Goal: Task Accomplishment & Management: Complete application form

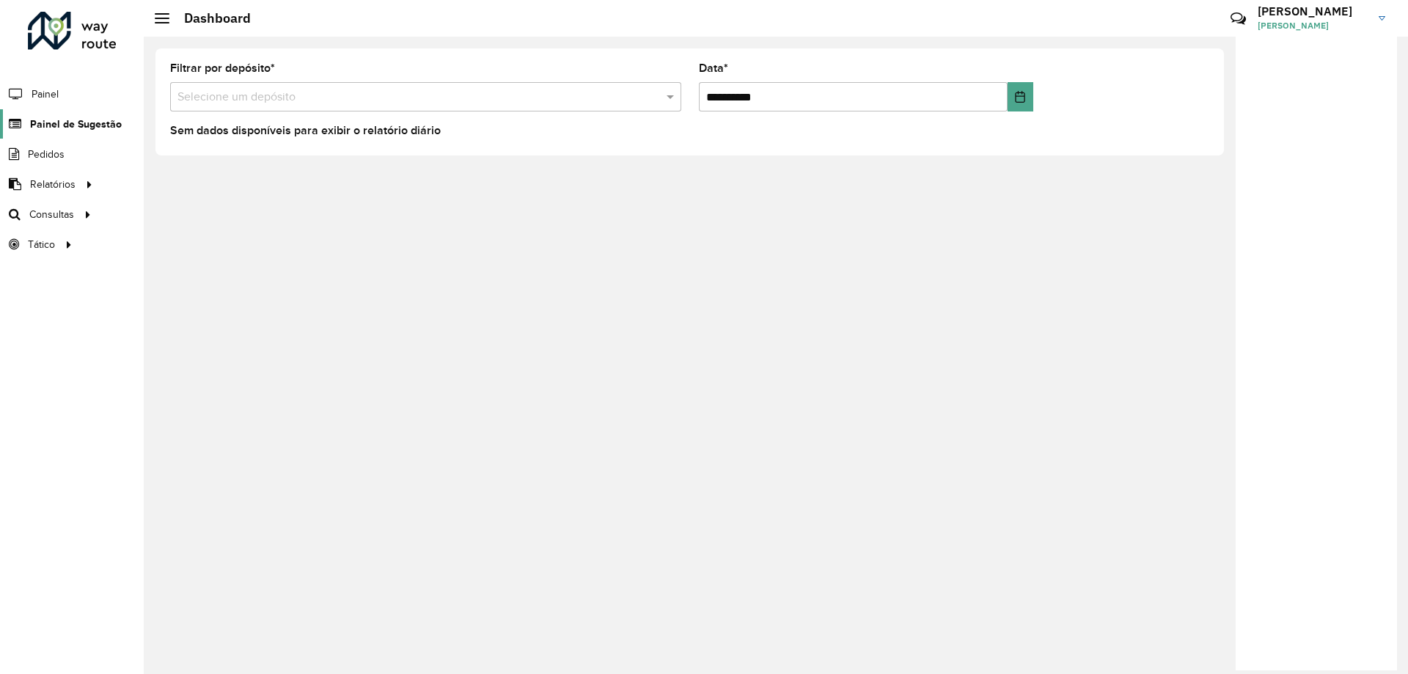
click at [65, 121] on span "Painel de Sugestão" at bounding box center [76, 124] width 92 height 15
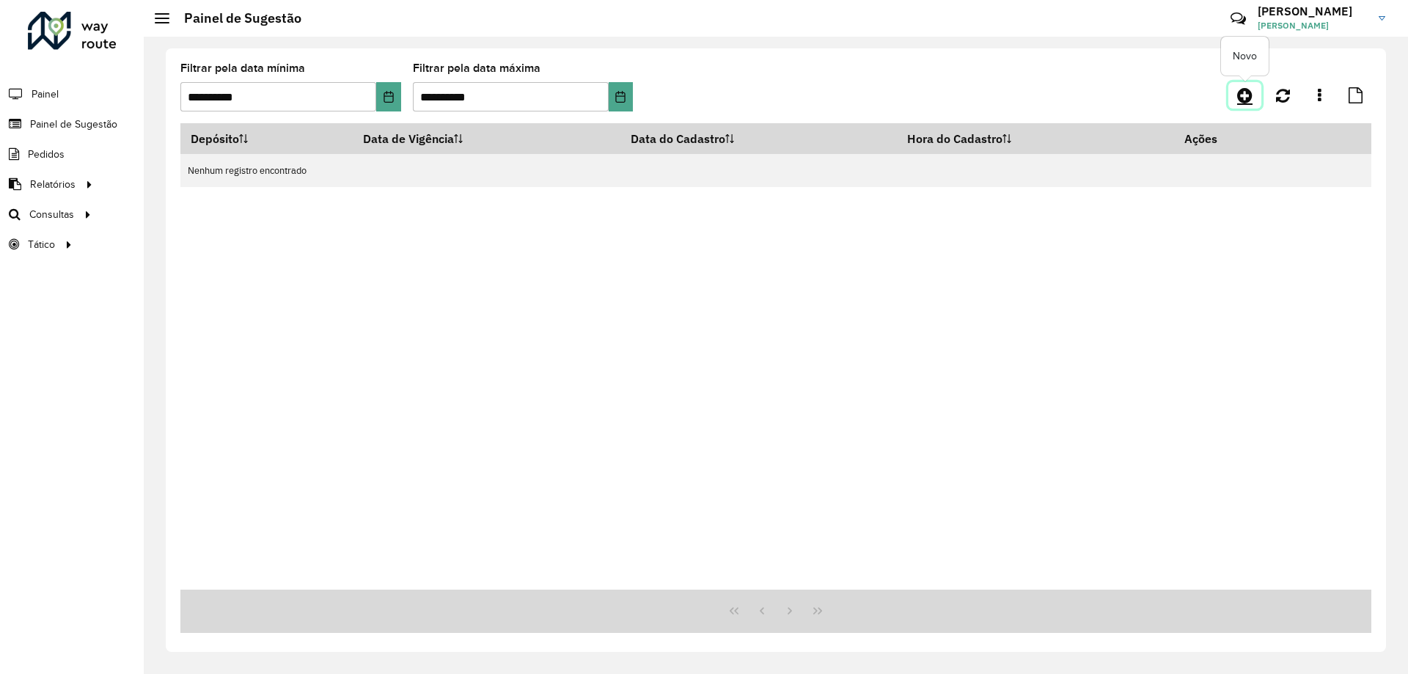
click at [1240, 90] on icon at bounding box center [1244, 96] width 15 height 18
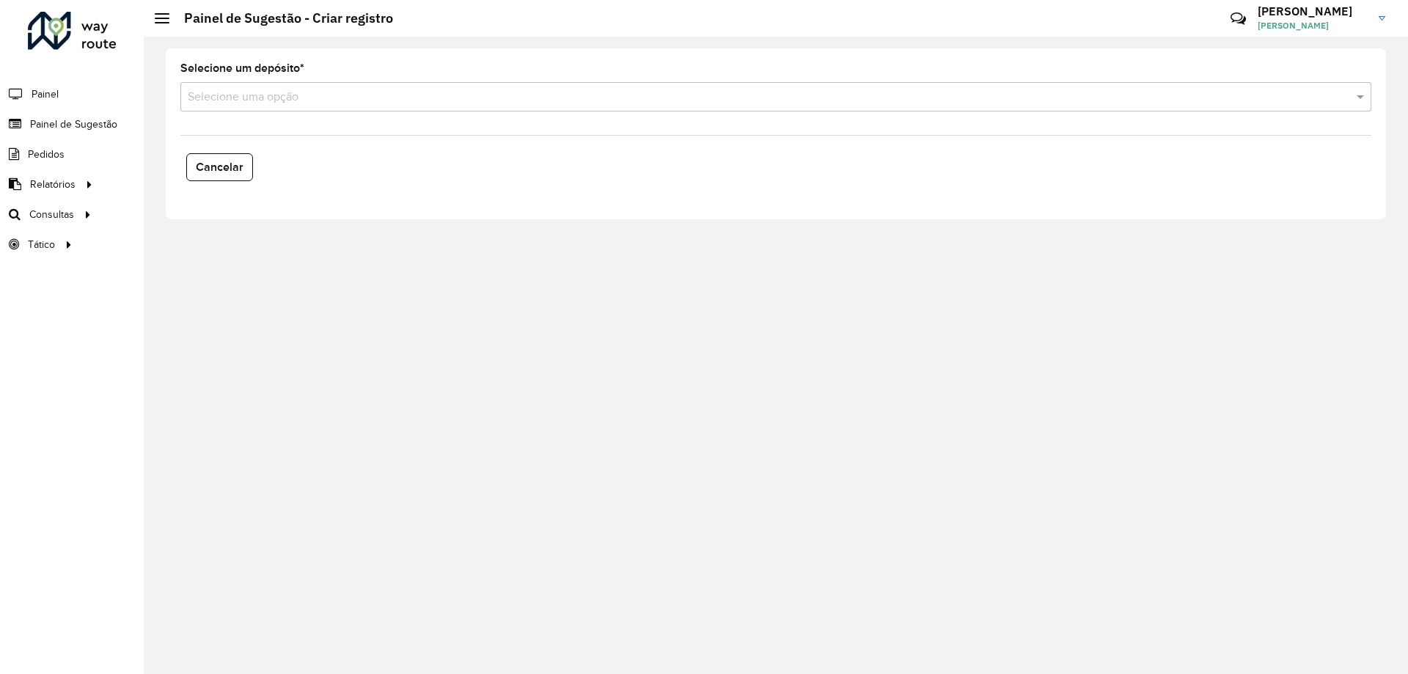
click at [261, 83] on div "Selecione uma opção" at bounding box center [775, 96] width 1191 height 29
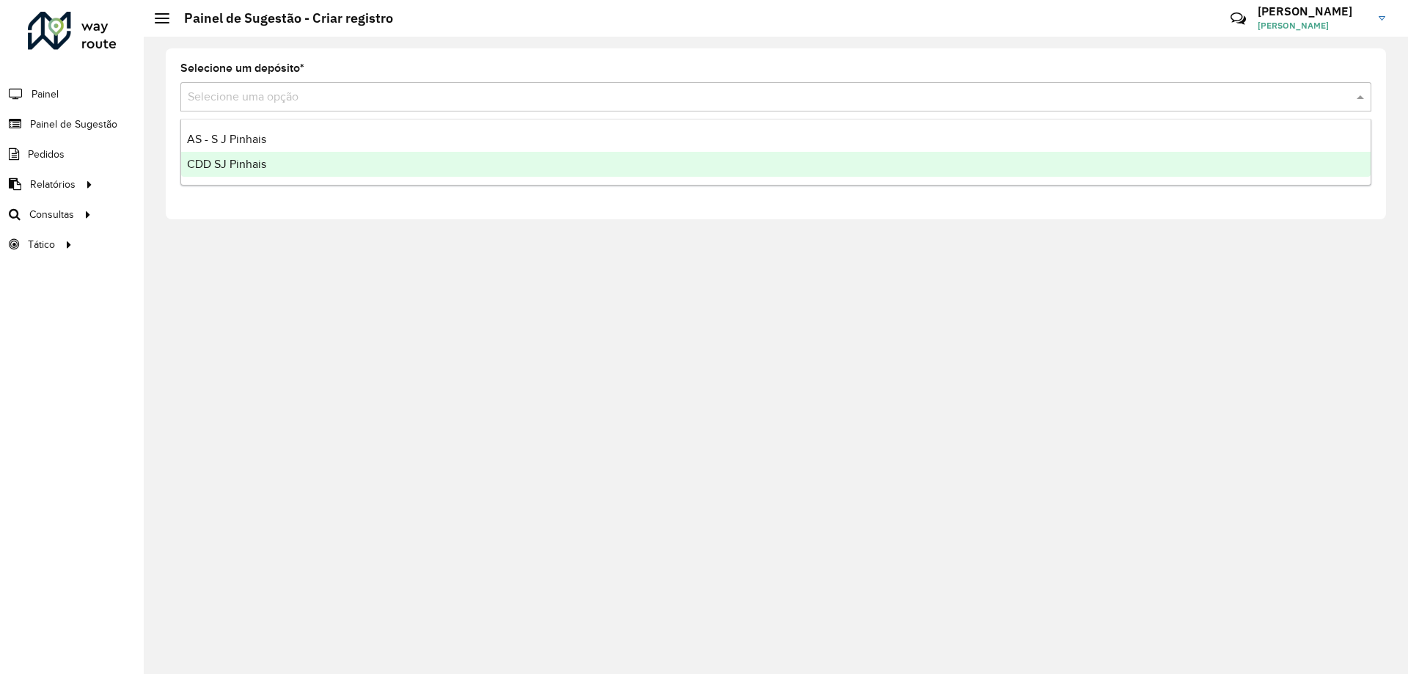
click at [276, 166] on div "CDD SJ Pinhais" at bounding box center [775, 164] width 1189 height 25
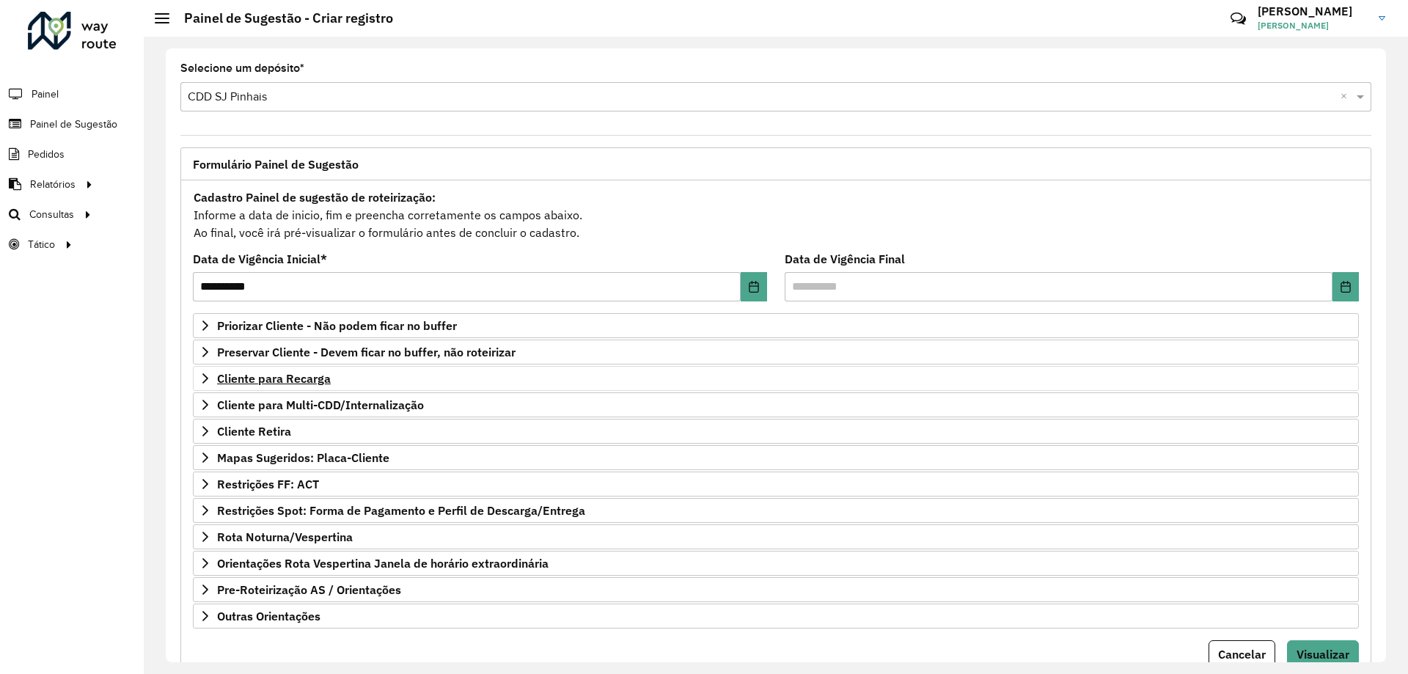
scroll to position [57, 0]
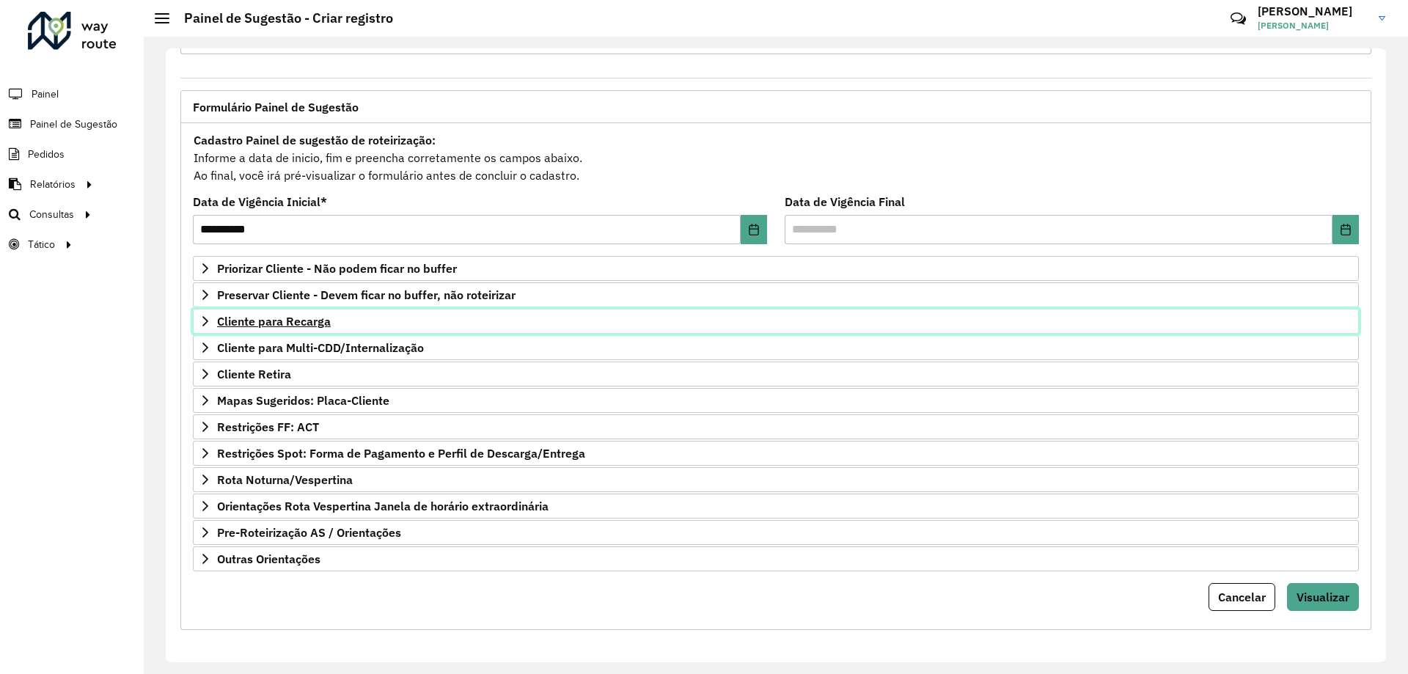
click at [238, 325] on span "Cliente para Recarga" at bounding box center [274, 321] width 114 height 12
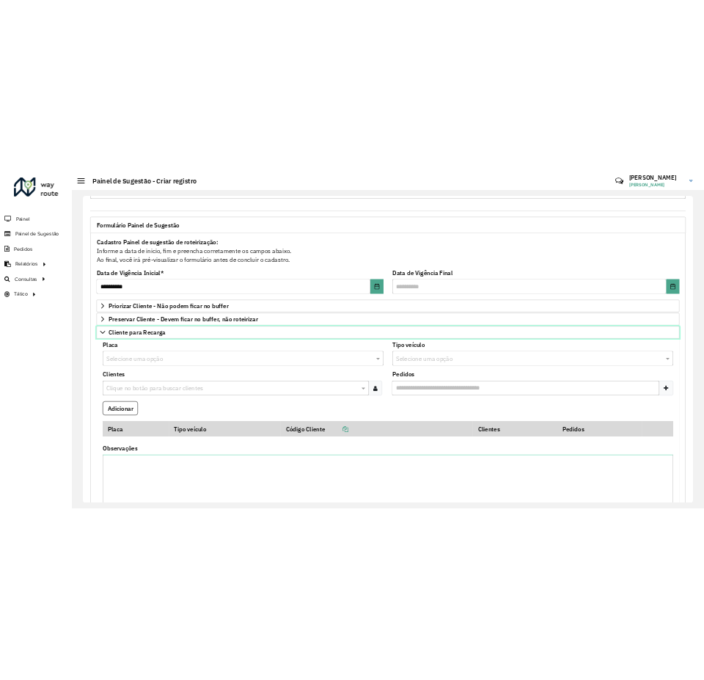
scroll to position [204, 0]
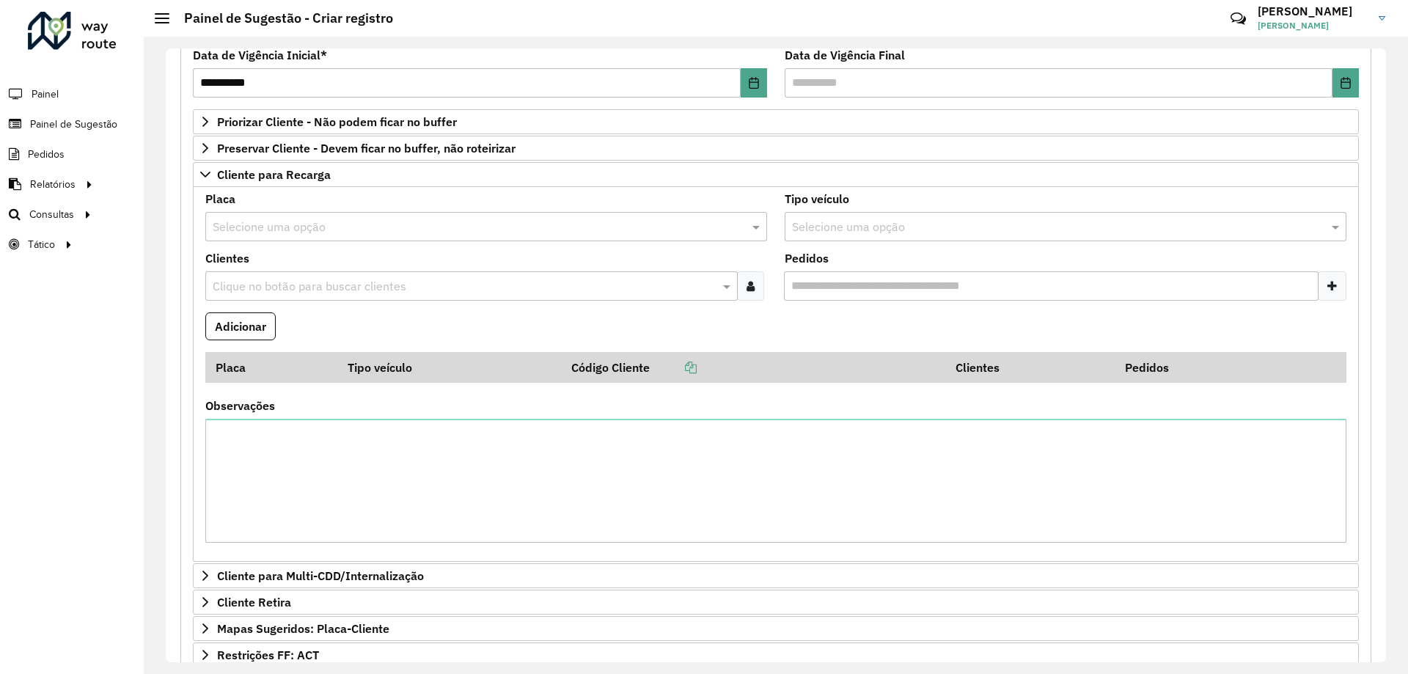
click at [158, 15] on div at bounding box center [162, 18] width 15 height 10
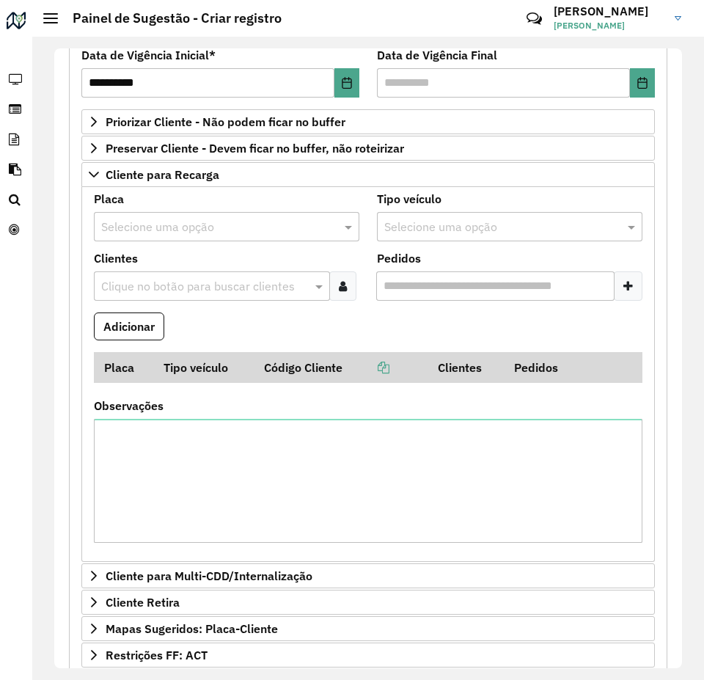
click at [172, 288] on input "text" at bounding box center [205, 287] width 214 height 18
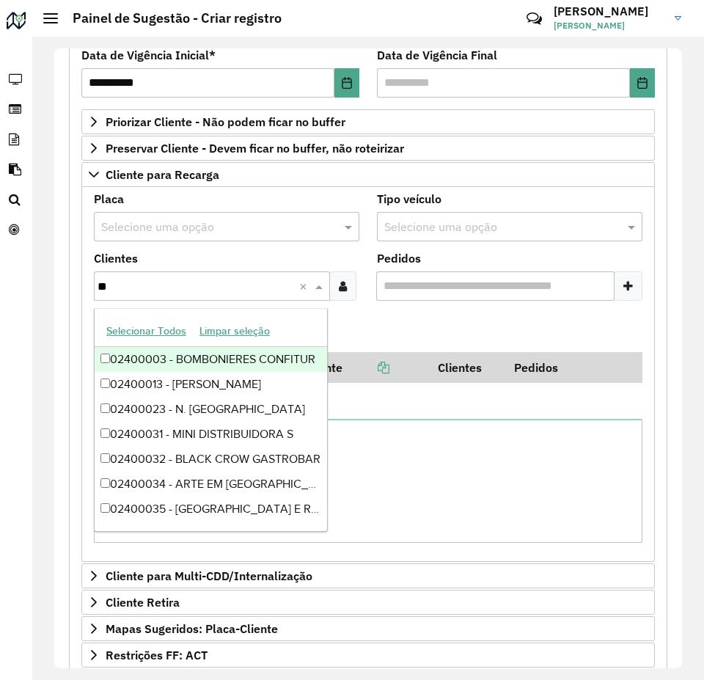
type input "***"
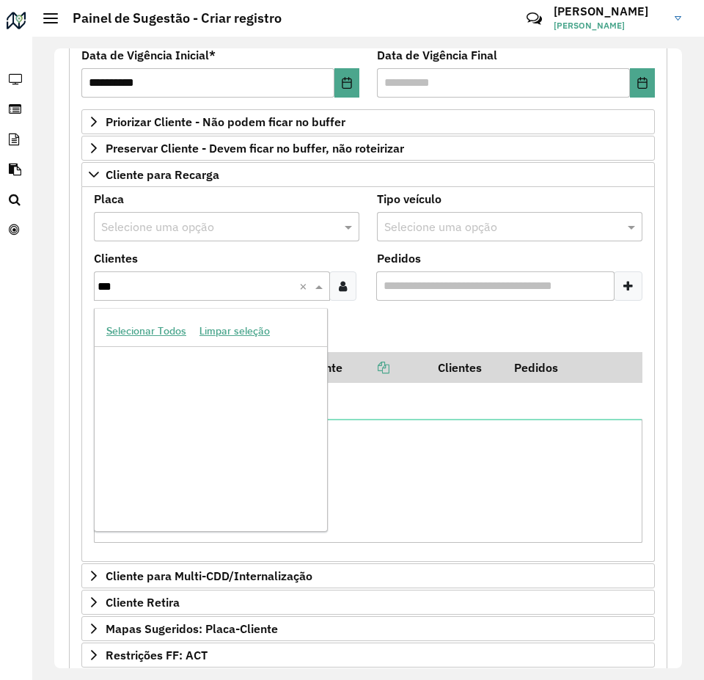
scroll to position [5083, 0]
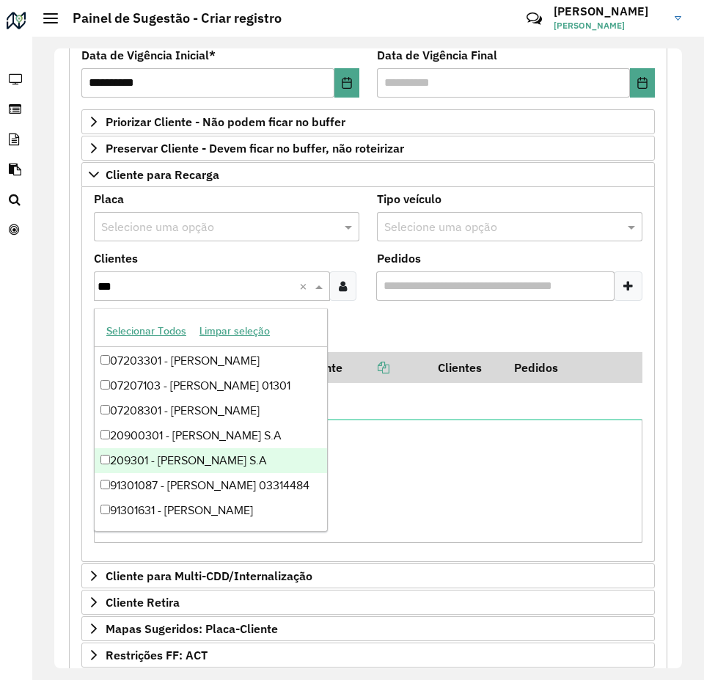
click at [252, 463] on div "209301 - IRMAOS MUFFATO S.A" at bounding box center [211, 460] width 232 height 25
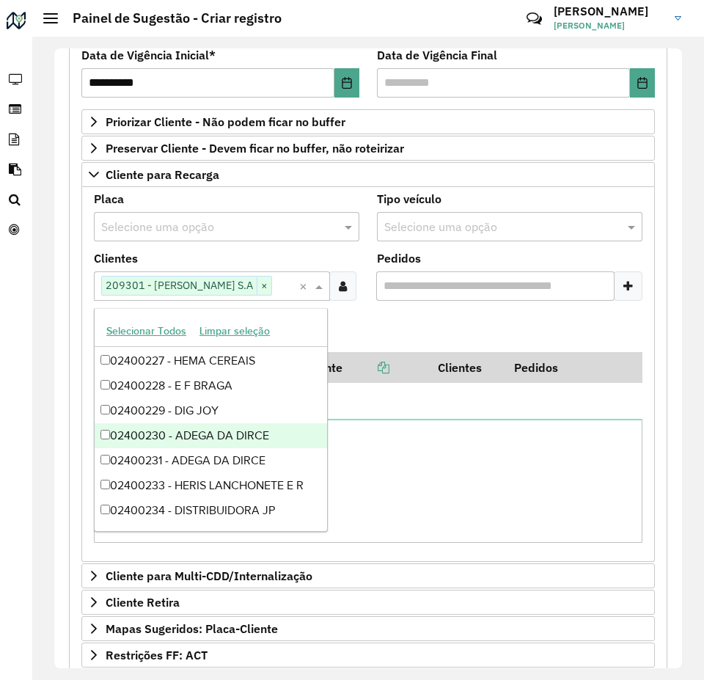
click at [432, 312] on formly-field "Adicionar" at bounding box center [368, 332] width 566 height 40
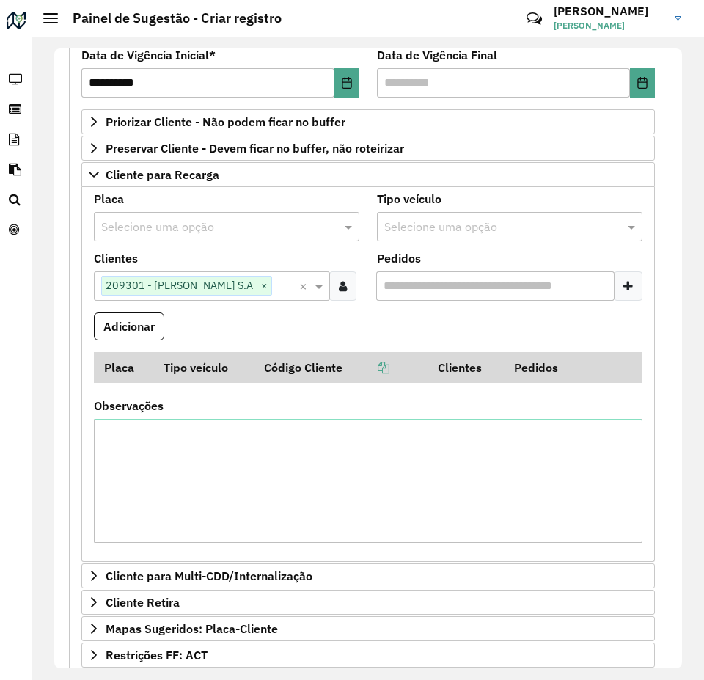
click at [460, 235] on input "text" at bounding box center [494, 227] width 221 height 18
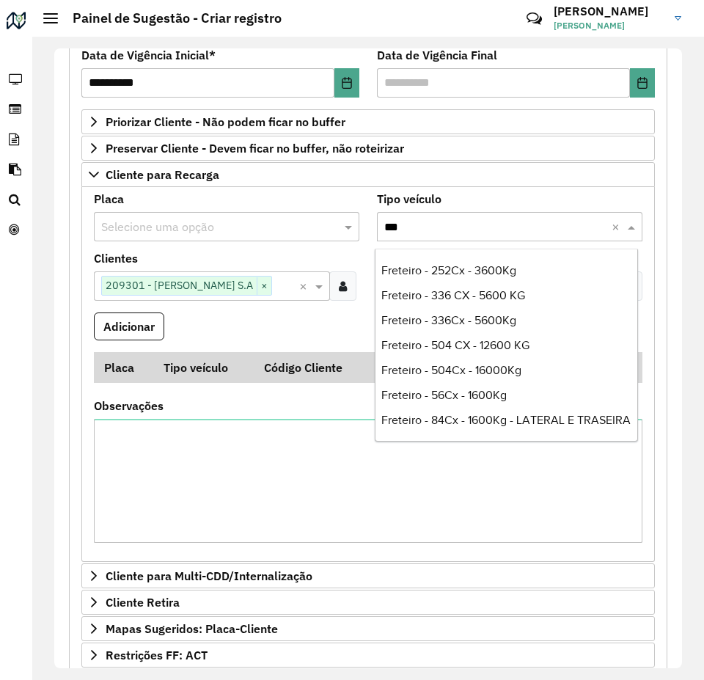
scroll to position [0, 0]
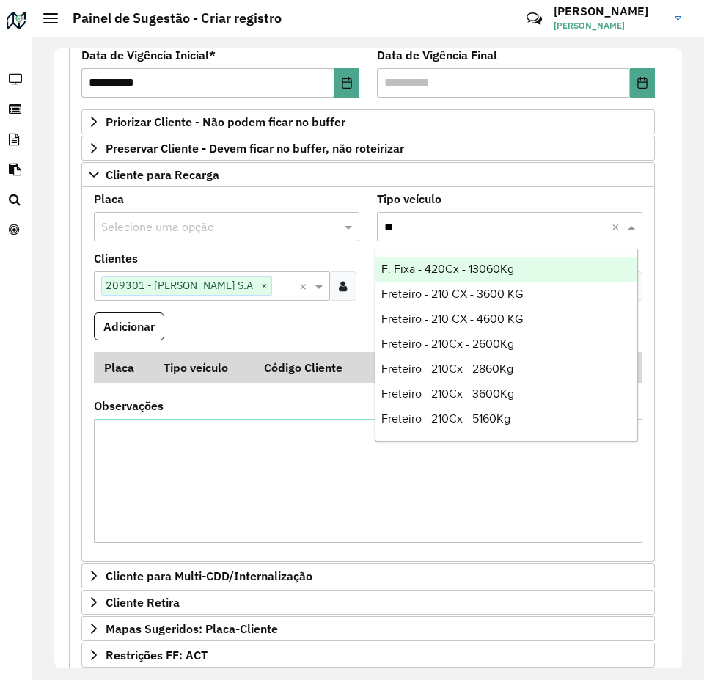
type input "*"
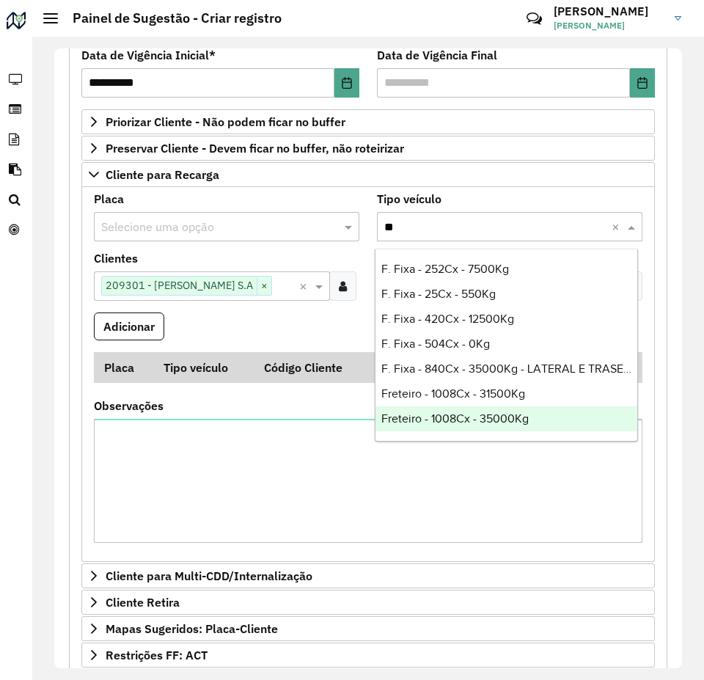
type input "*"
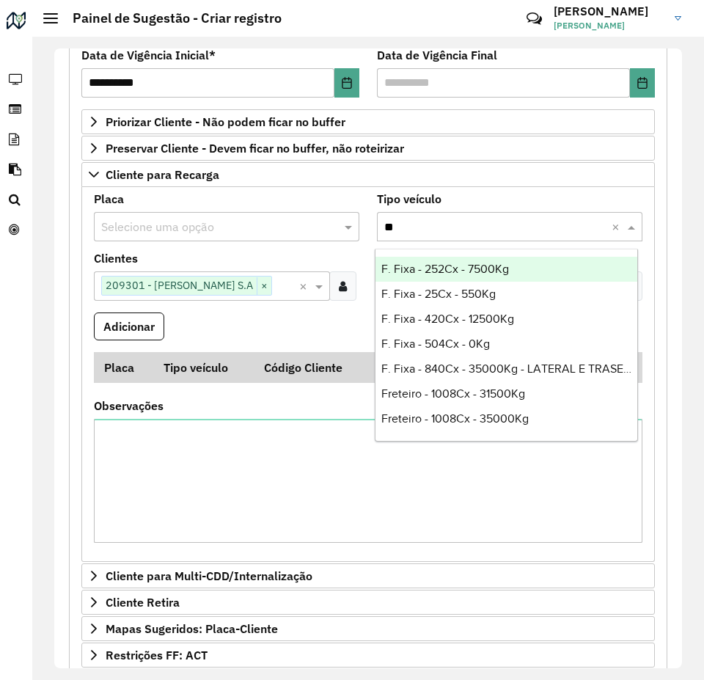
type input "*"
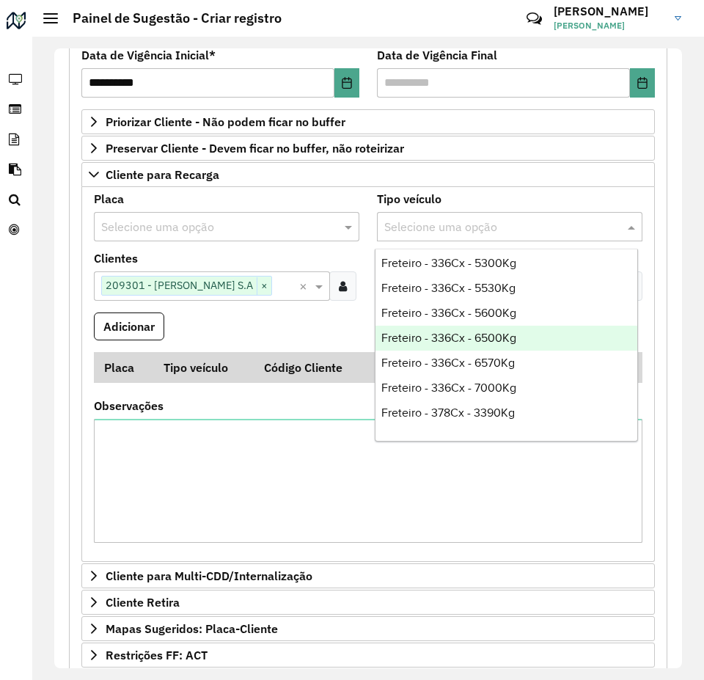
scroll to position [3372, 0]
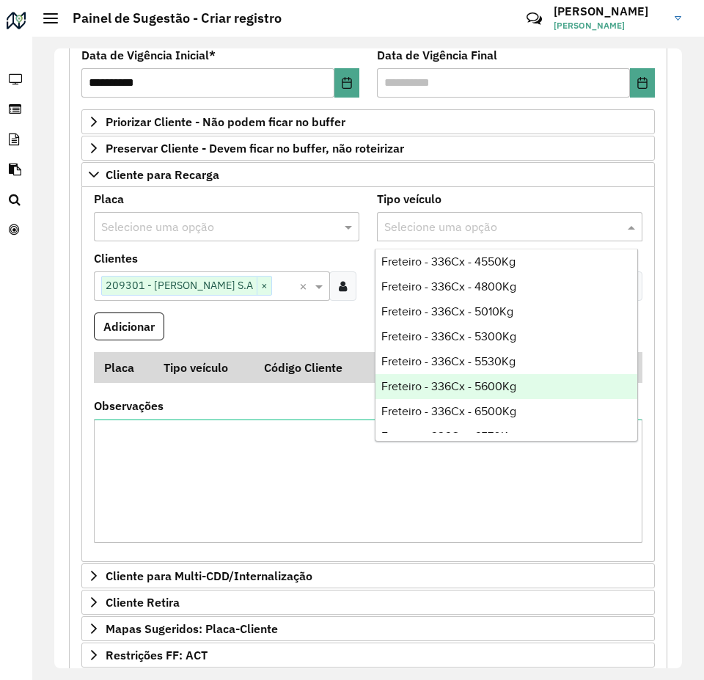
click at [529, 387] on div "Freteiro - 336Cx - 5600Kg" at bounding box center [506, 386] width 262 height 25
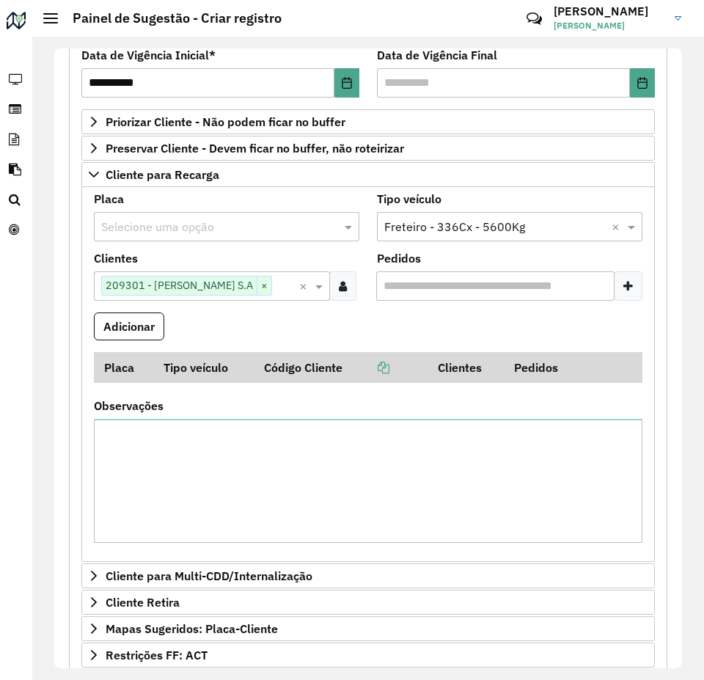
click at [416, 339] on formly-field "Adicionar" at bounding box center [368, 332] width 566 height 40
click at [128, 340] on formly-wrapper-form-field "Adicionar" at bounding box center [129, 332] width 70 height 40
click at [135, 330] on button "Adicionar" at bounding box center [129, 326] width 70 height 28
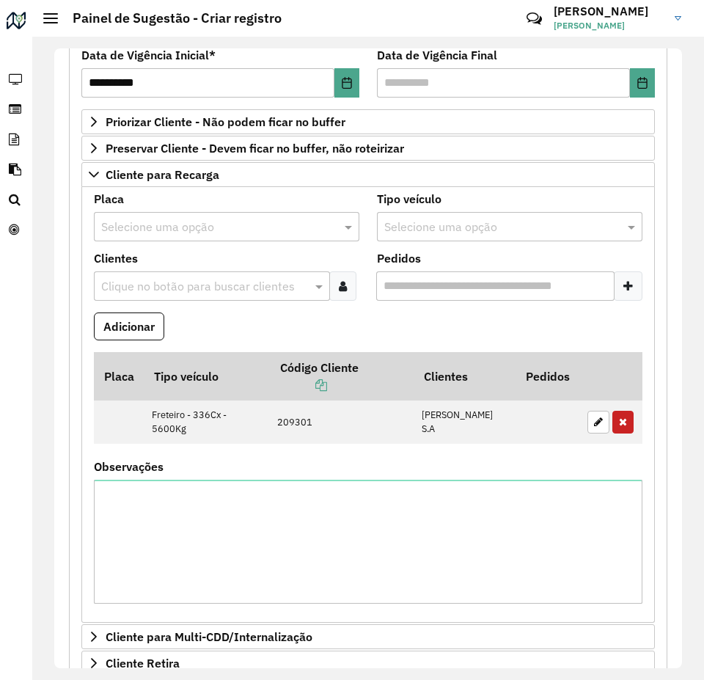
click at [139, 288] on input "text" at bounding box center [205, 287] width 214 height 18
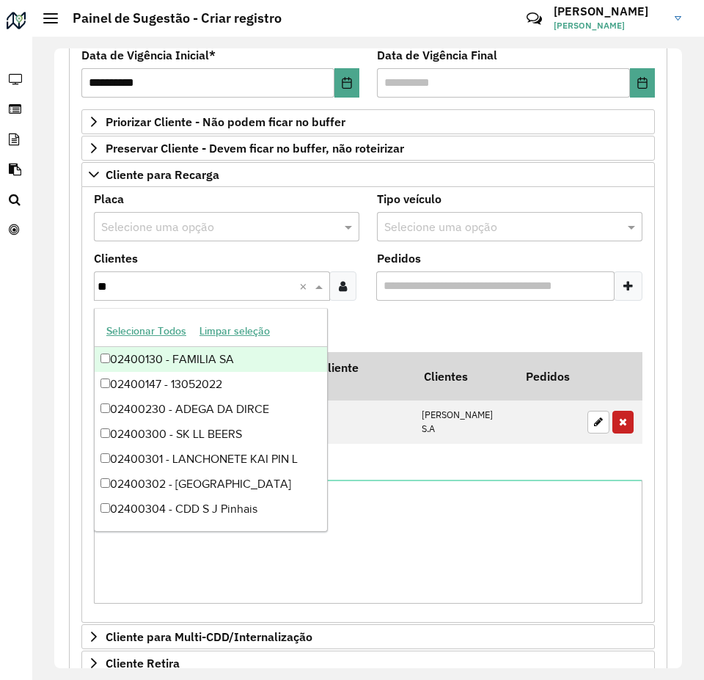
type input "***"
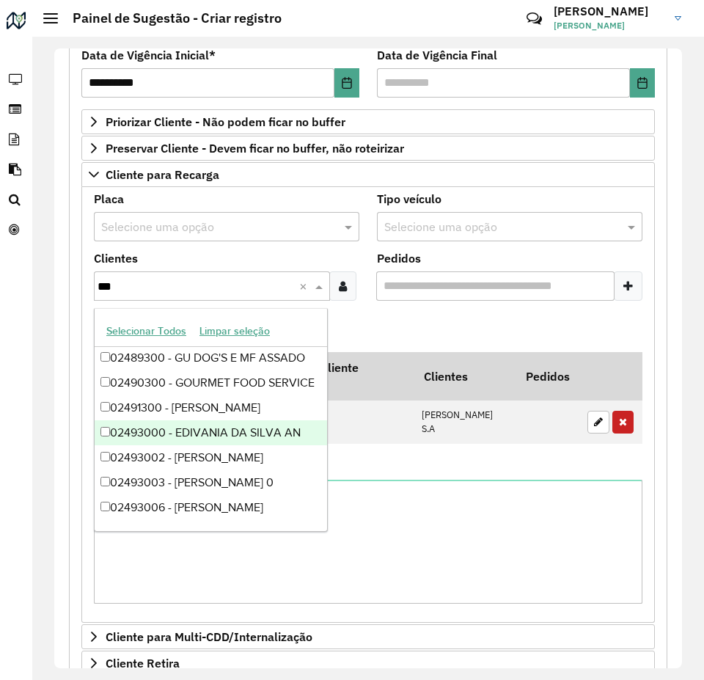
scroll to position [5457, 0]
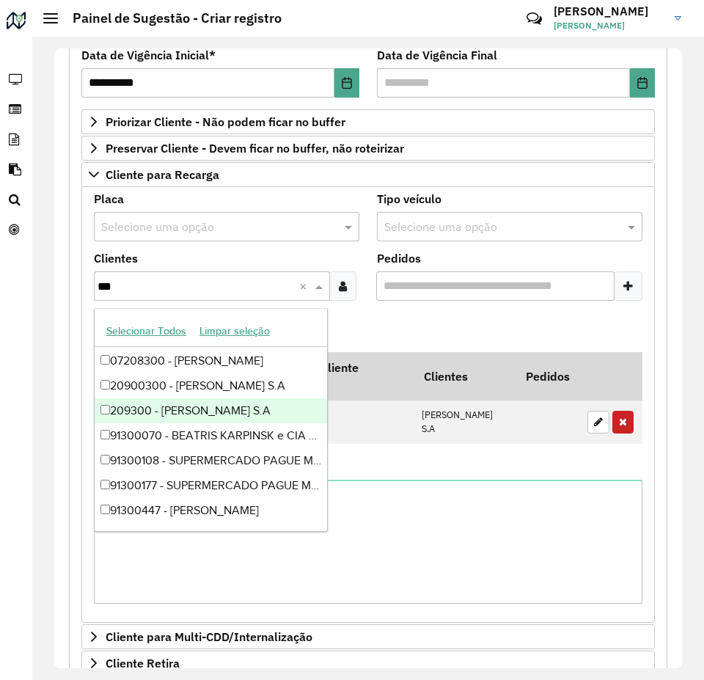
click at [250, 412] on div "209300 - IRMAOS MUFFATO S.A" at bounding box center [211, 410] width 232 height 25
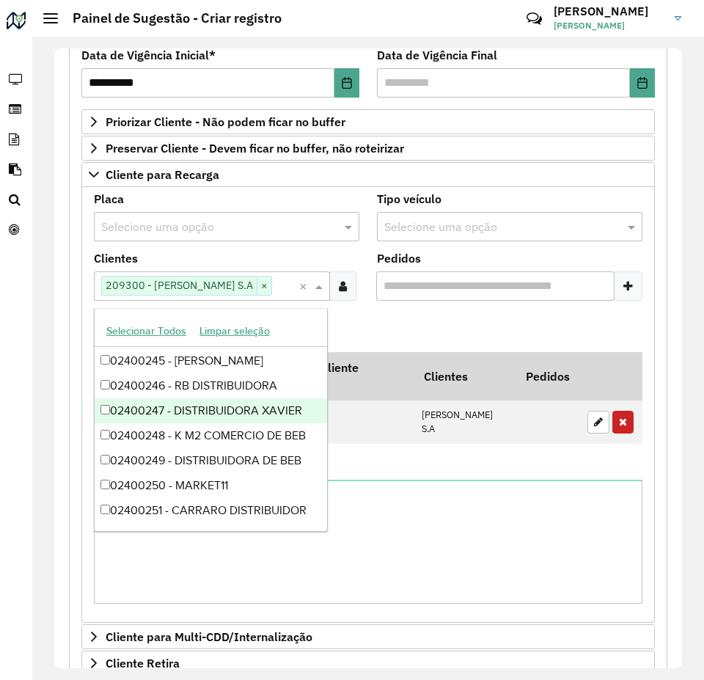
click at [386, 319] on formly-field "Adicionar" at bounding box center [368, 332] width 566 height 40
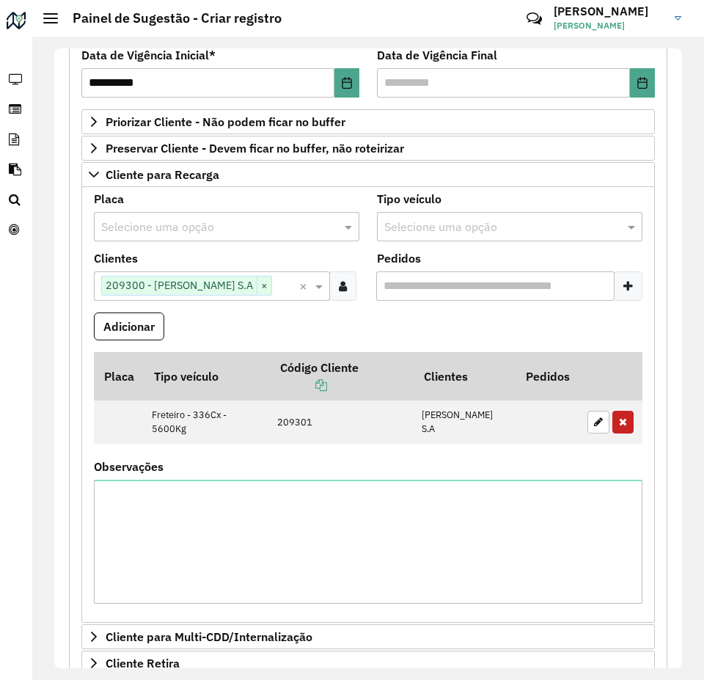
click at [473, 283] on input "Pedidos" at bounding box center [495, 285] width 238 height 29
click at [434, 215] on div "Selecione uma opção" at bounding box center [509, 226] width 265 height 29
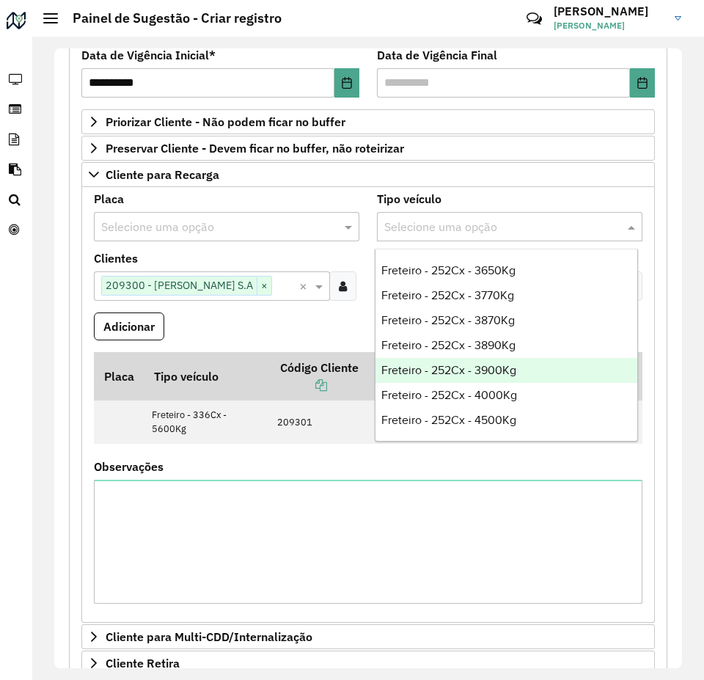
scroll to position [2639, 0]
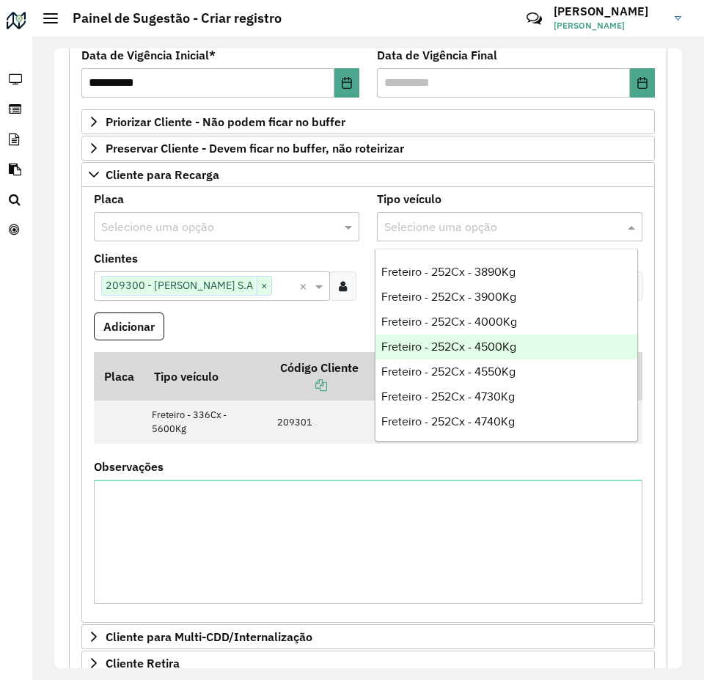
click at [511, 351] on span "Freteiro - 252Cx - 4500Kg" at bounding box center [448, 346] width 135 height 12
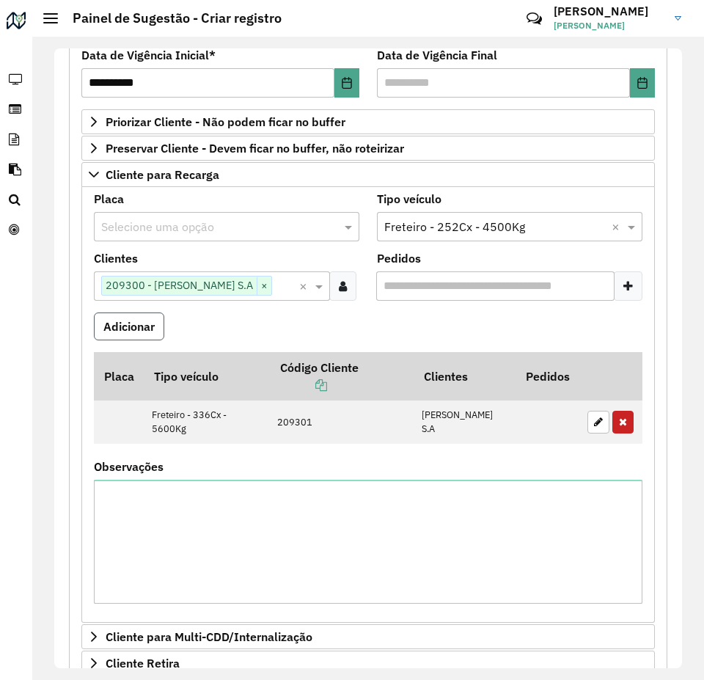
click at [141, 328] on button "Adicionar" at bounding box center [129, 326] width 70 height 28
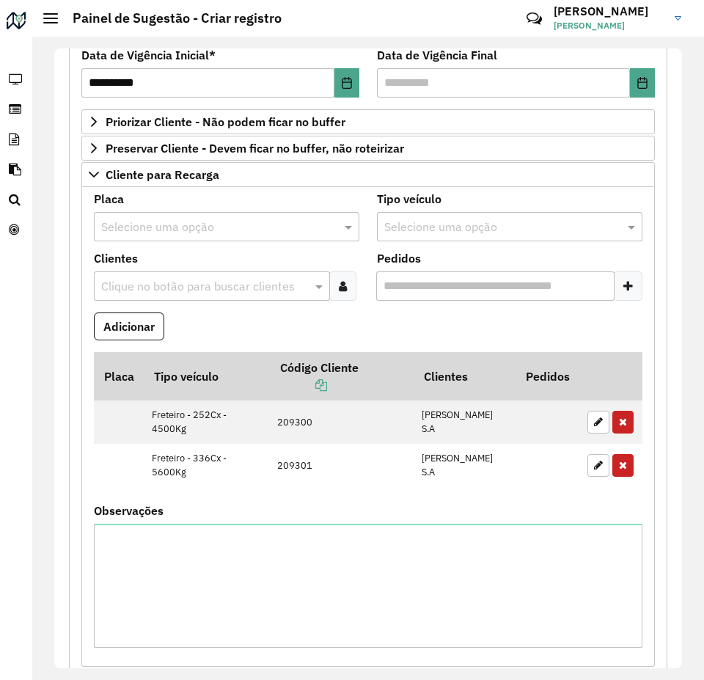
click at [146, 295] on div "Clique no botão para buscar clientes" at bounding box center [212, 285] width 236 height 29
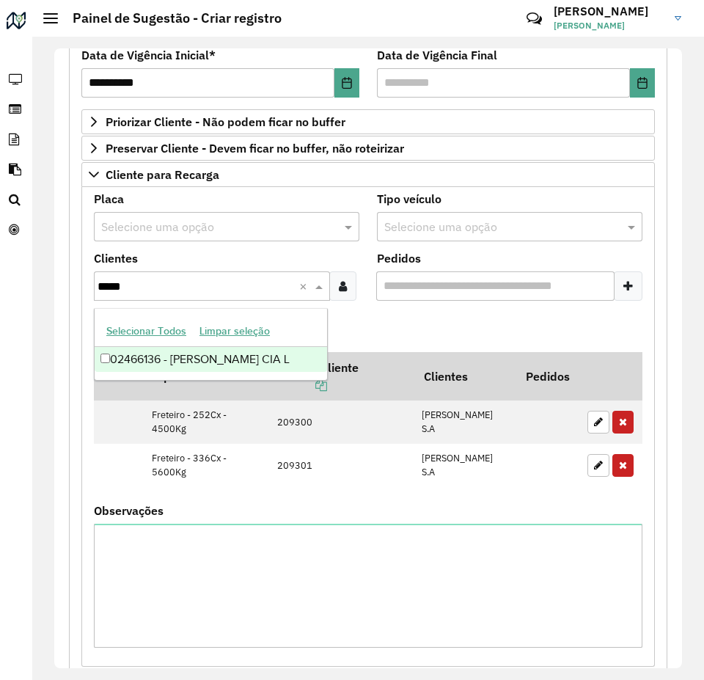
click at [229, 367] on div "02466136 - IRMAOS MUFFATO CIA L" at bounding box center [211, 359] width 232 height 25
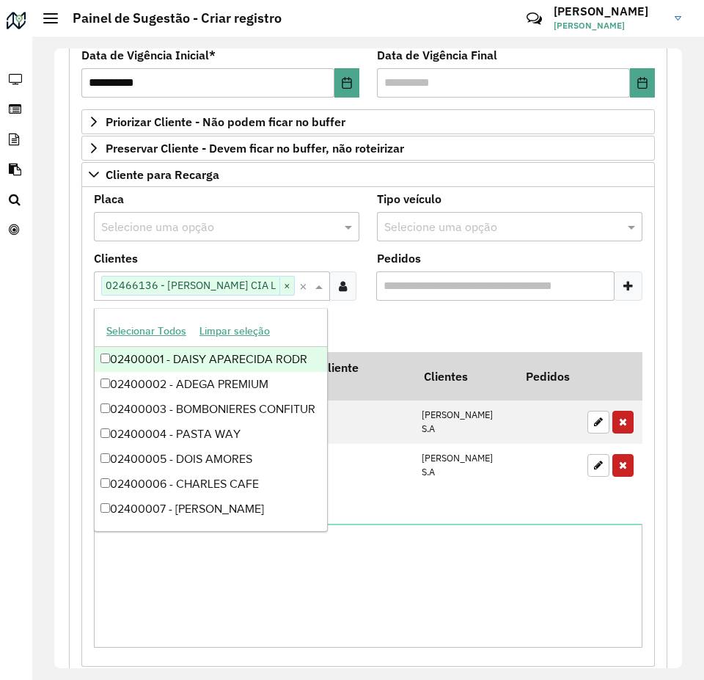
click at [411, 330] on formly-field "Adicionar" at bounding box center [368, 332] width 566 height 40
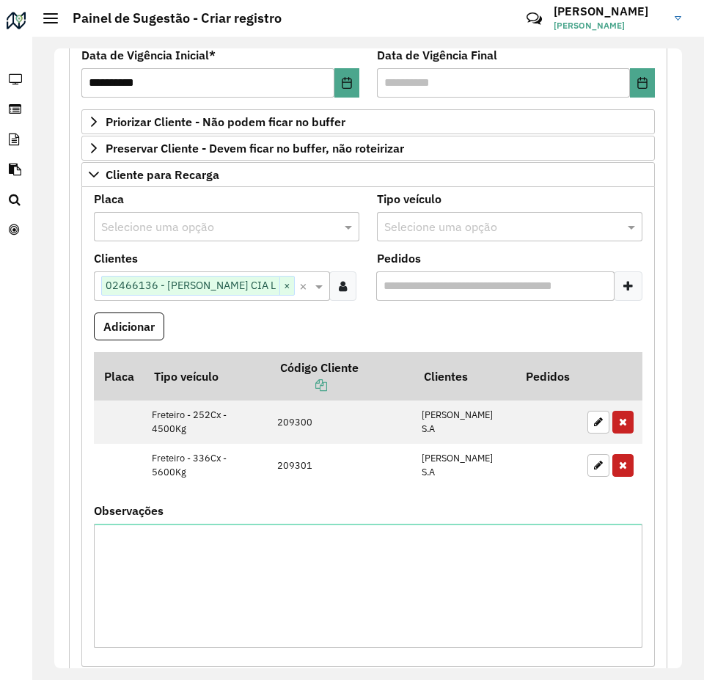
click at [433, 243] on formly-field "Tipo veículo Selecione uma opção" at bounding box center [509, 223] width 283 height 59
click at [433, 232] on input "text" at bounding box center [494, 227] width 221 height 18
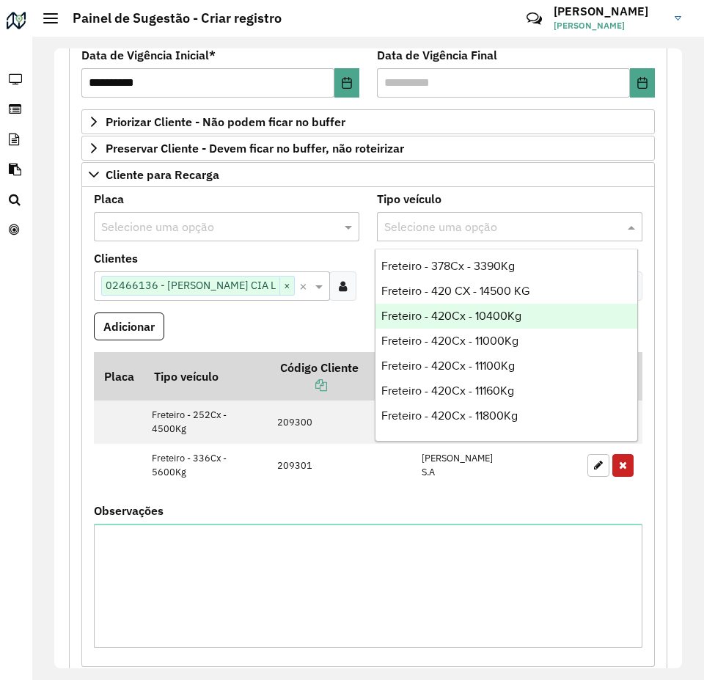
scroll to position [3519, 0]
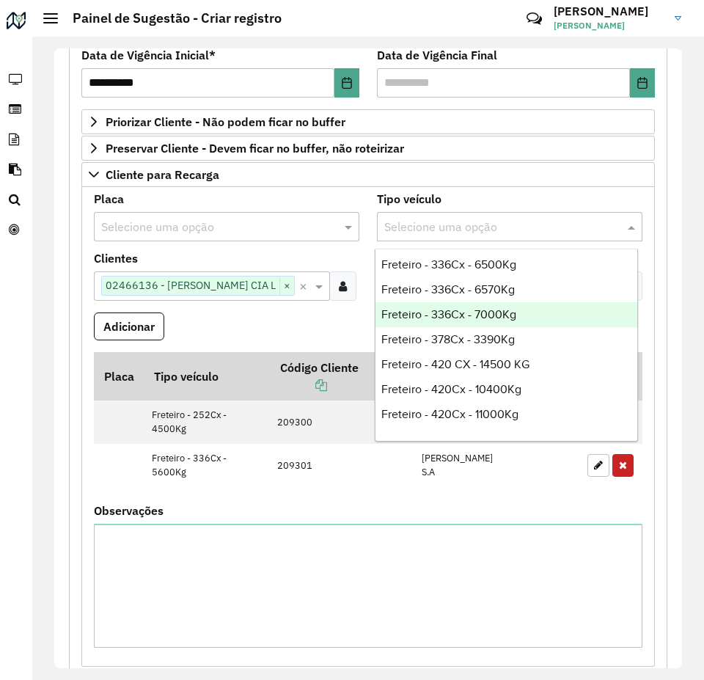
click at [526, 313] on div "Freteiro - 336Cx - 7000Kg" at bounding box center [506, 314] width 262 height 25
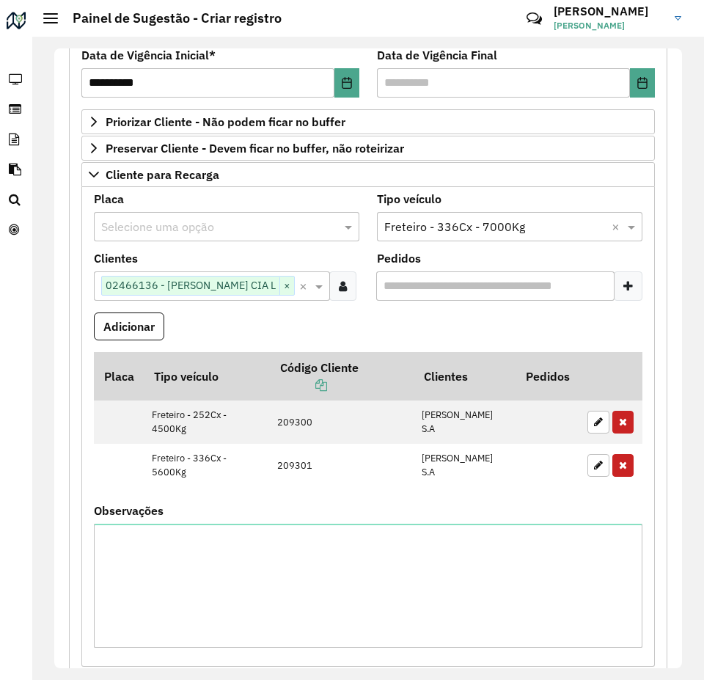
click at [313, 326] on formly-field "Adicionar" at bounding box center [368, 332] width 566 height 40
click at [141, 323] on button "Adicionar" at bounding box center [129, 326] width 70 height 28
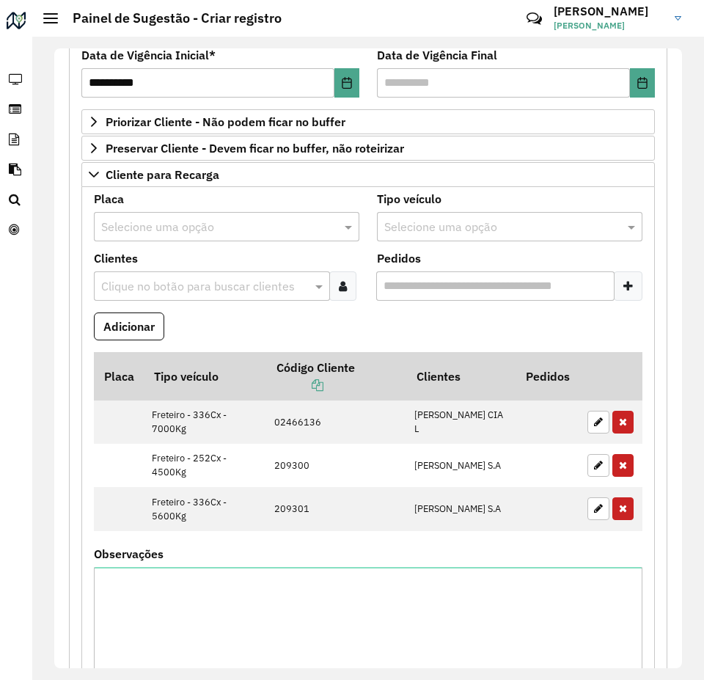
click at [195, 273] on div "Clique no botão para buscar clientes" at bounding box center [212, 285] width 236 height 29
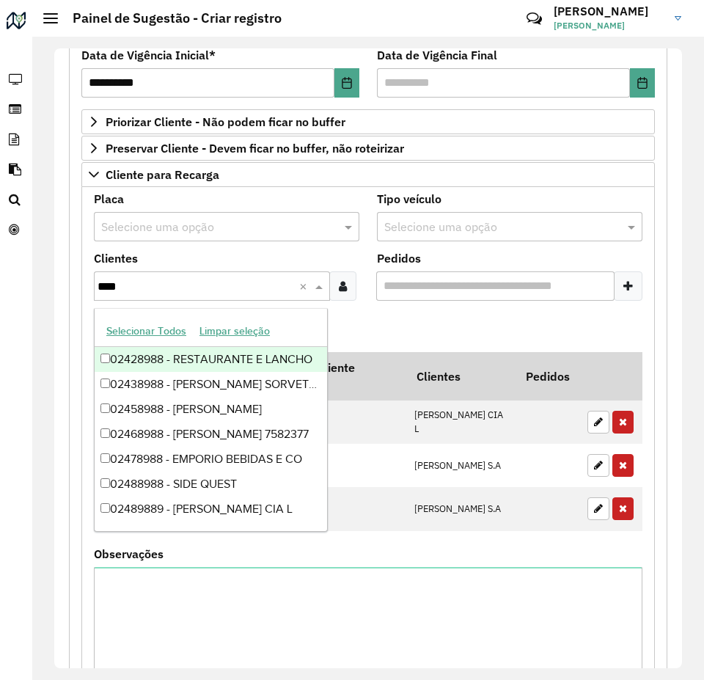
type input "*****"
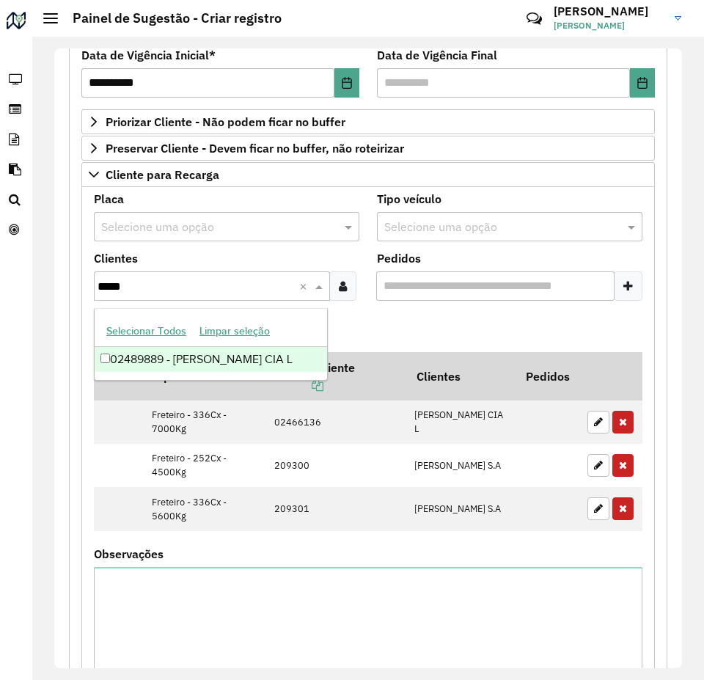
click at [238, 353] on div "02489889 - IRMAOS MUFFATO CIA L" at bounding box center [211, 359] width 232 height 25
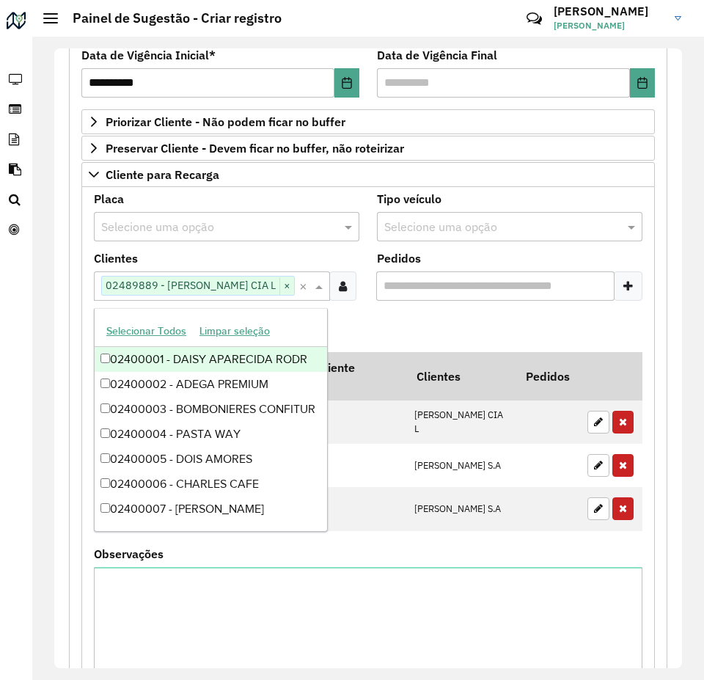
click at [471, 243] on formly-field "Tipo veículo Selecione uma opção" at bounding box center [509, 223] width 283 height 59
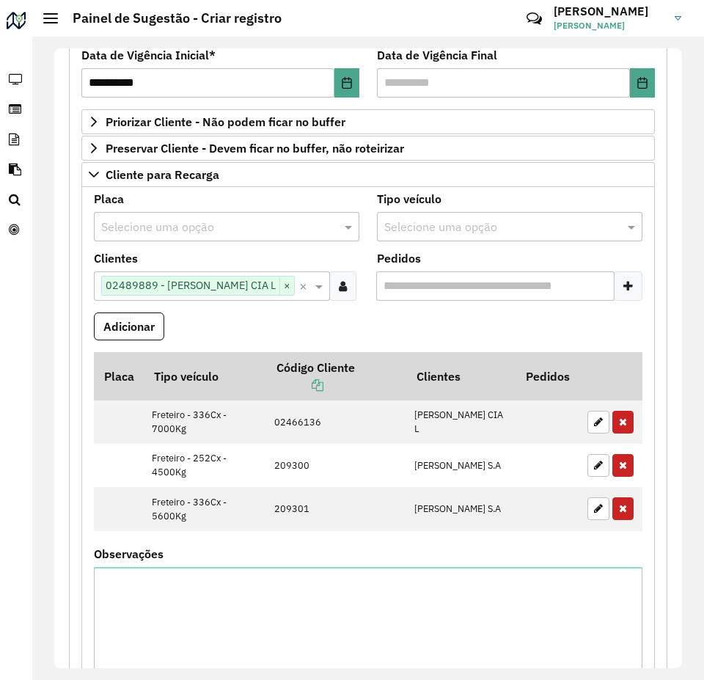
click at [466, 222] on input "text" at bounding box center [494, 227] width 221 height 18
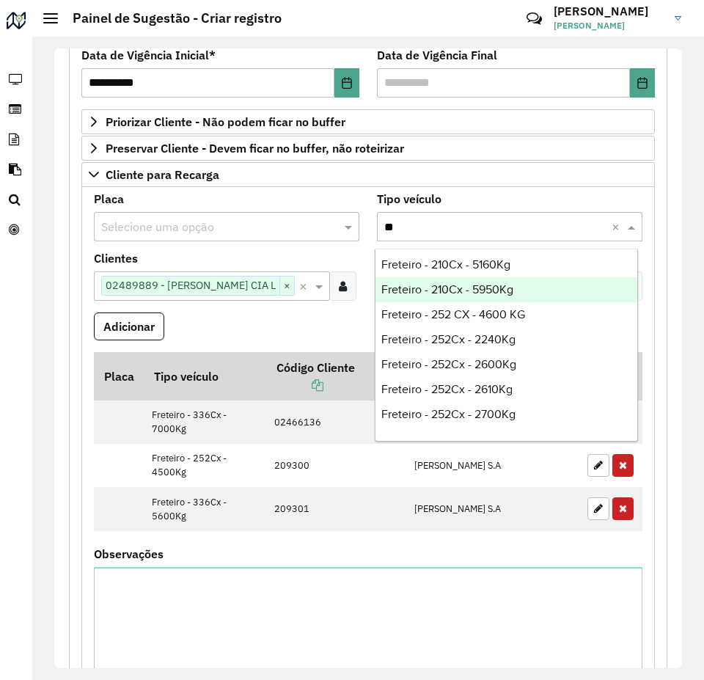
scroll to position [453, 0]
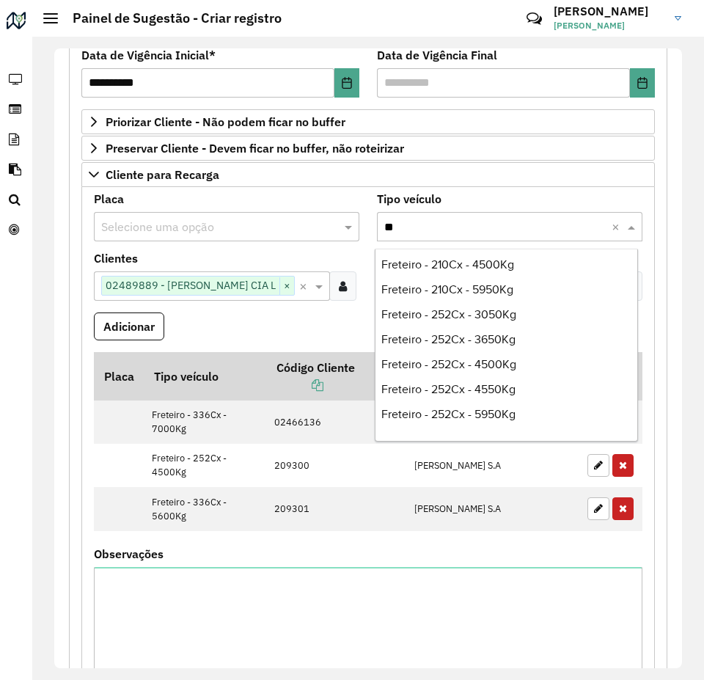
type input "***"
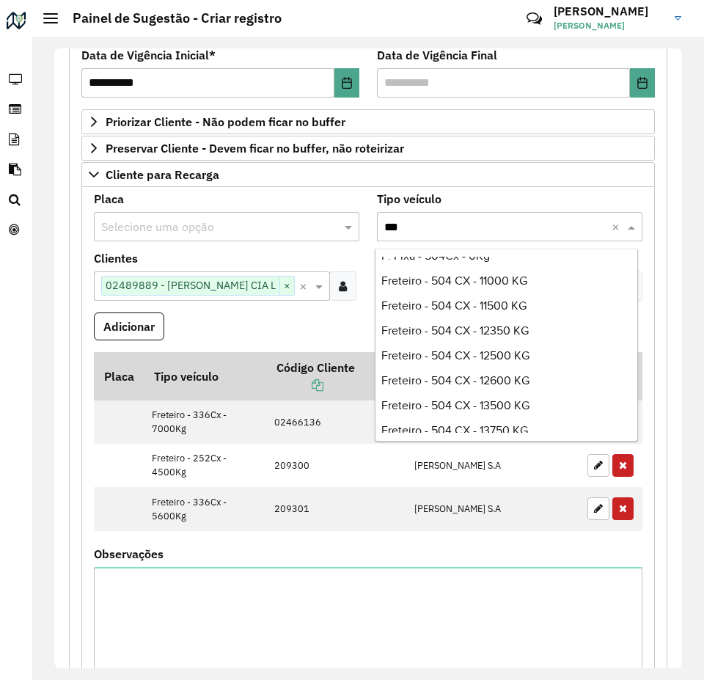
scroll to position [0, 0]
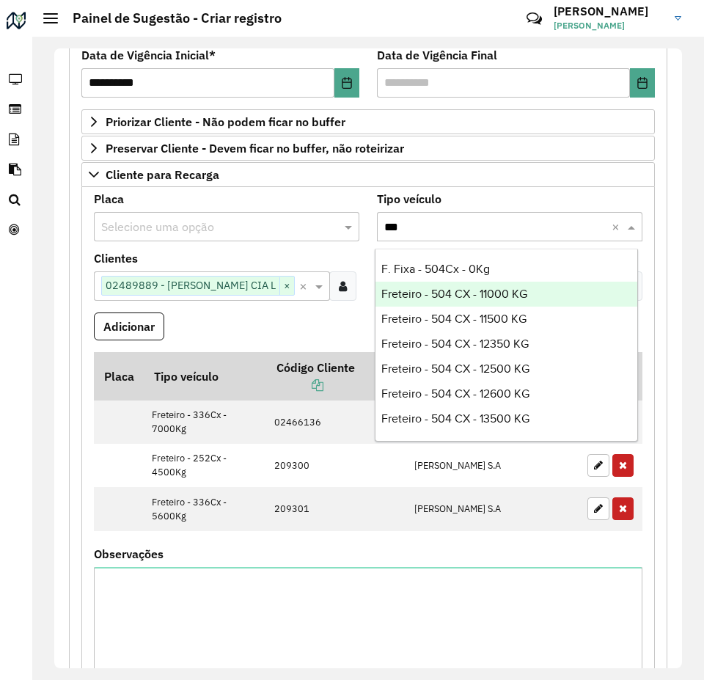
click at [537, 295] on div "Freteiro - 504 CX - 11000 KG" at bounding box center [506, 294] width 262 height 25
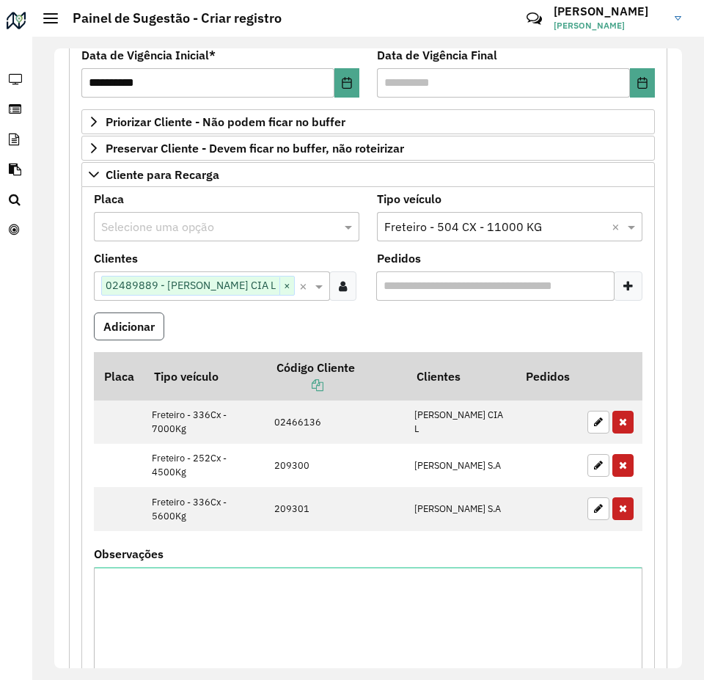
click at [142, 327] on button "Adicionar" at bounding box center [129, 326] width 70 height 28
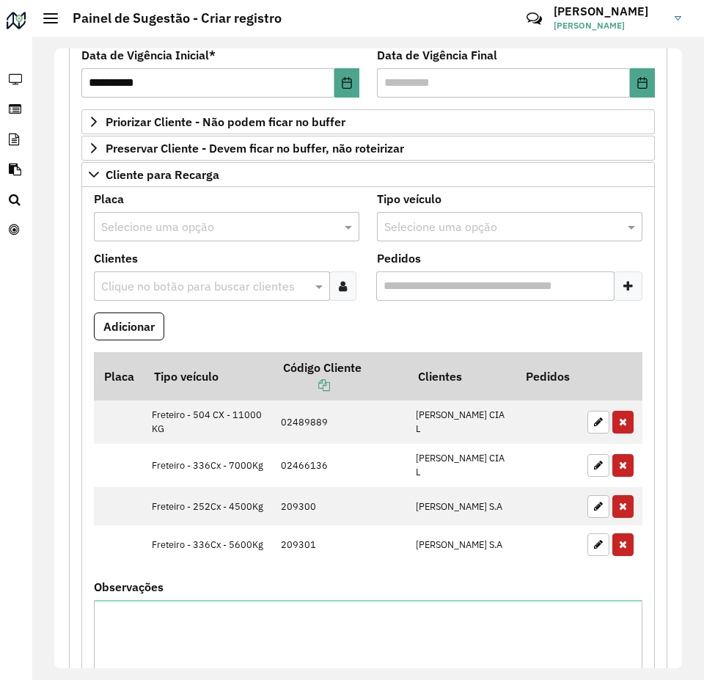
click at [211, 284] on input "text" at bounding box center [205, 287] width 214 height 18
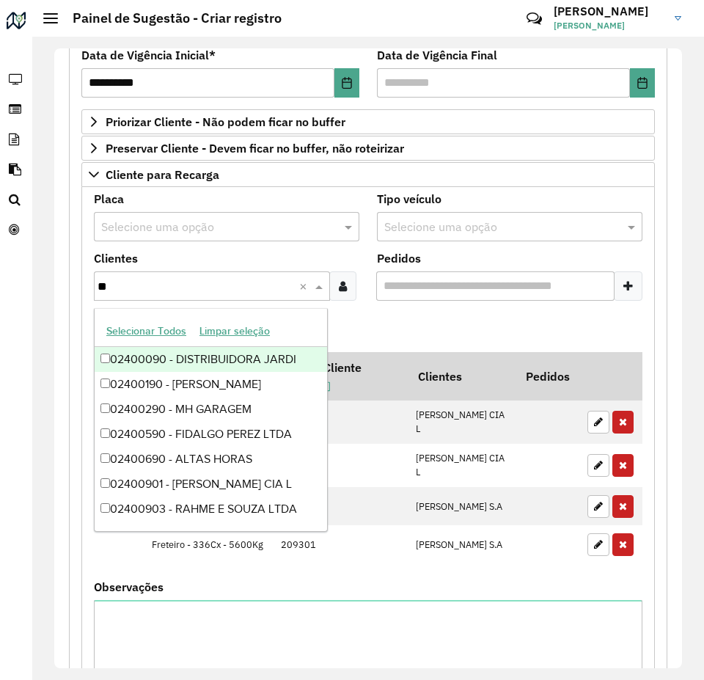
type input "***"
click at [202, 356] on div "02400906 - IRMAOS MUFFATO CIA L" at bounding box center [211, 359] width 232 height 25
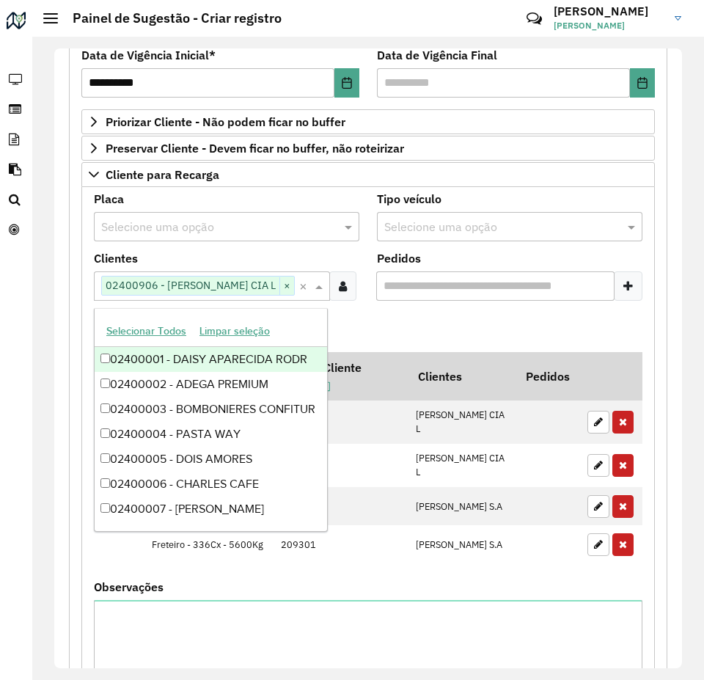
click at [363, 324] on formly-field "Adicionar" at bounding box center [368, 332] width 566 height 40
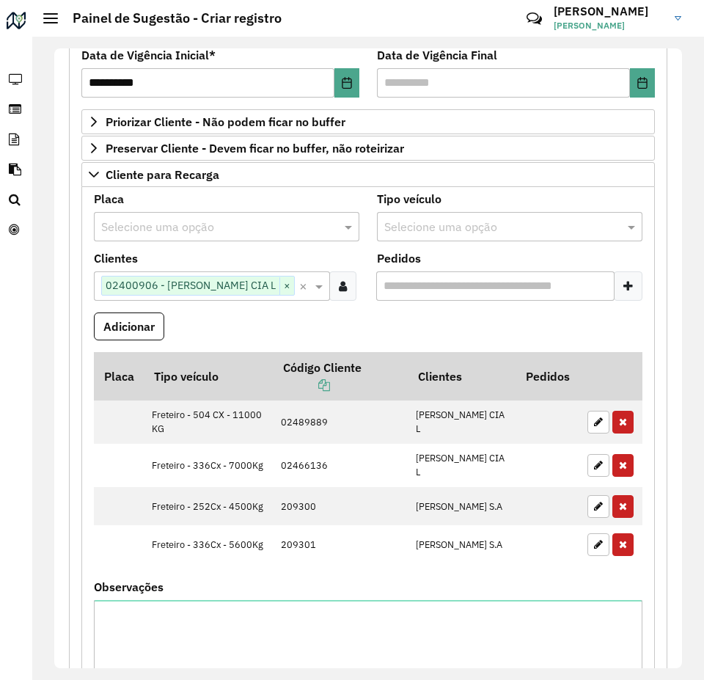
click at [442, 279] on input "Pedidos" at bounding box center [495, 285] width 238 height 29
click at [448, 284] on input "Pedidos" at bounding box center [495, 285] width 238 height 29
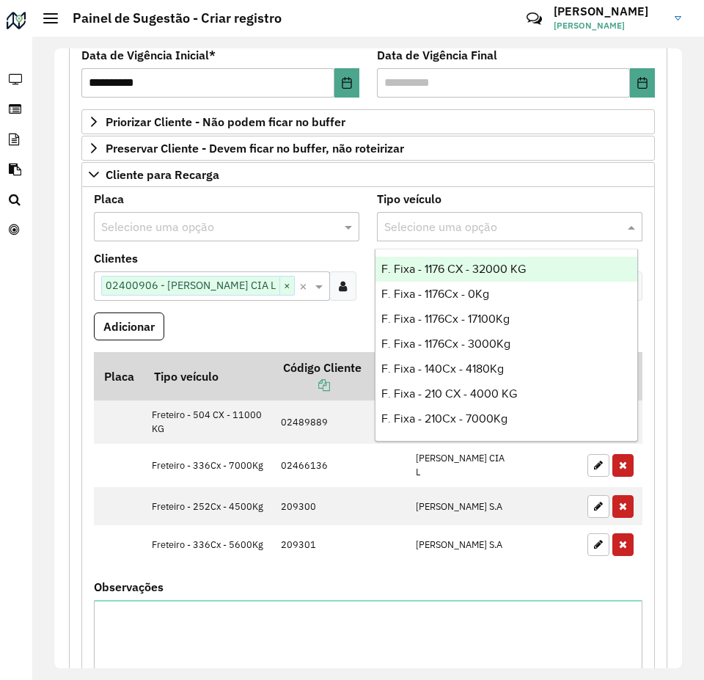
click at [481, 227] on input "text" at bounding box center [494, 227] width 221 height 18
type input "***"
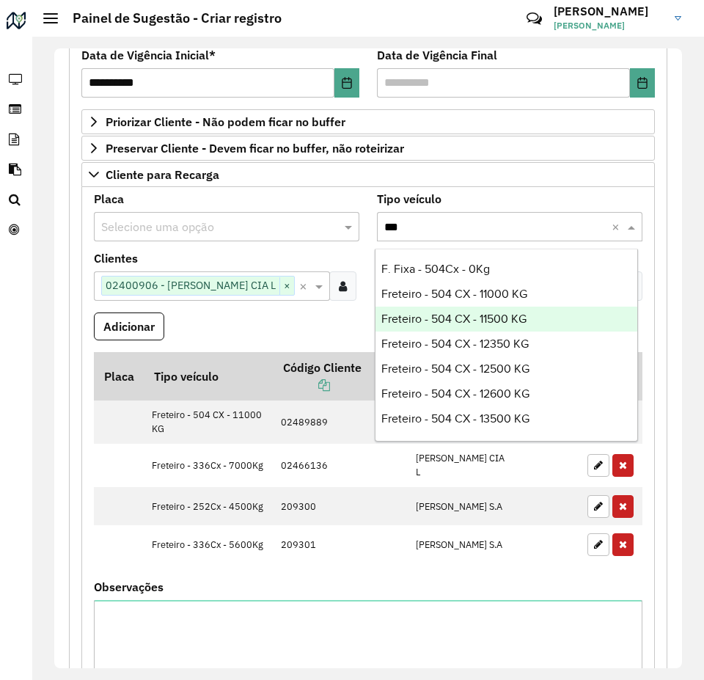
click at [534, 311] on div "Freteiro - 504 CX - 11500 KG" at bounding box center [506, 318] width 262 height 25
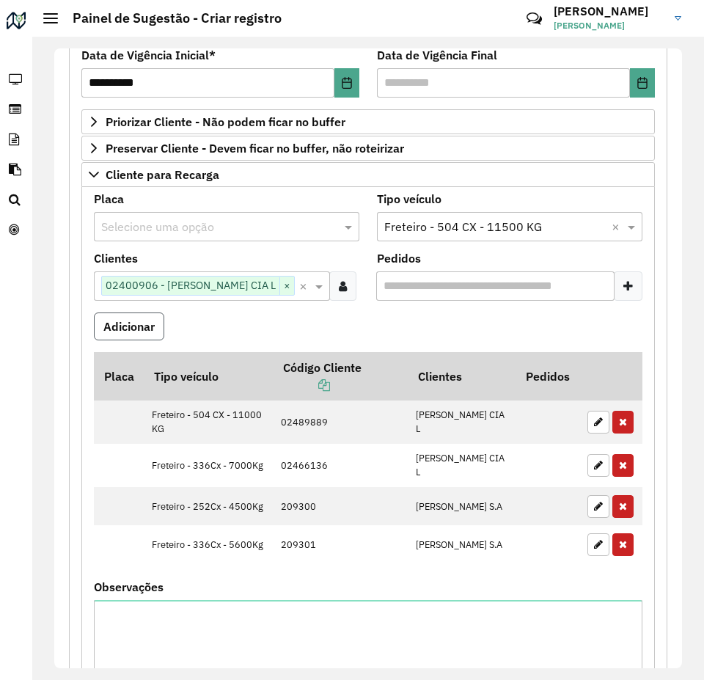
click at [136, 332] on button "Adicionar" at bounding box center [129, 326] width 70 height 28
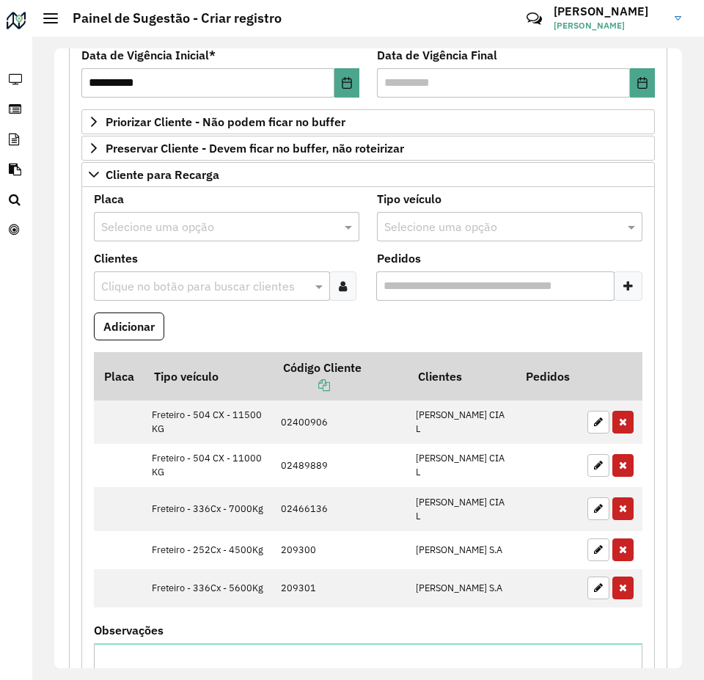
click at [185, 288] on input "text" at bounding box center [205, 287] width 214 height 18
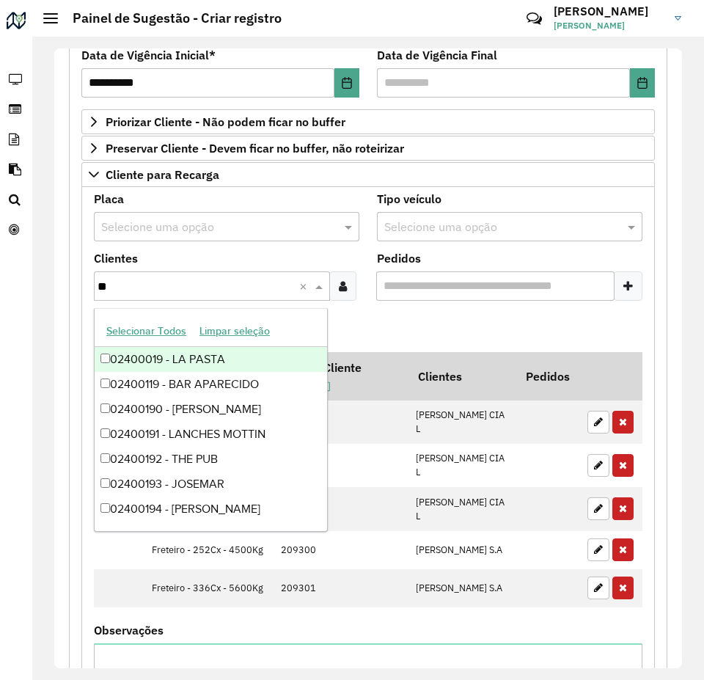
type input "***"
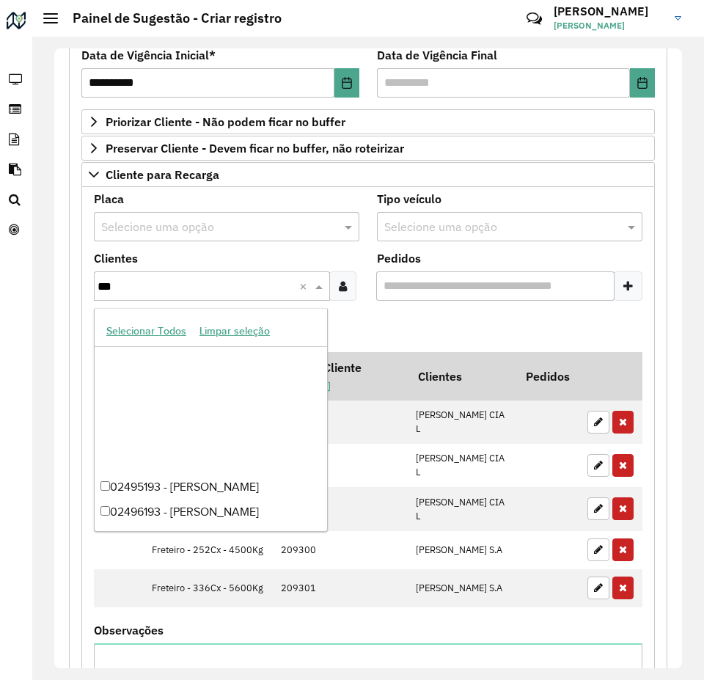
scroll to position [2890, 0]
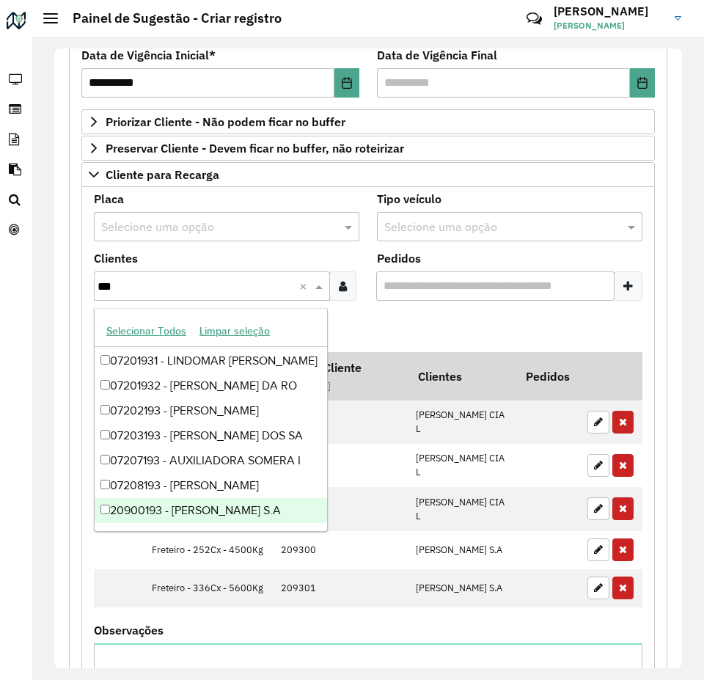
click at [215, 507] on div "20900193 - IRMAOS MUFFATO S.A" at bounding box center [211, 510] width 232 height 25
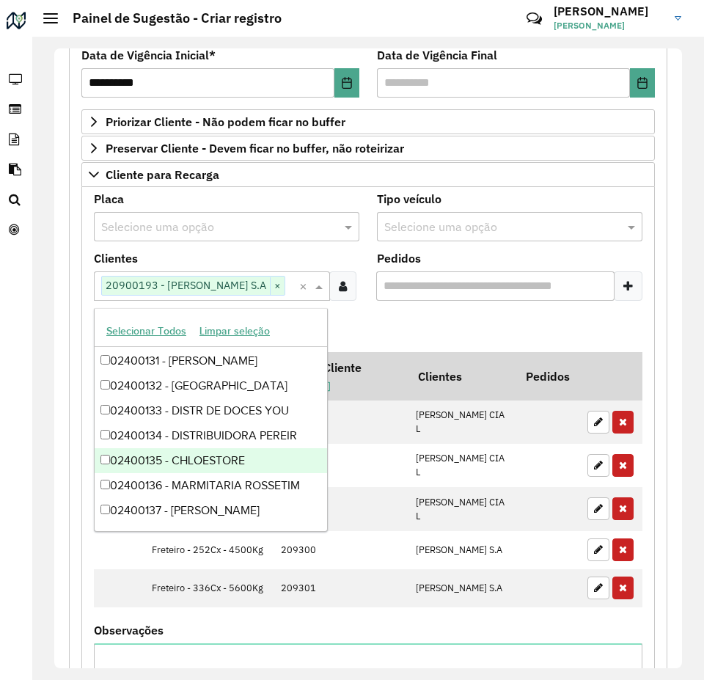
click at [463, 313] on formly-field "Adicionar" at bounding box center [368, 332] width 566 height 40
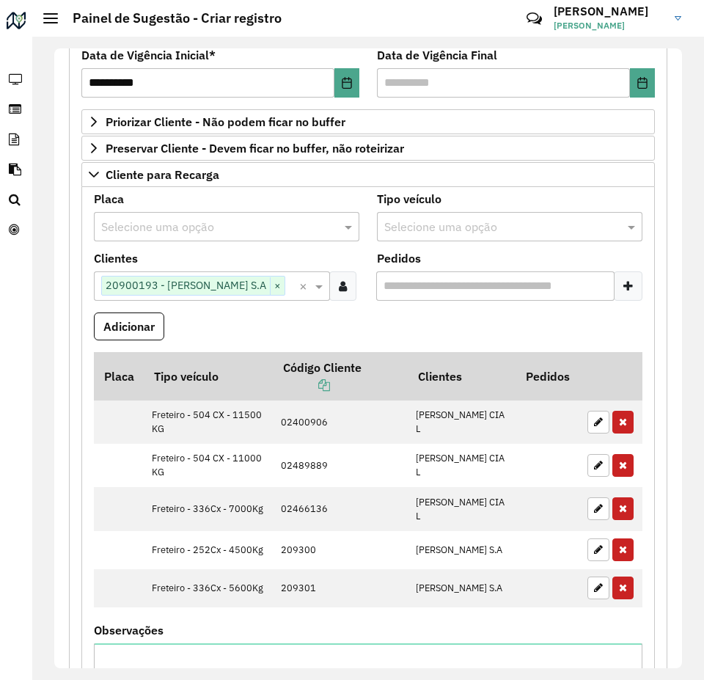
click at [472, 225] on input "text" at bounding box center [494, 227] width 221 height 18
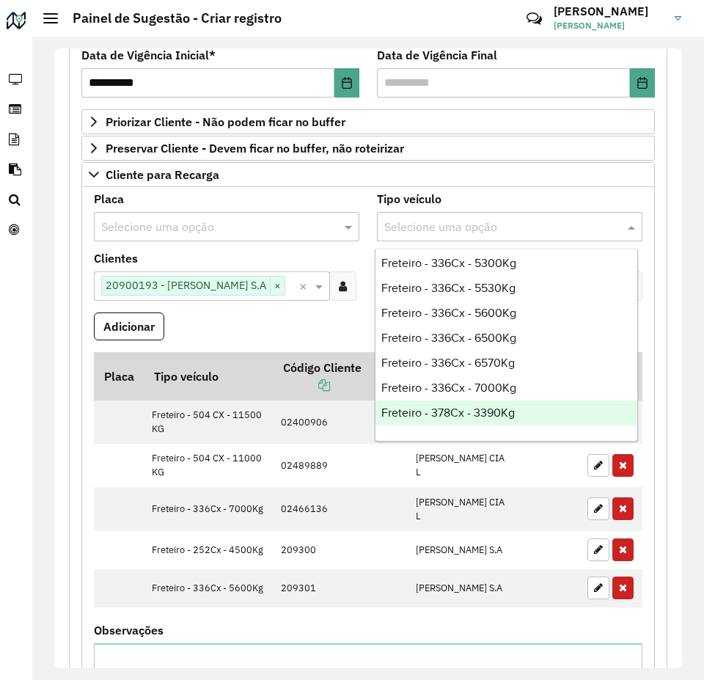
scroll to position [3372, 0]
click at [527, 401] on div "Freteiro - 336Cx - 6500Kg" at bounding box center [506, 411] width 262 height 25
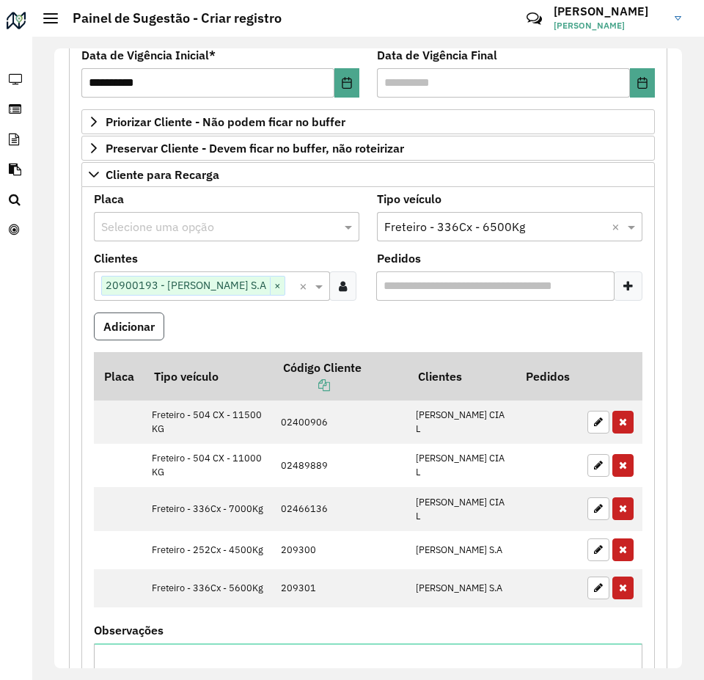
click at [128, 328] on button "Adicionar" at bounding box center [129, 326] width 70 height 28
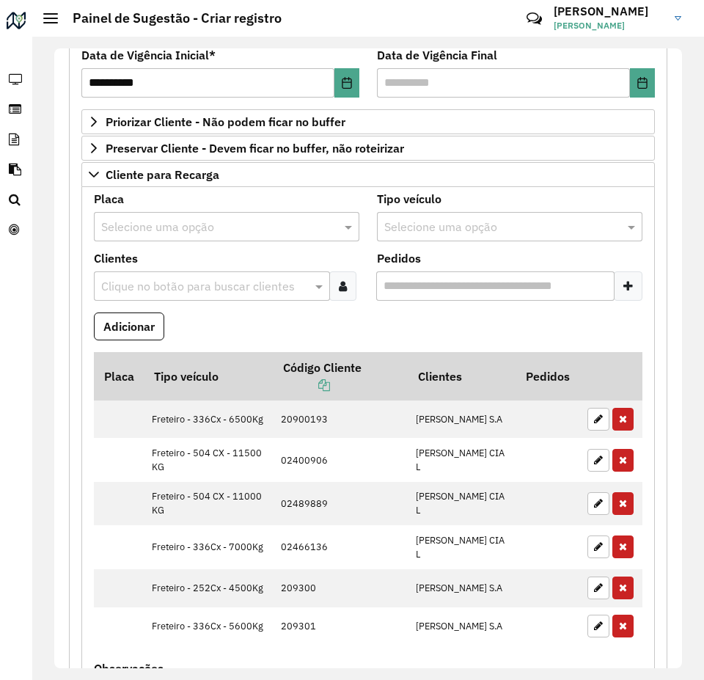
click at [151, 274] on div "Clique no botão para buscar clientes" at bounding box center [212, 285] width 236 height 29
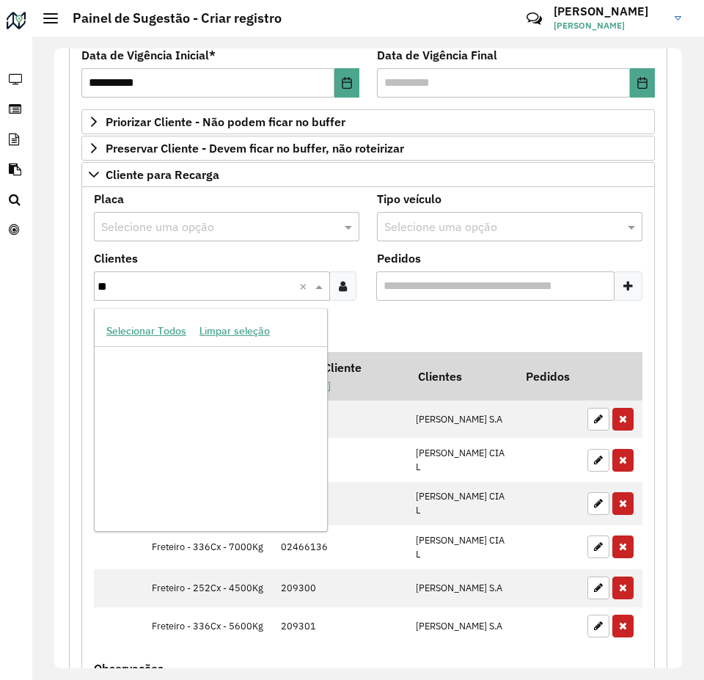
scroll to position [52541, 0]
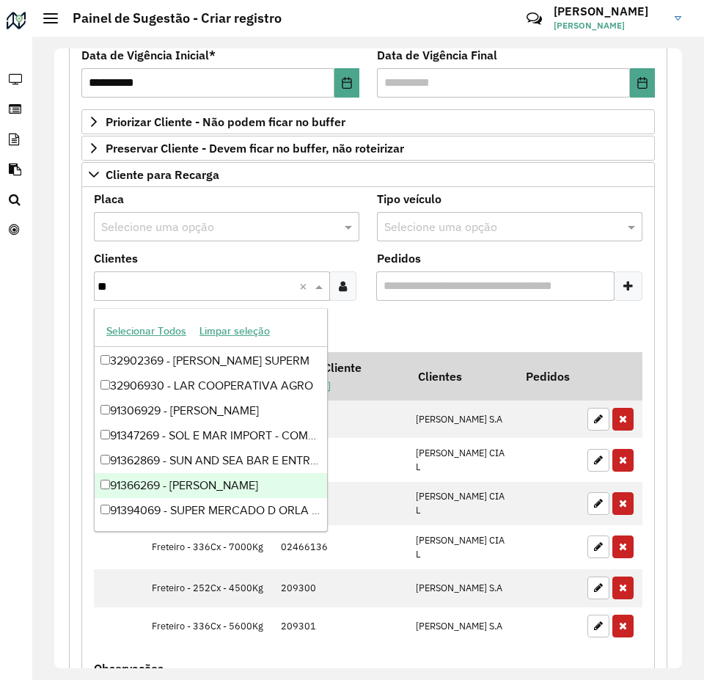
type input "*"
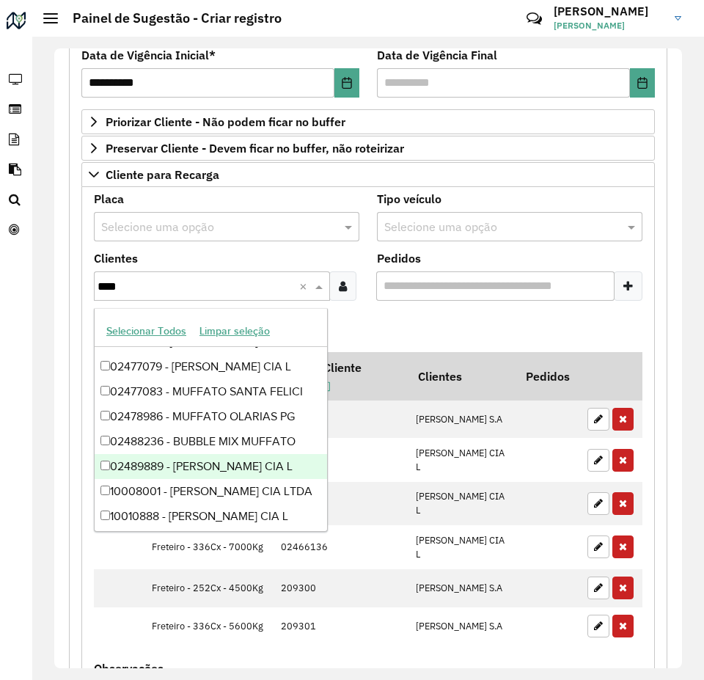
scroll to position [440, 0]
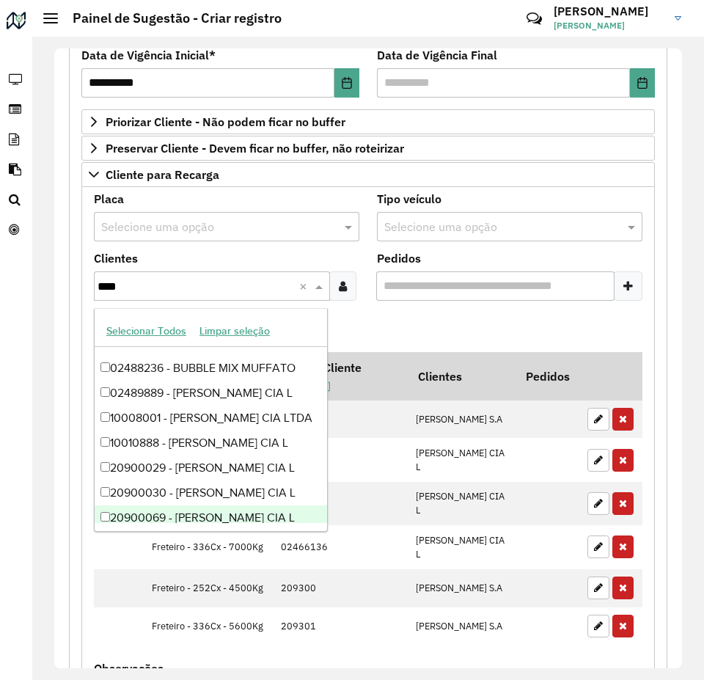
click at [246, 512] on div "20900069 - IRMAOS MUFFATO CIA L" at bounding box center [211, 517] width 232 height 25
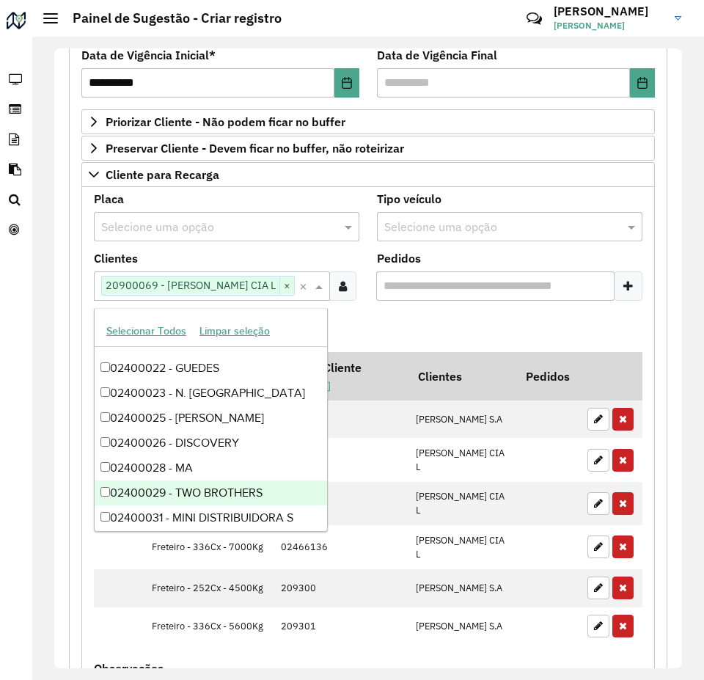
click at [383, 322] on formly-field "Adicionar" at bounding box center [368, 332] width 566 height 40
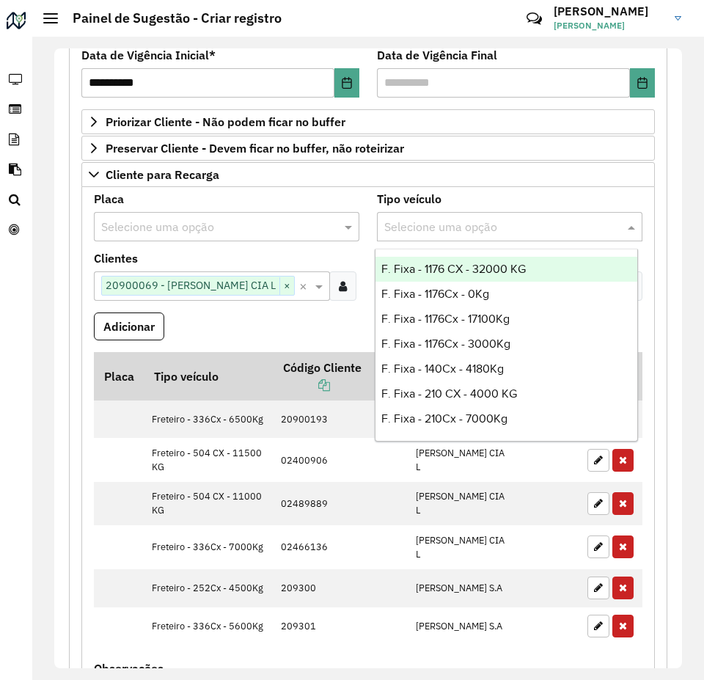
click at [447, 218] on input "text" at bounding box center [494, 227] width 221 height 18
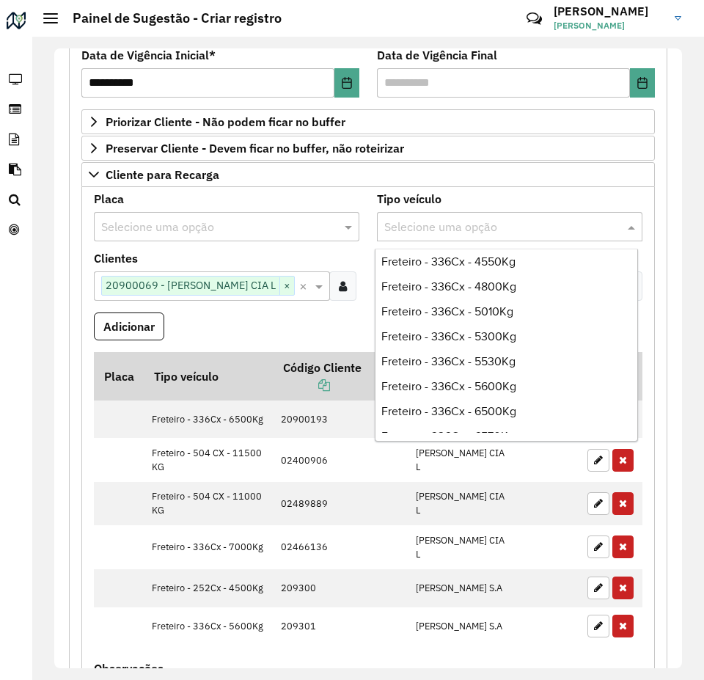
scroll to position [3519, 0]
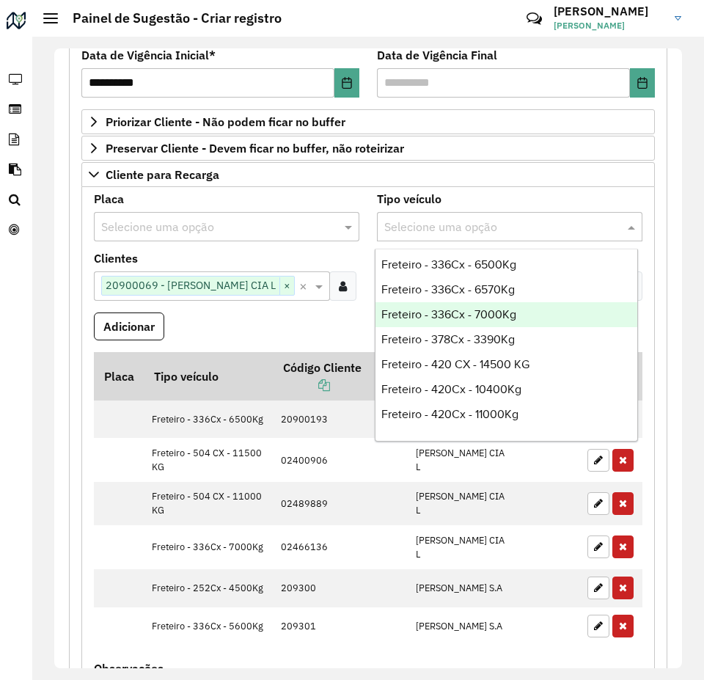
click at [529, 318] on div "Freteiro - 336Cx - 7000Kg" at bounding box center [506, 314] width 262 height 25
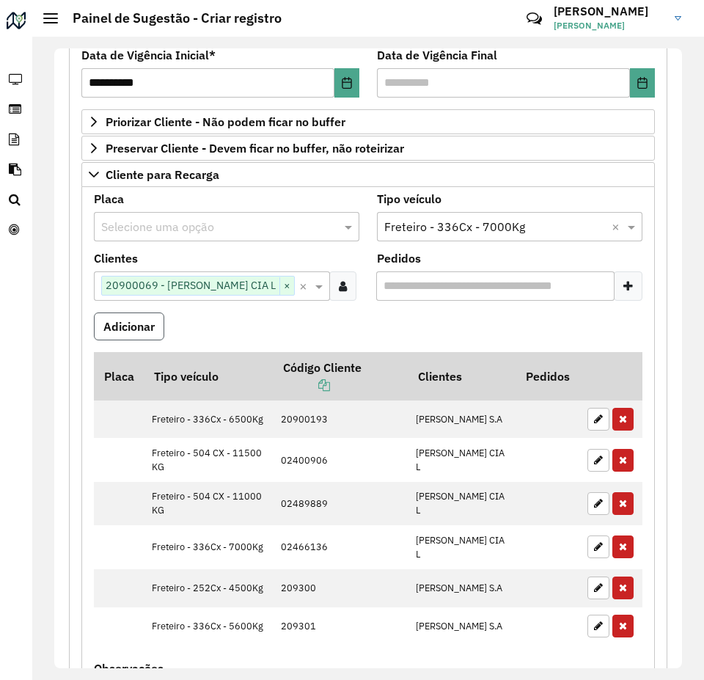
click at [119, 335] on button "Adicionar" at bounding box center [129, 326] width 70 height 28
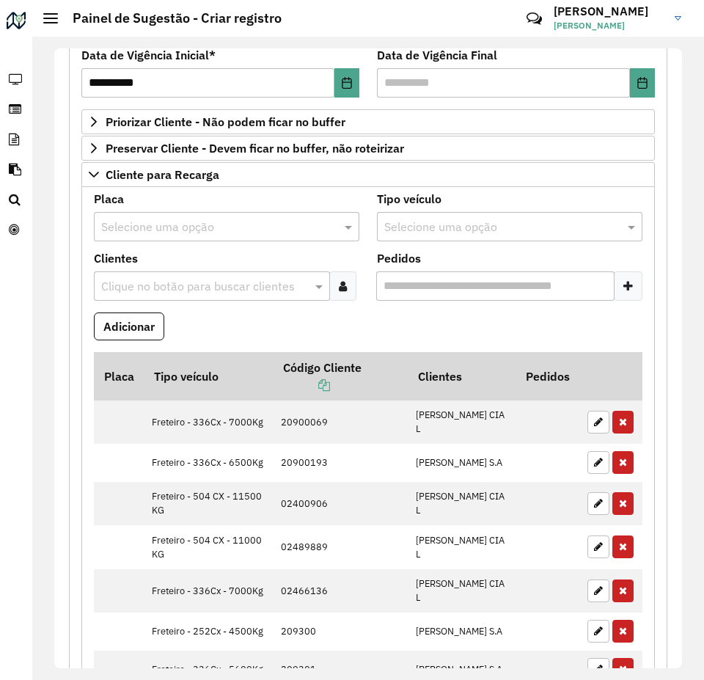
click at [263, 335] on formly-field "Adicionar" at bounding box center [368, 332] width 566 height 40
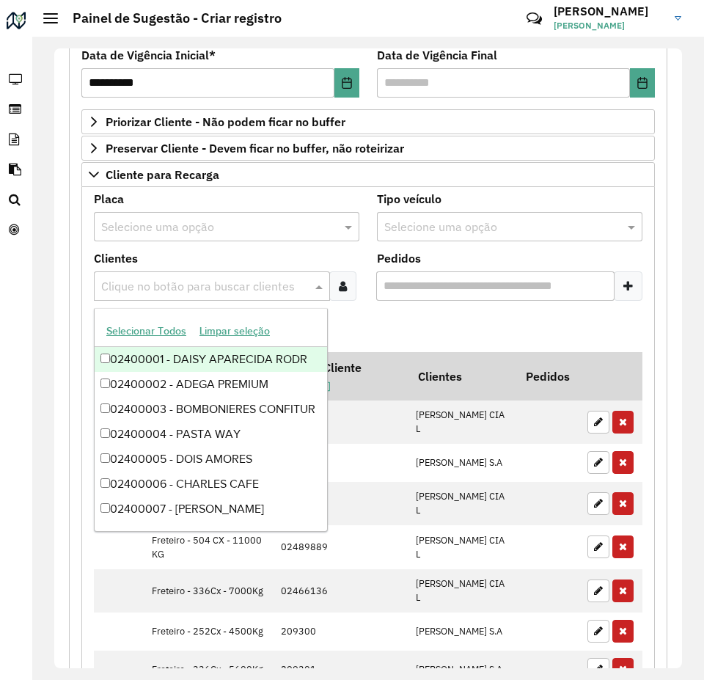
click at [171, 280] on input "text" at bounding box center [205, 287] width 214 height 18
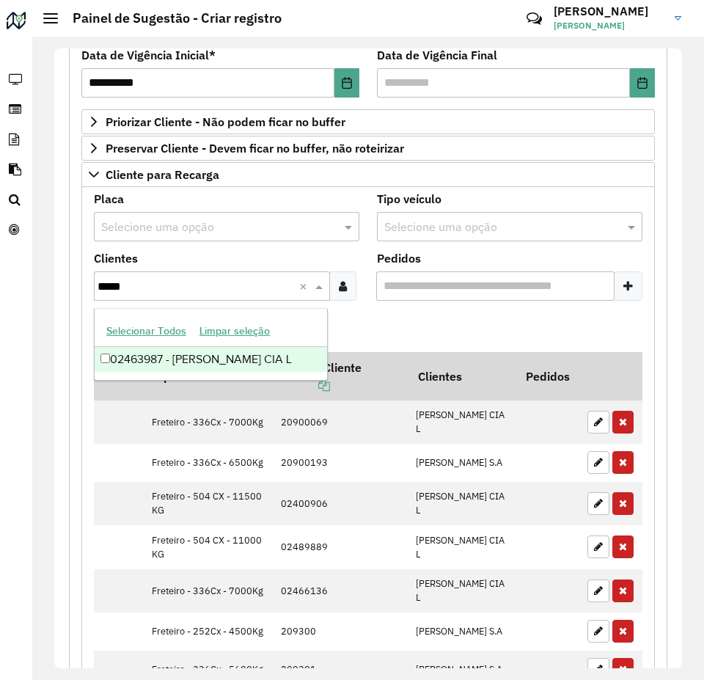
click at [237, 358] on div "02463987 - IRMAOS MUFFATO CIA L" at bounding box center [211, 359] width 232 height 25
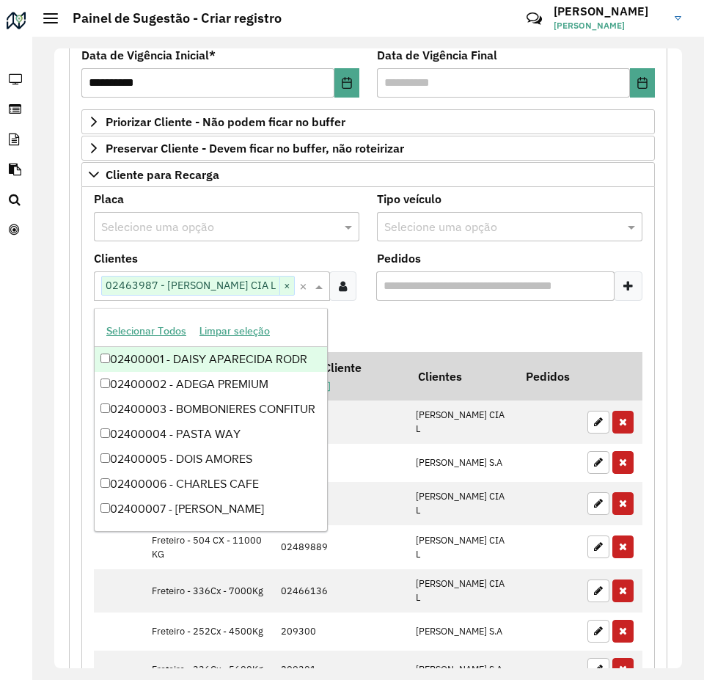
click at [395, 325] on formly-field "Adicionar" at bounding box center [368, 332] width 566 height 40
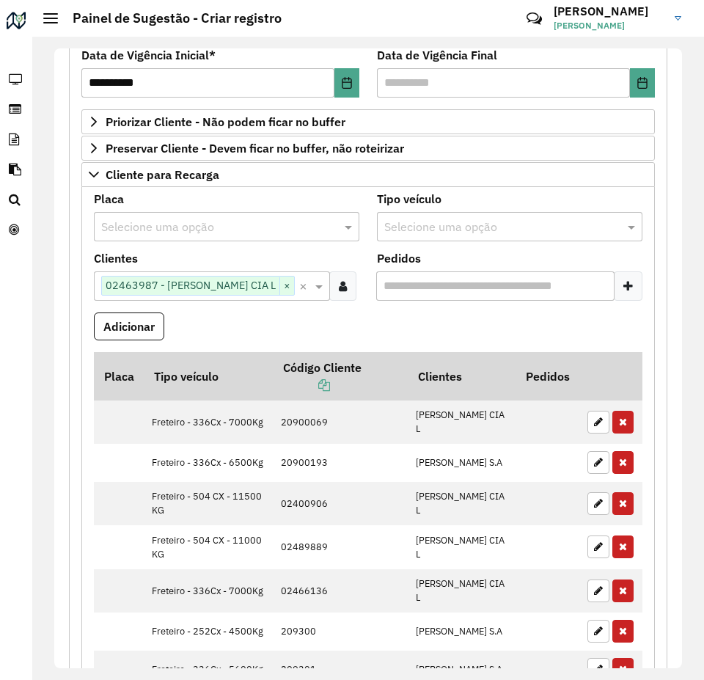
click at [504, 222] on input "text" at bounding box center [494, 227] width 221 height 18
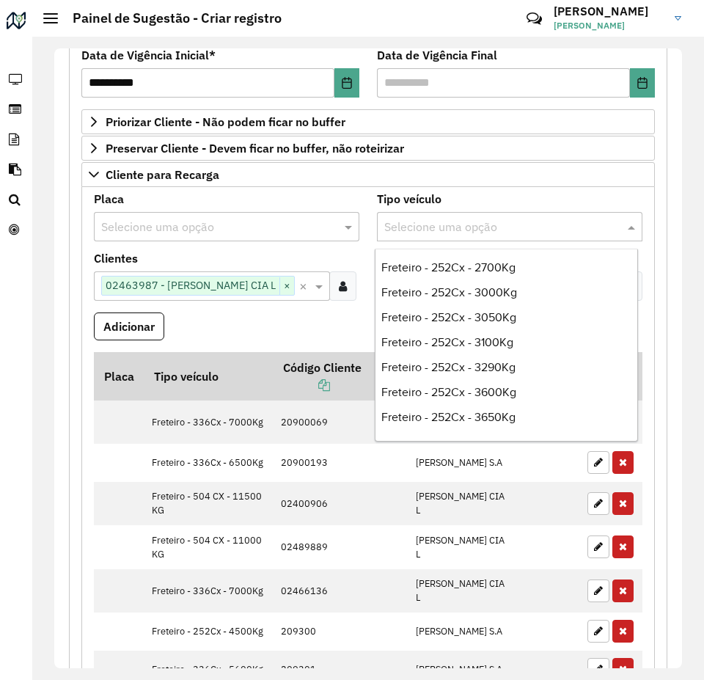
scroll to position [3079, 0]
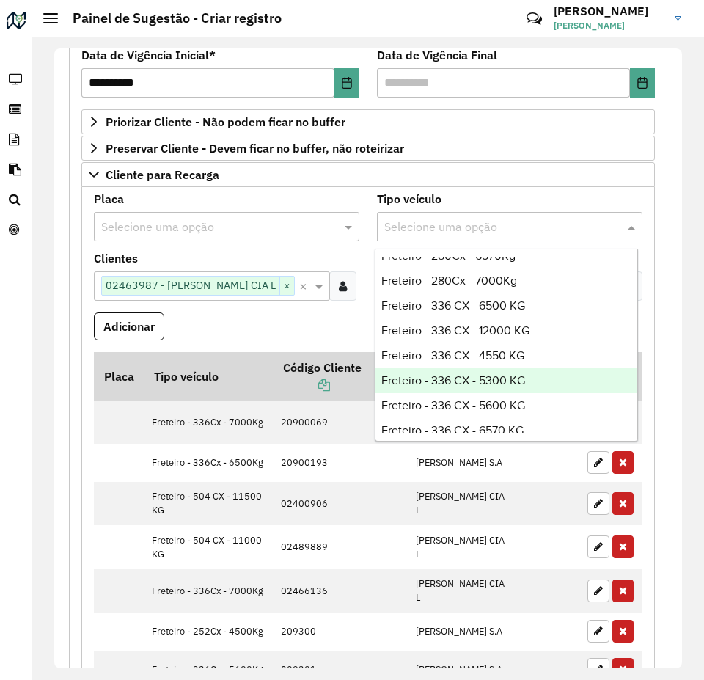
click at [518, 374] on span "Freteiro - 336 CX - 5300 KG" at bounding box center [453, 380] width 144 height 12
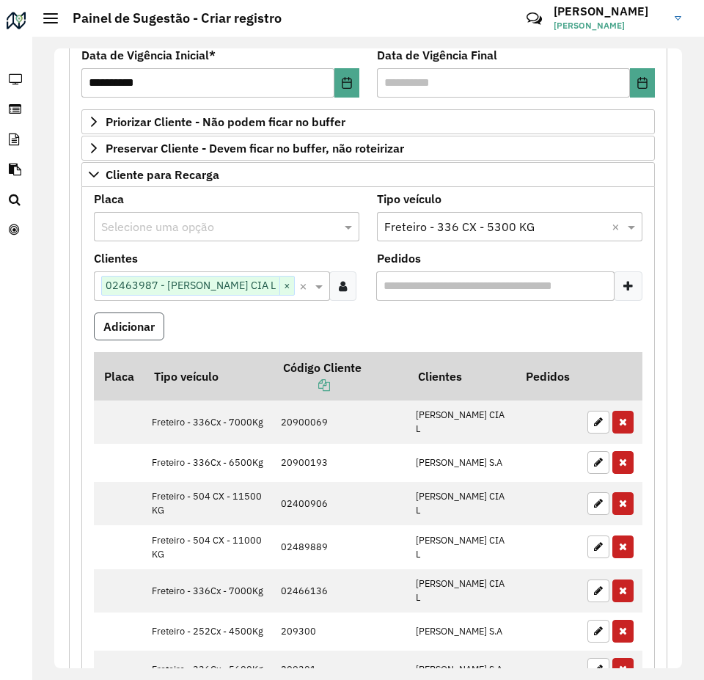
click at [117, 330] on button "Adicionar" at bounding box center [129, 326] width 70 height 28
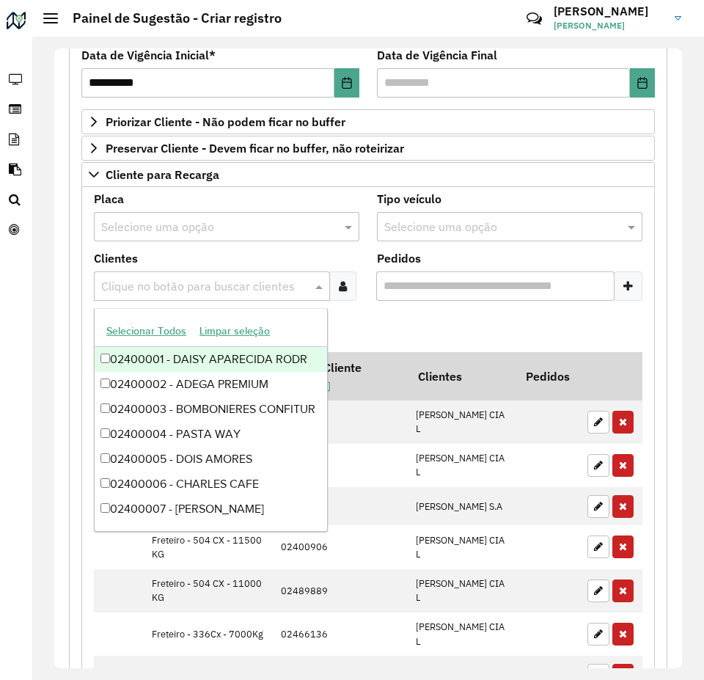
click at [145, 288] on input "text" at bounding box center [205, 287] width 214 height 18
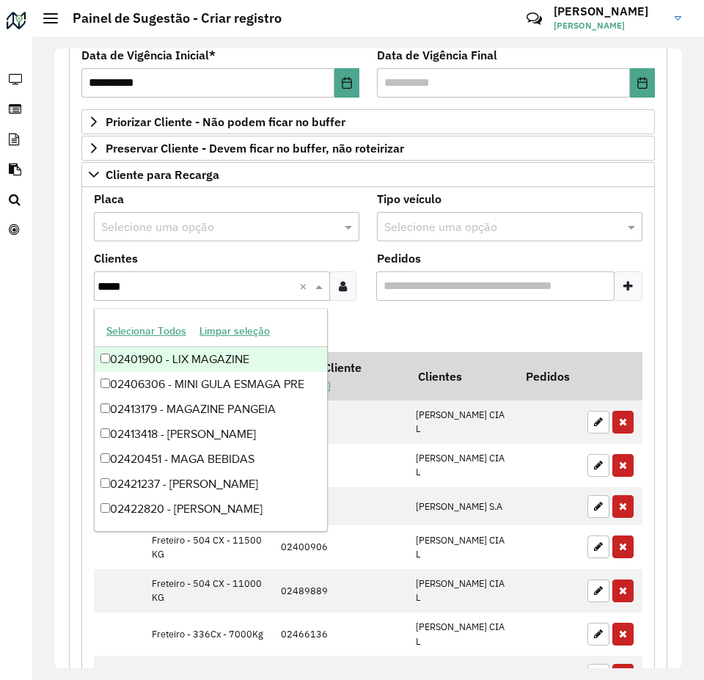
type input "******"
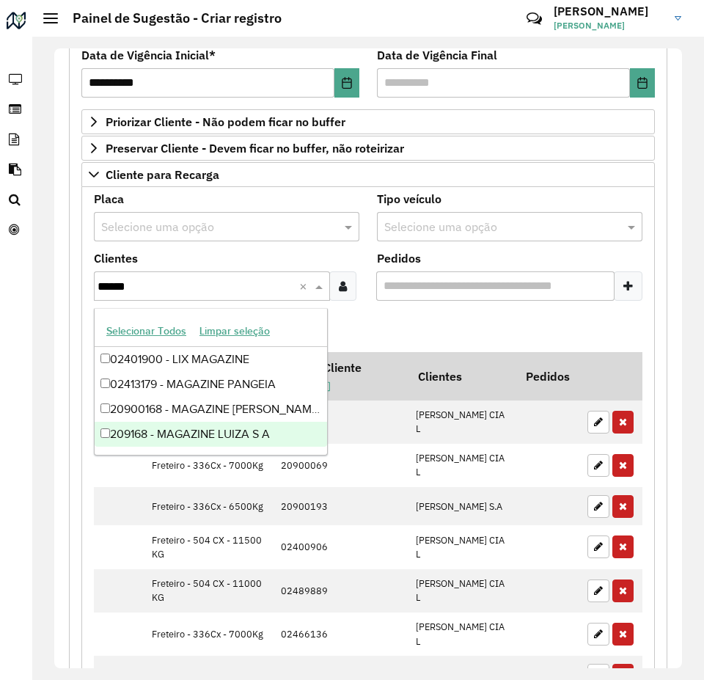
click at [263, 440] on div "209168 - MAGAZINE LUIZA S A" at bounding box center [211, 434] width 232 height 25
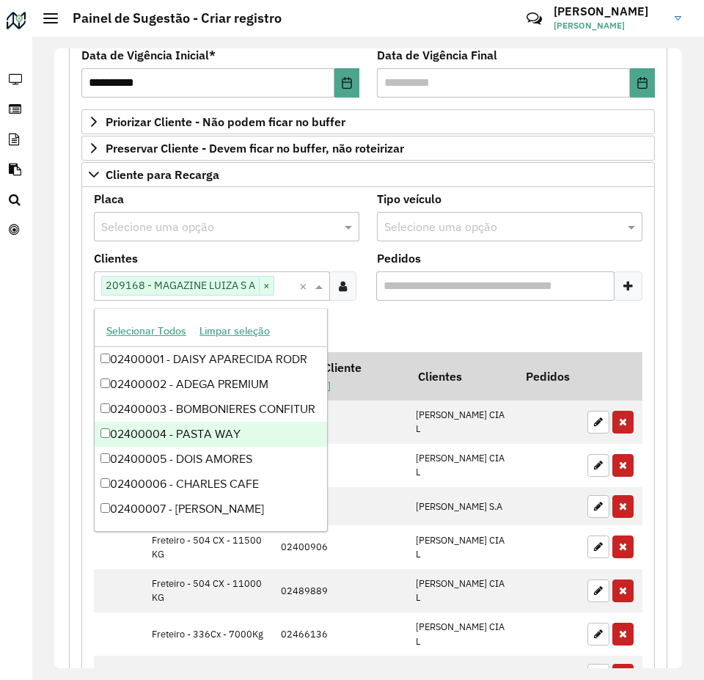
click at [433, 325] on formly-field "Adicionar" at bounding box center [368, 332] width 566 height 40
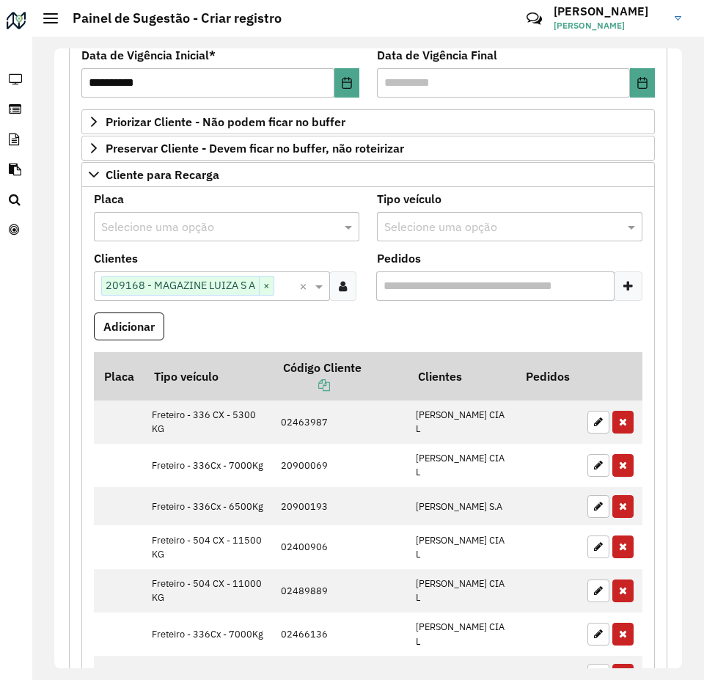
click at [453, 227] on input "text" at bounding box center [494, 227] width 221 height 18
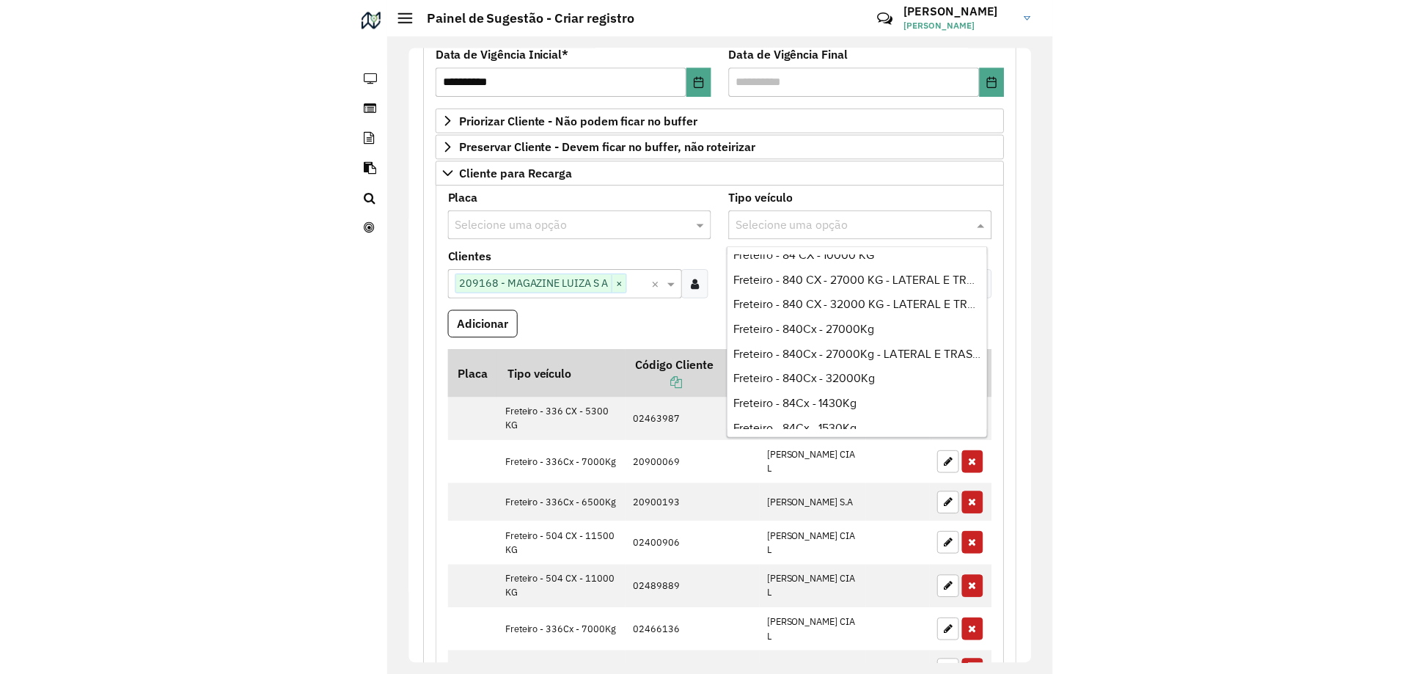
scroll to position [5498, 0]
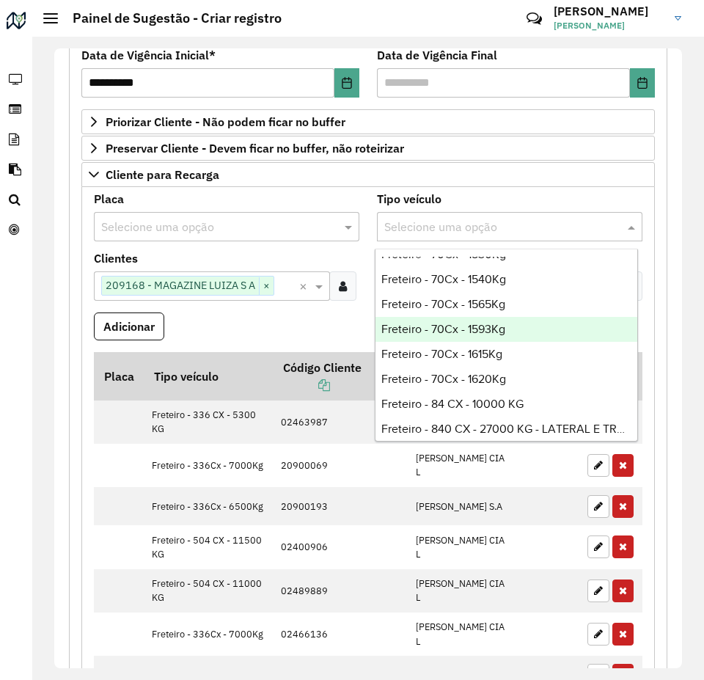
click at [245, 325] on formly-field "Adicionar" at bounding box center [368, 332] width 566 height 40
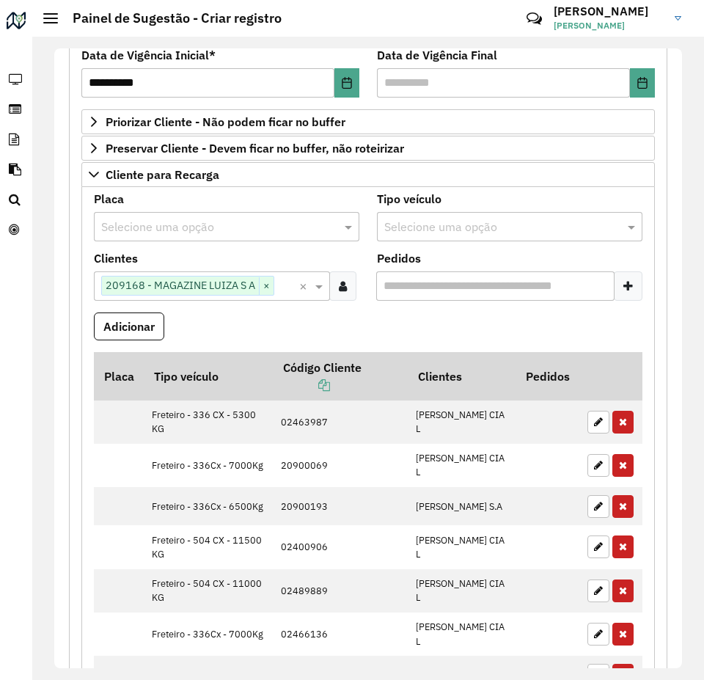
click at [175, 240] on div "Selecione uma opção" at bounding box center [226, 226] width 265 height 29
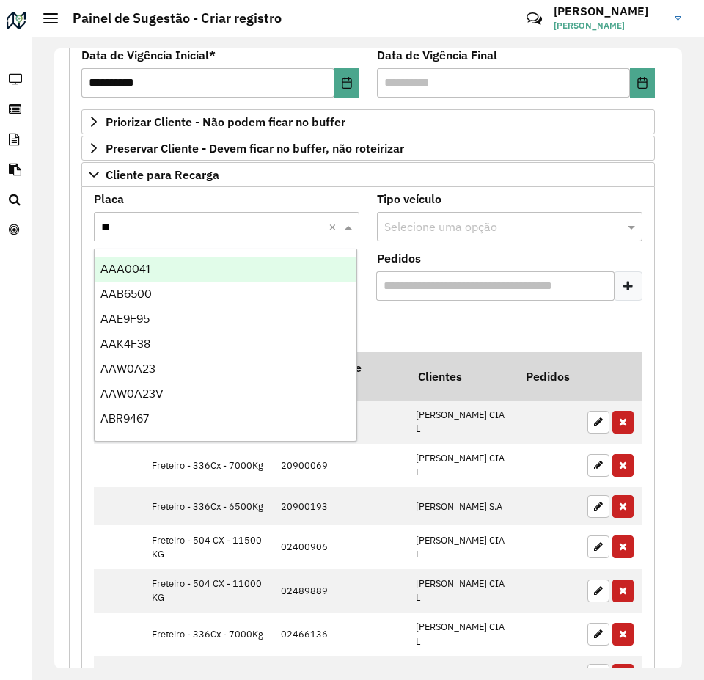
type input "***"
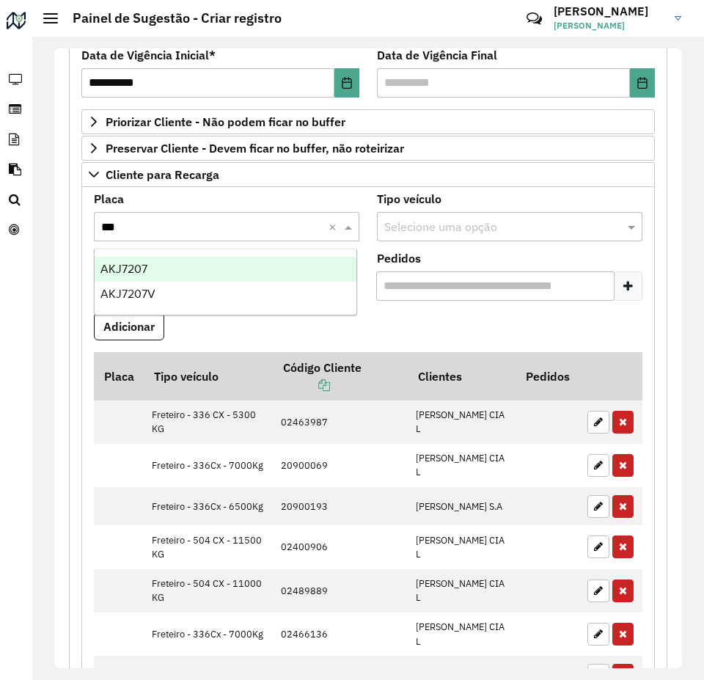
click at [193, 260] on div "AKJ7207" at bounding box center [226, 269] width 262 height 25
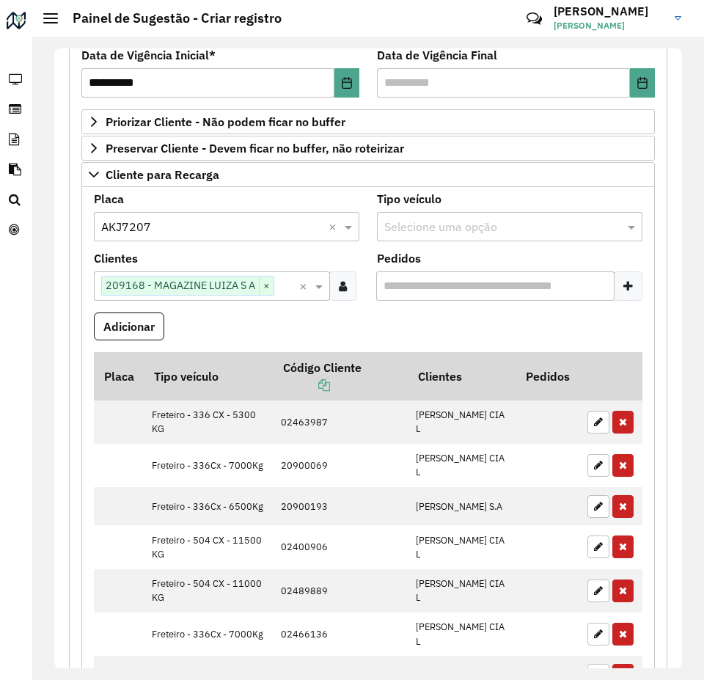
click at [214, 310] on formly-field "Clientes Clique no botão para buscar clientes 209168 - MAGAZINE LUIZA S A × ×" at bounding box center [226, 282] width 283 height 59
click at [126, 321] on button "Adicionar" at bounding box center [129, 326] width 70 height 28
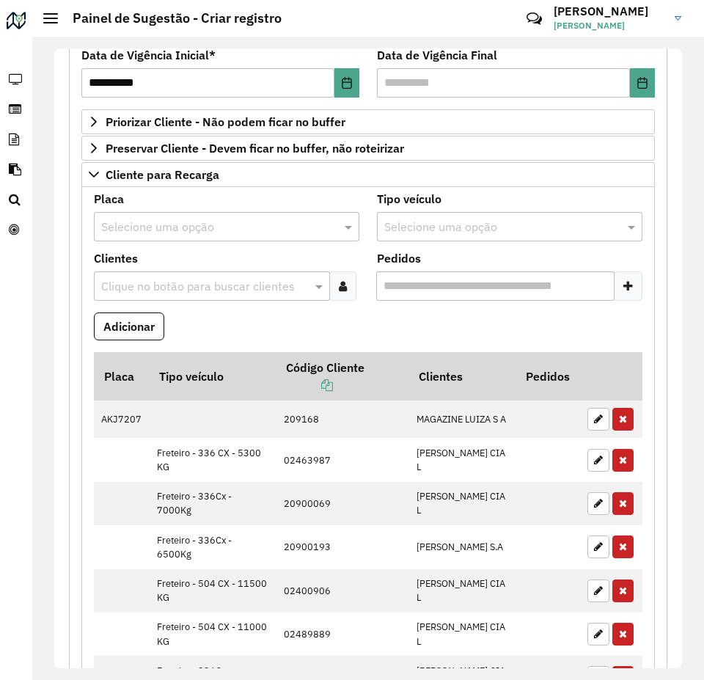
click at [167, 291] on input "text" at bounding box center [205, 287] width 214 height 18
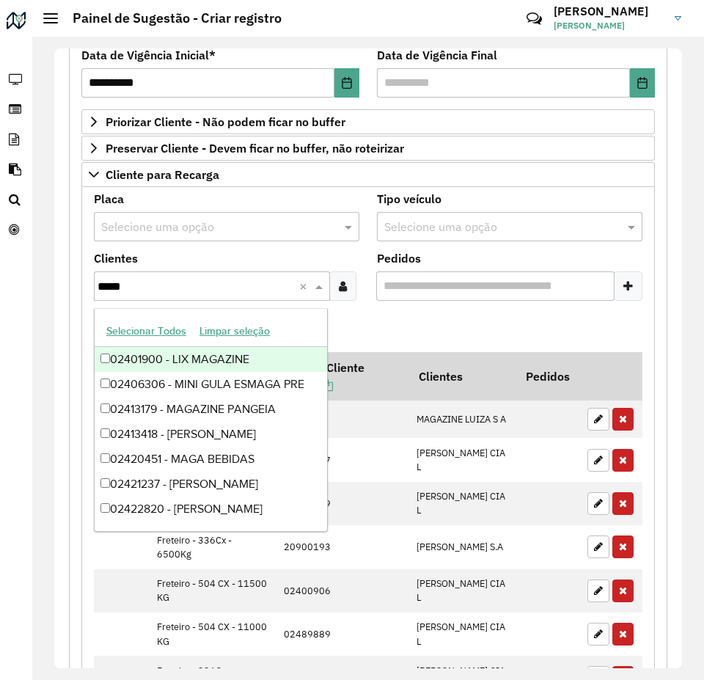
type input "******"
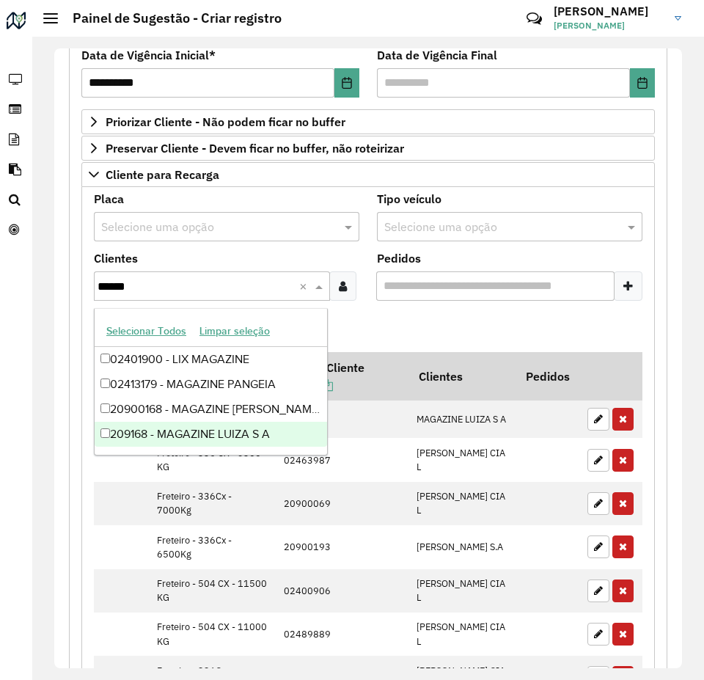
click at [251, 433] on div "209168 - MAGAZINE LUIZA S A" at bounding box center [211, 434] width 232 height 25
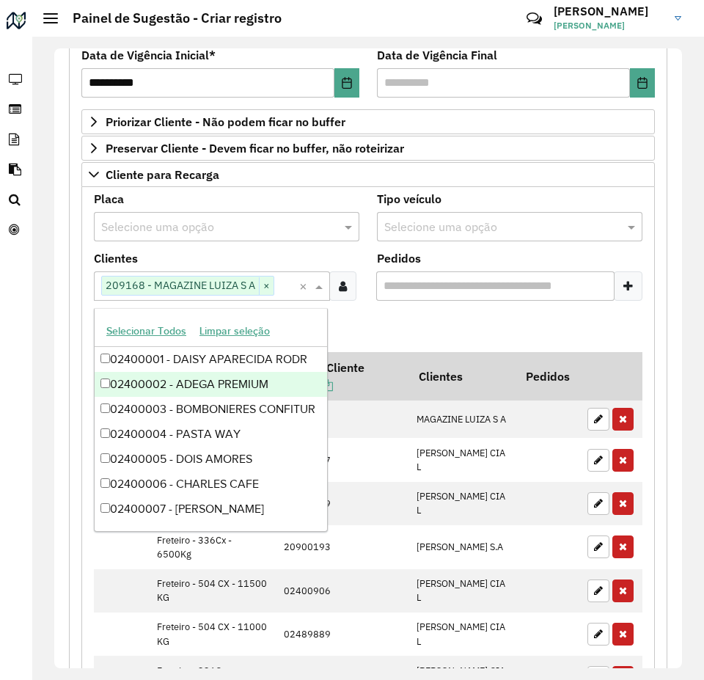
click at [410, 323] on formly-field "Adicionar" at bounding box center [368, 332] width 566 height 40
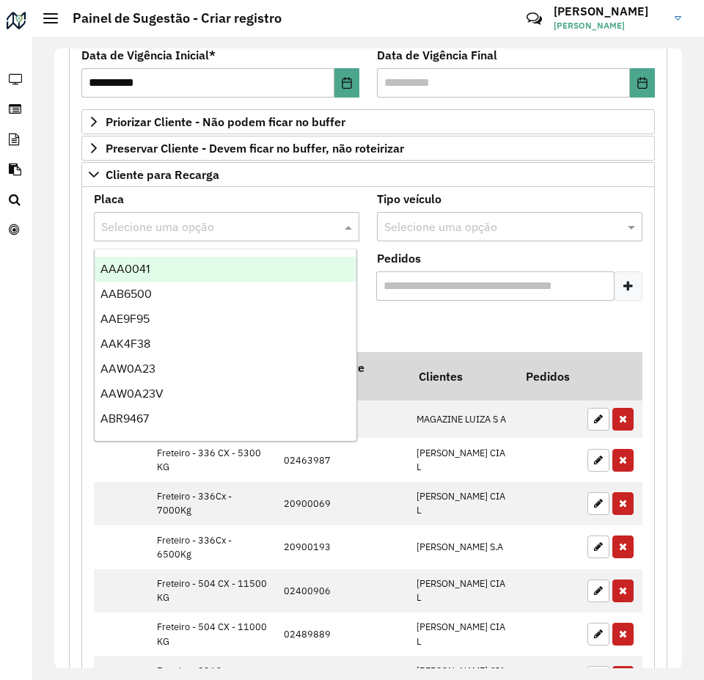
click at [190, 225] on input "text" at bounding box center [211, 227] width 221 height 18
type input "***"
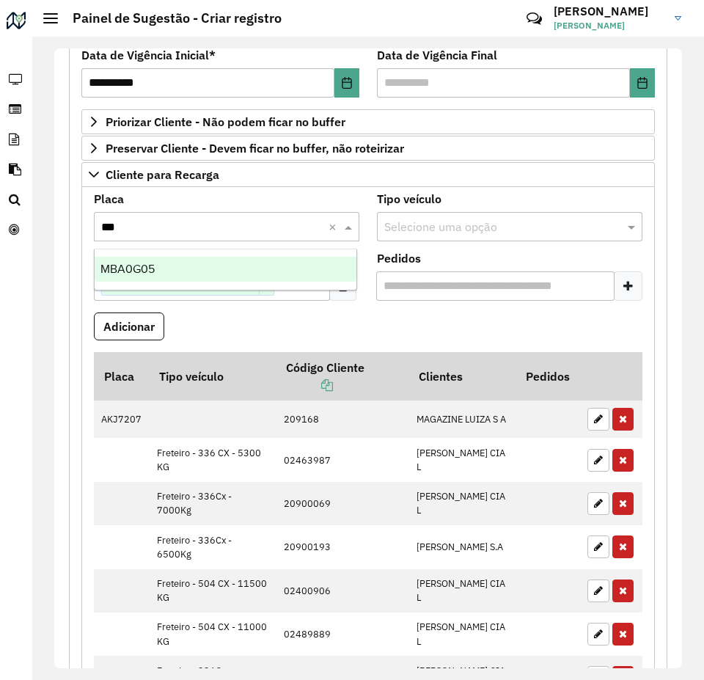
click at [214, 262] on div "MBA0G05" at bounding box center [226, 269] width 262 height 25
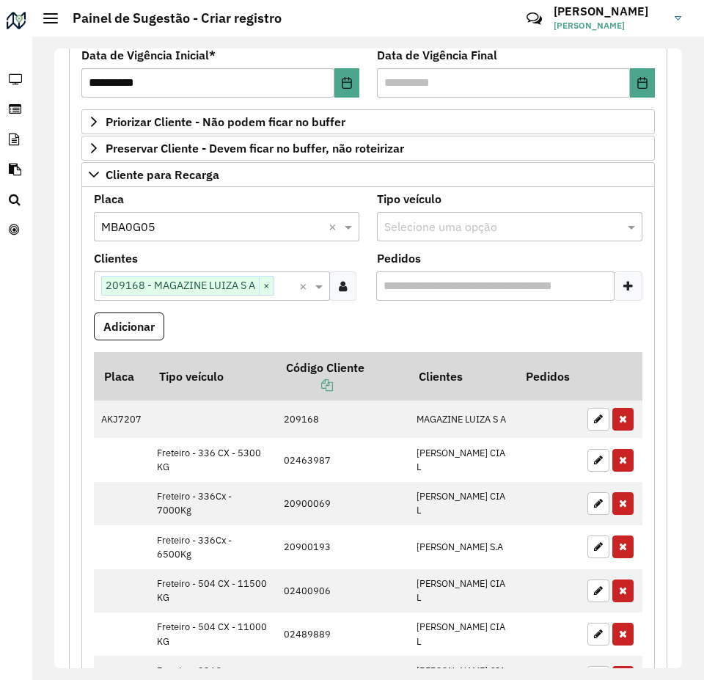
click at [329, 329] on formly-field "Adicionar" at bounding box center [368, 332] width 566 height 40
click at [146, 325] on button "Adicionar" at bounding box center [129, 326] width 70 height 28
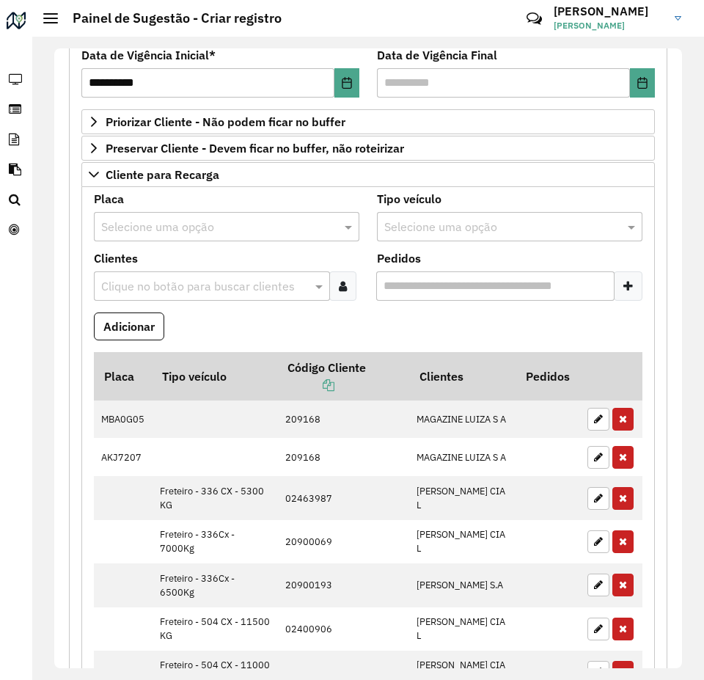
click at [556, 323] on formly-field "Adicionar" at bounding box center [368, 332] width 566 height 40
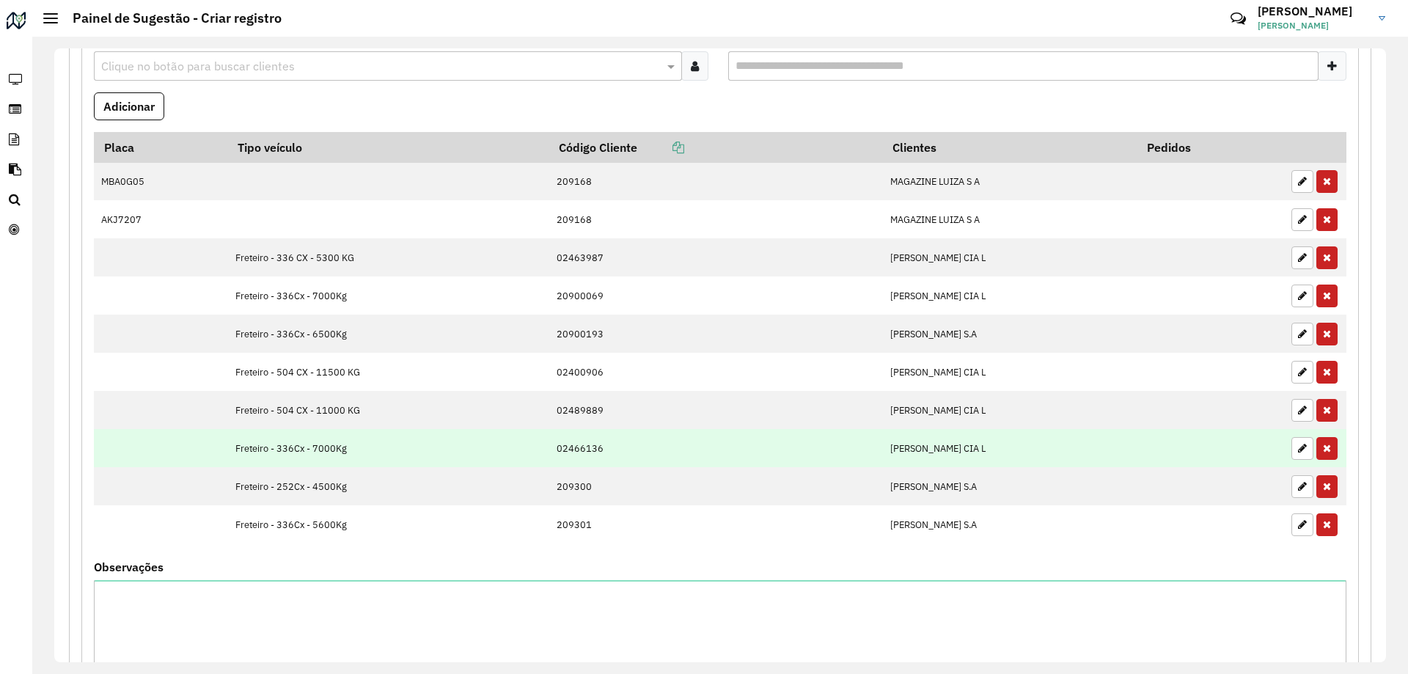
scroll to position [717, 0]
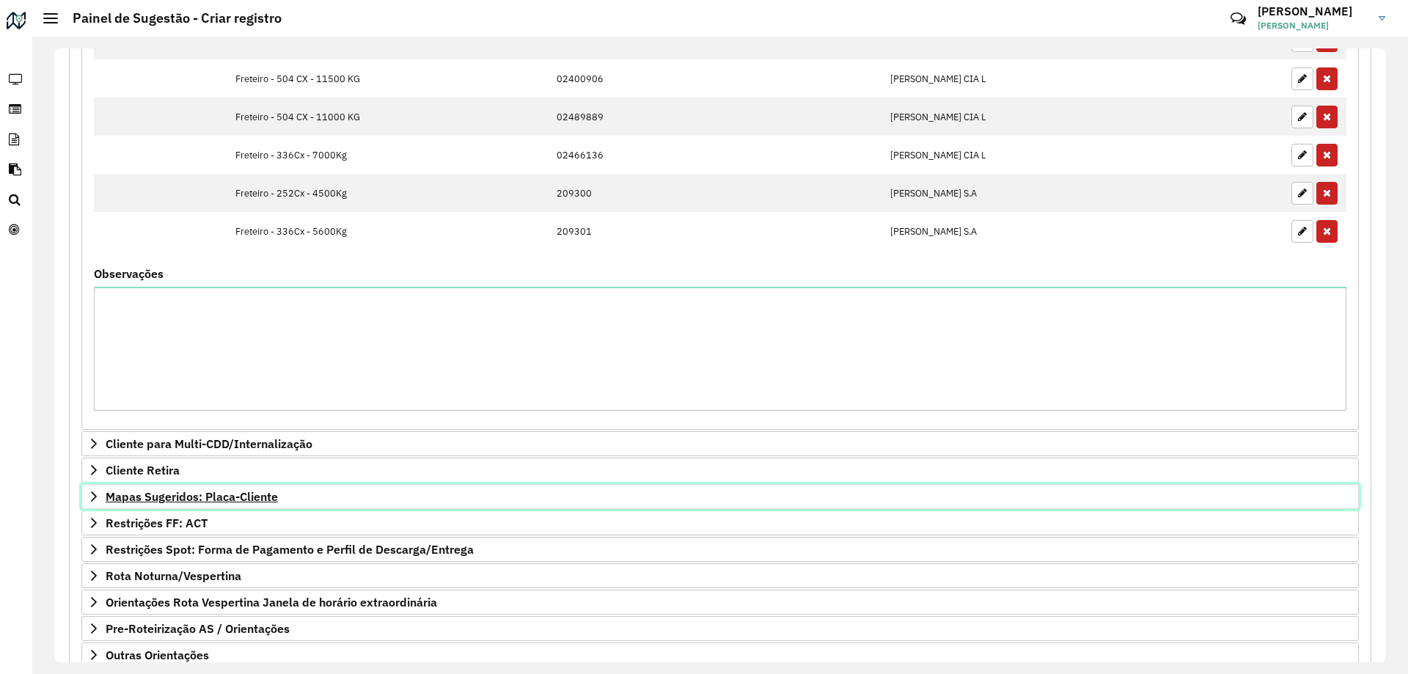
click at [129, 490] on span "Mapas Sugeridos: Placa-Cliente" at bounding box center [192, 496] width 172 height 12
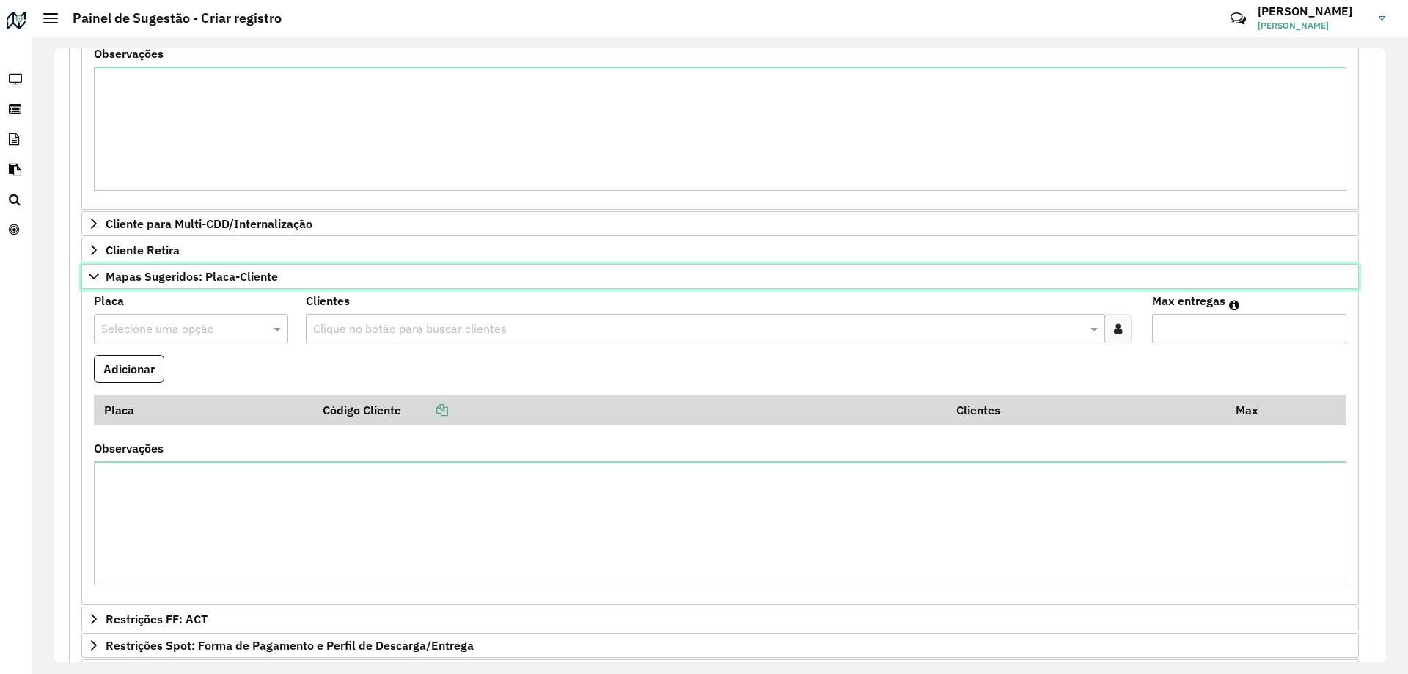
scroll to position [1010, 0]
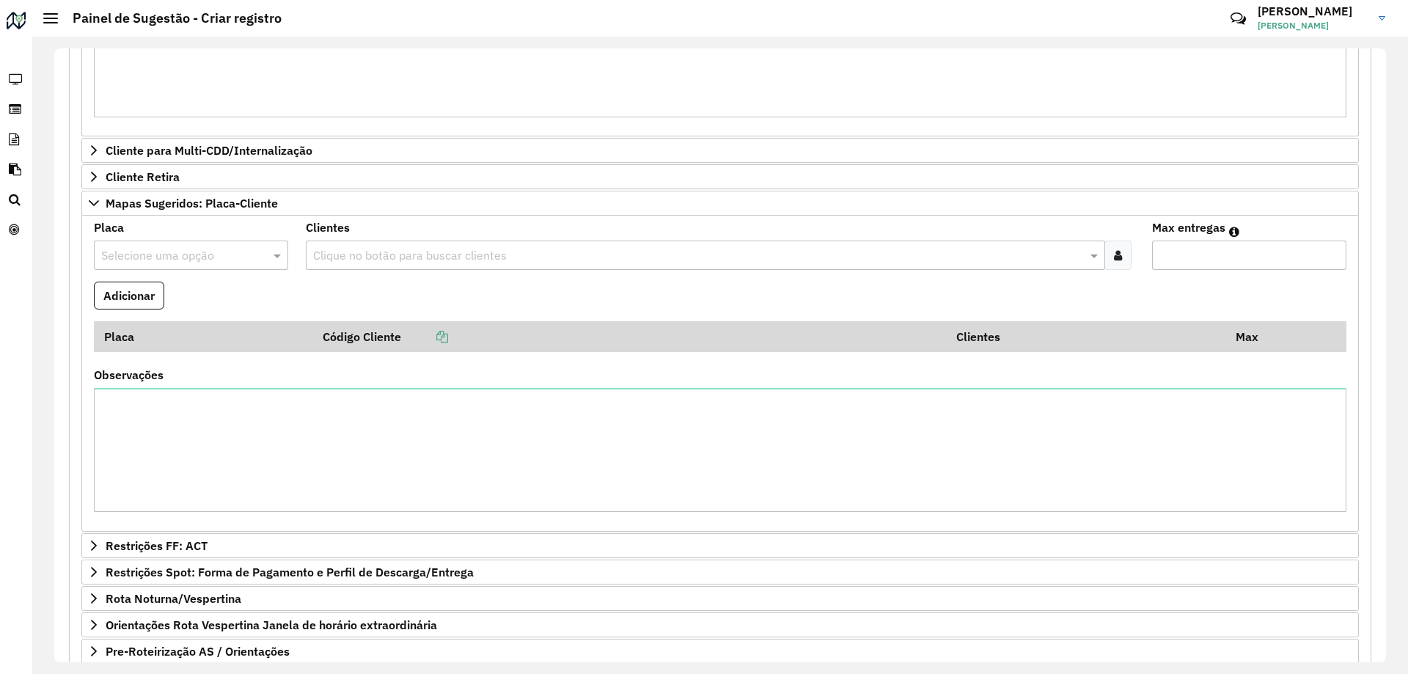
click at [210, 257] on input "text" at bounding box center [176, 256] width 150 height 18
type input "***"
click at [224, 298] on div "GZG8G38" at bounding box center [191, 297] width 192 height 25
click at [366, 291] on formly-field "Adicionar" at bounding box center [720, 302] width 1270 height 40
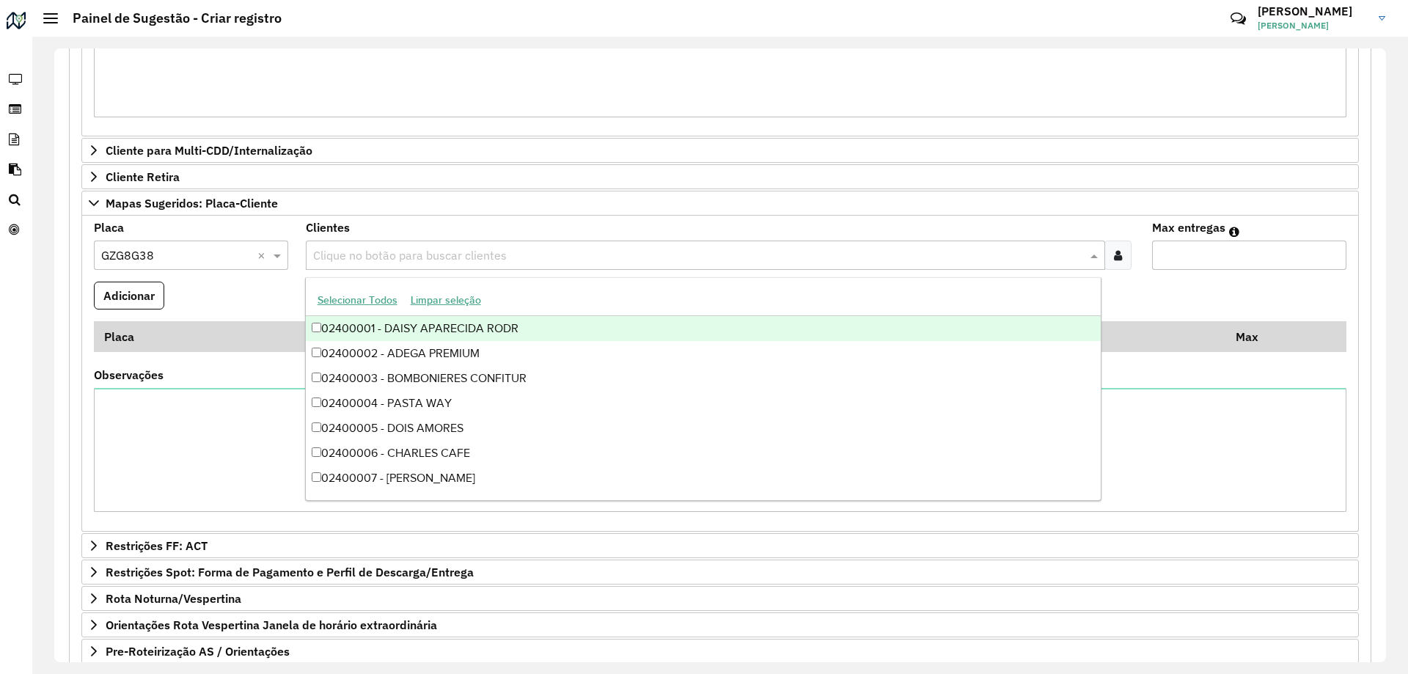
click at [381, 255] on input "text" at bounding box center [698, 256] width 778 height 18
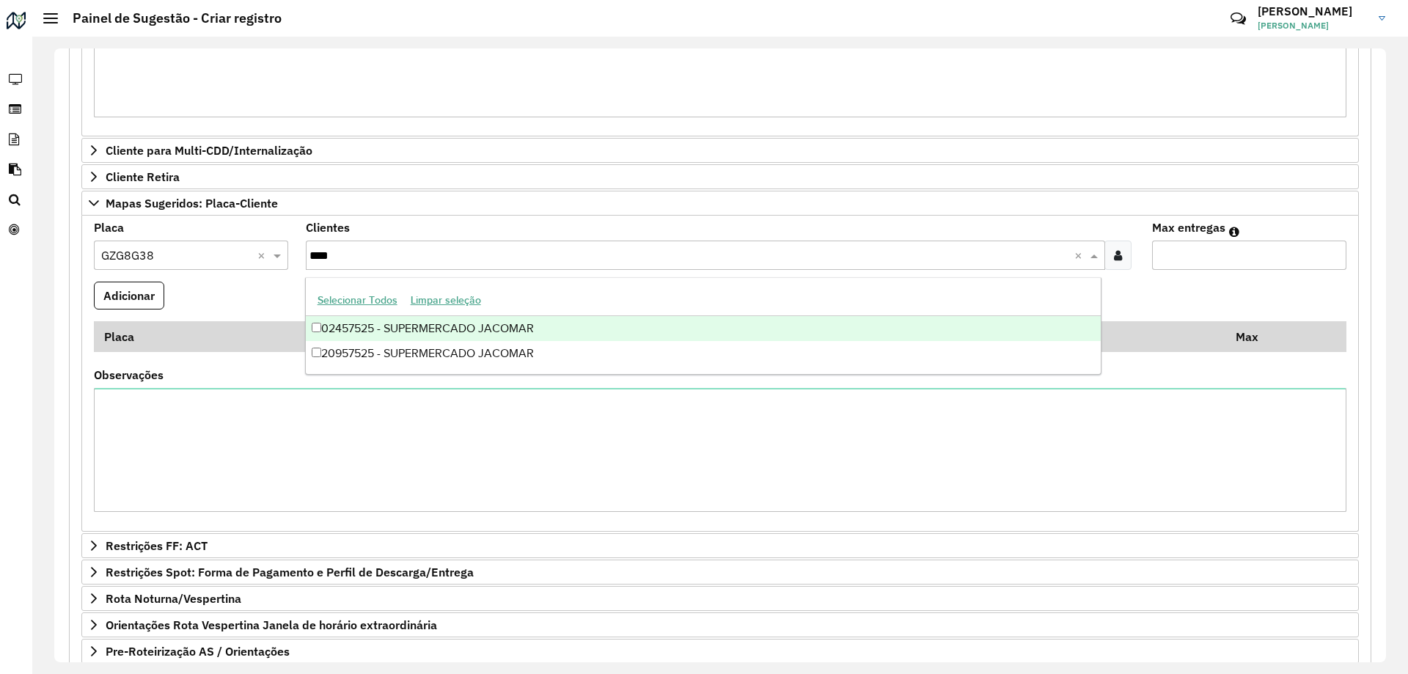
type input "*****"
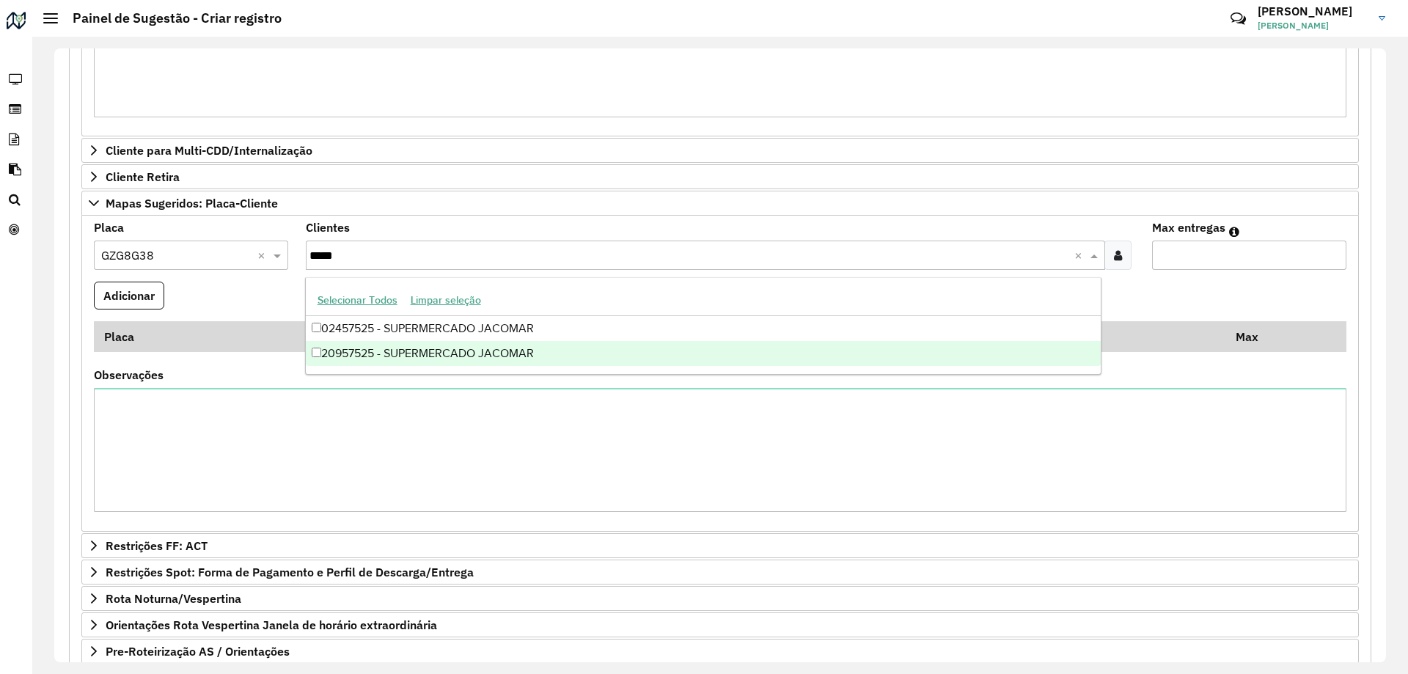
click at [600, 351] on div "20957525 - SUPERMERCADO JACOMAR" at bounding box center [703, 353] width 795 height 25
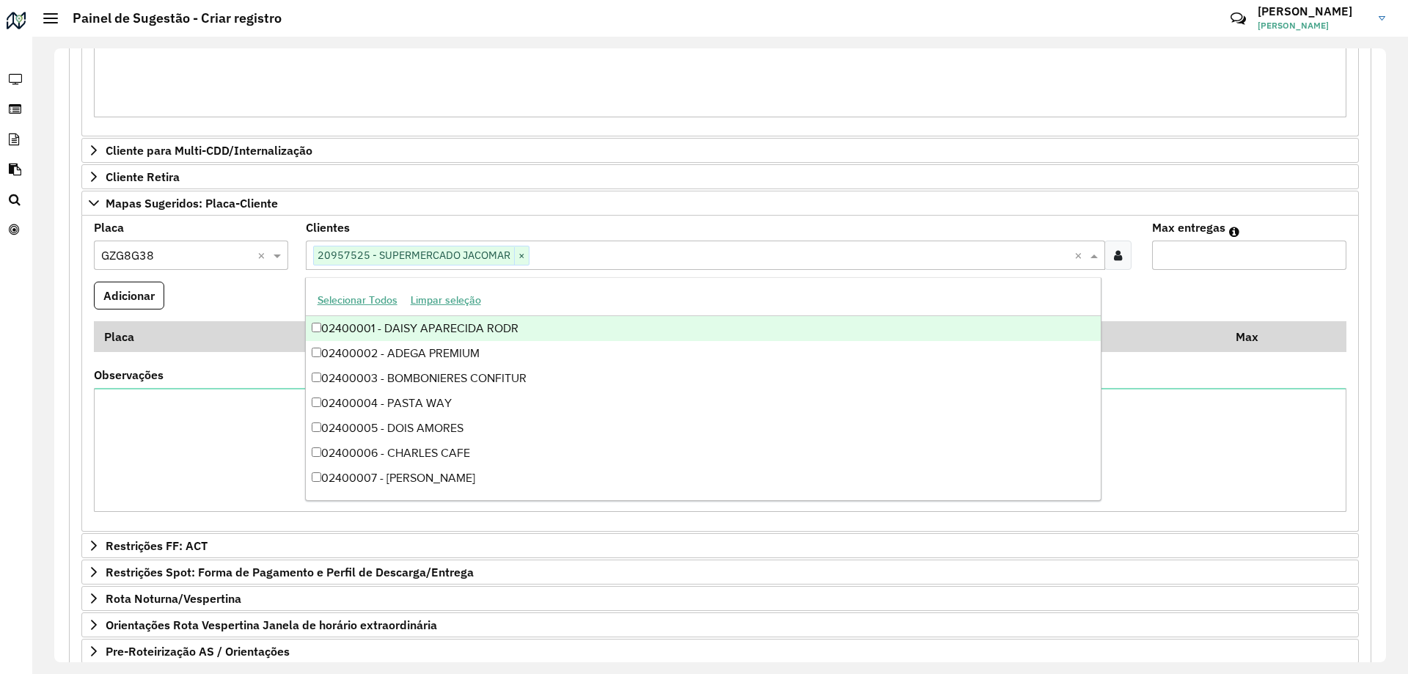
click at [1173, 260] on input "Max entregas" at bounding box center [1249, 254] width 194 height 29
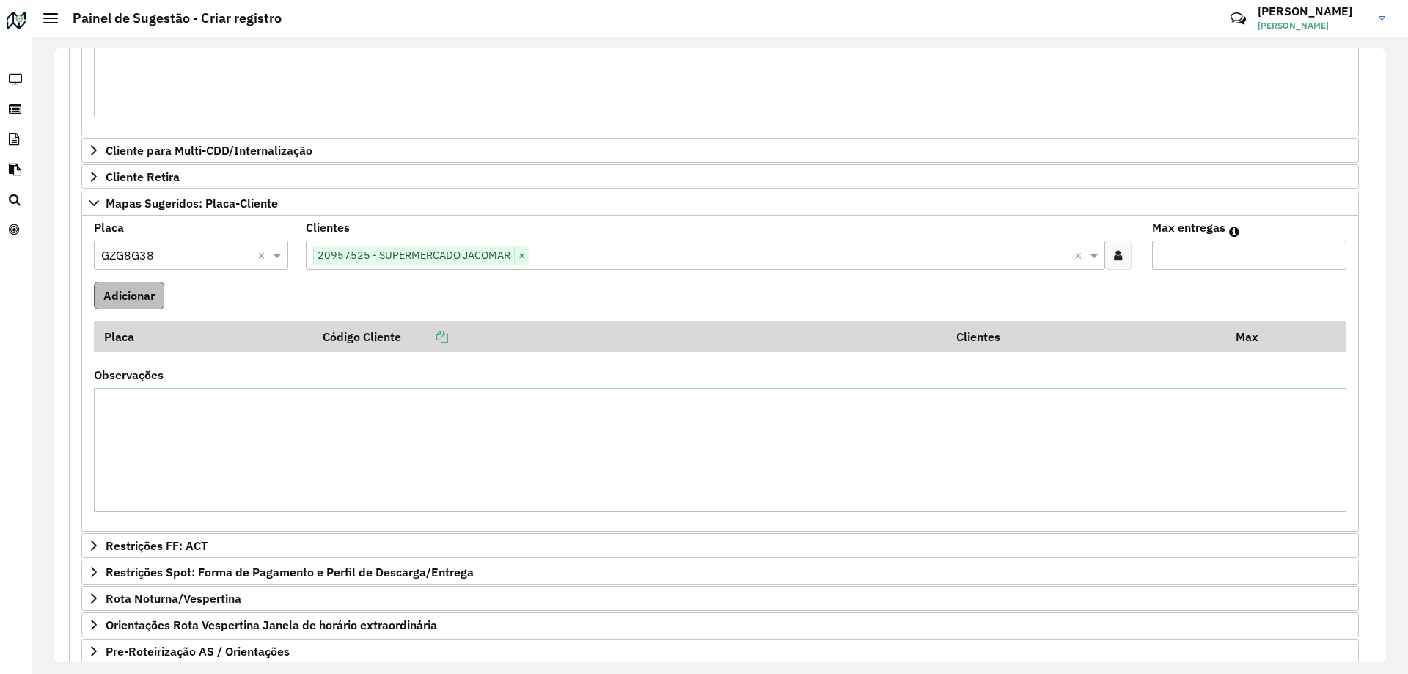
type input "*"
click at [154, 296] on button "Adicionar" at bounding box center [129, 296] width 70 height 28
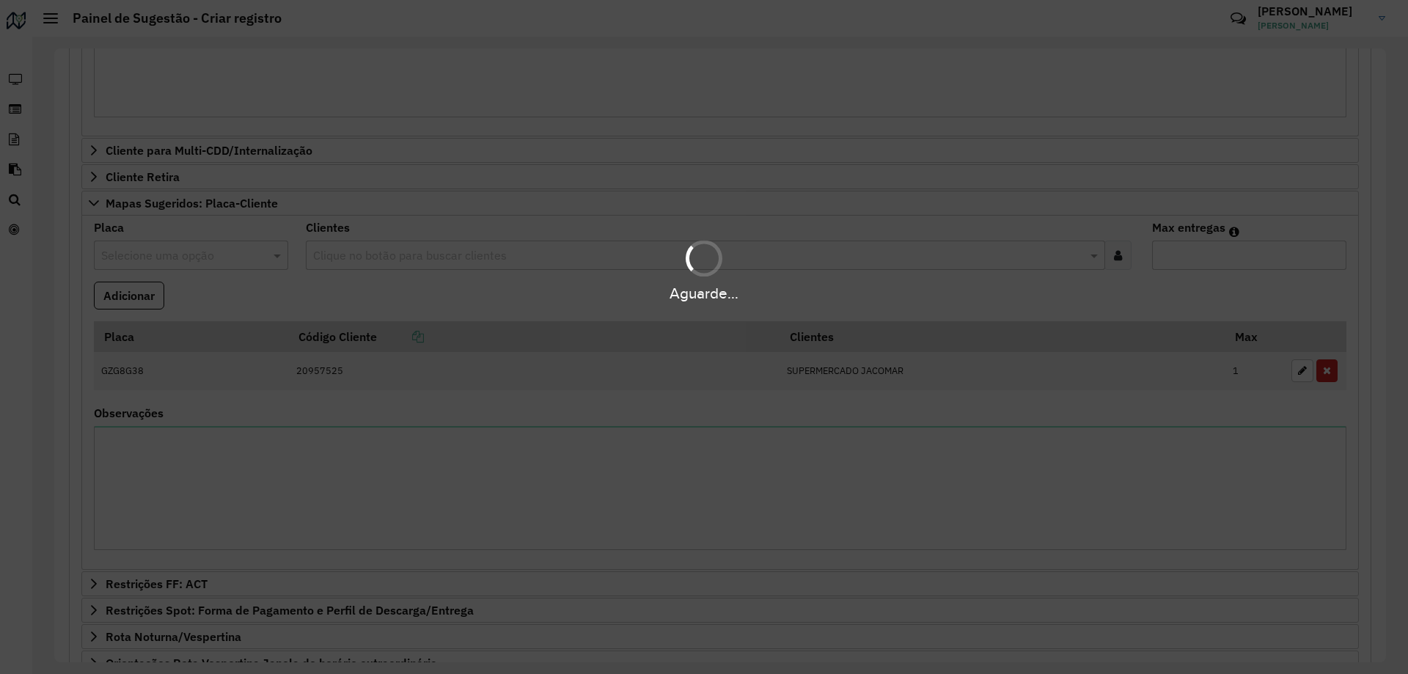
click at [291, 297] on hb-app "**********" at bounding box center [704, 337] width 1408 height 674
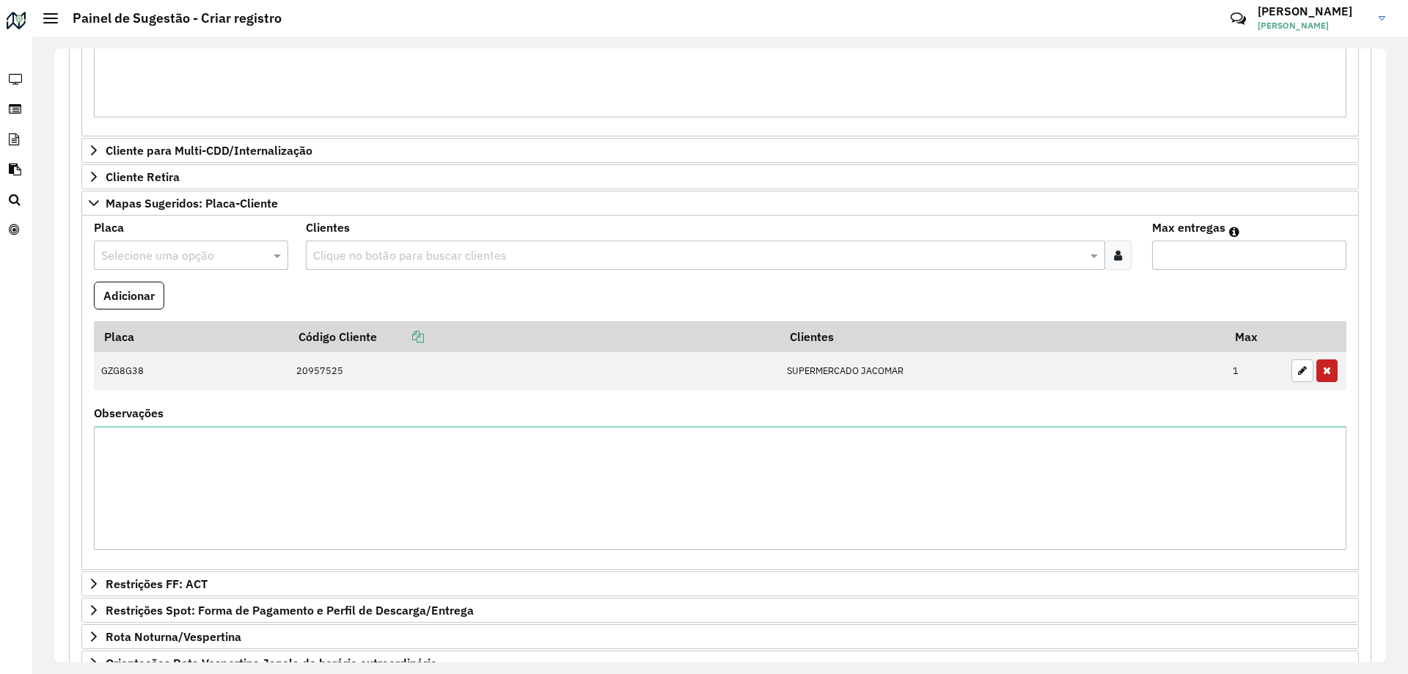
click at [167, 254] on input "text" at bounding box center [176, 256] width 150 height 18
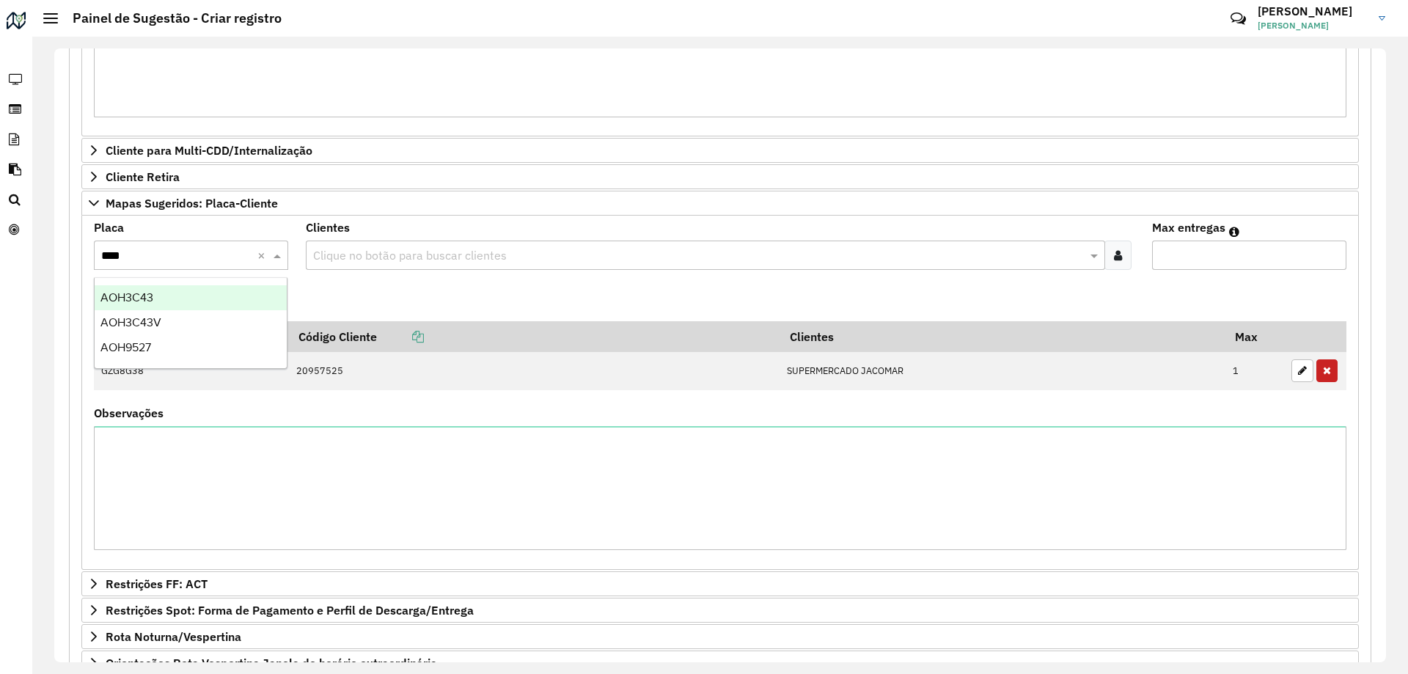
type input "*****"
click at [199, 291] on div "AOH9527" at bounding box center [191, 297] width 192 height 25
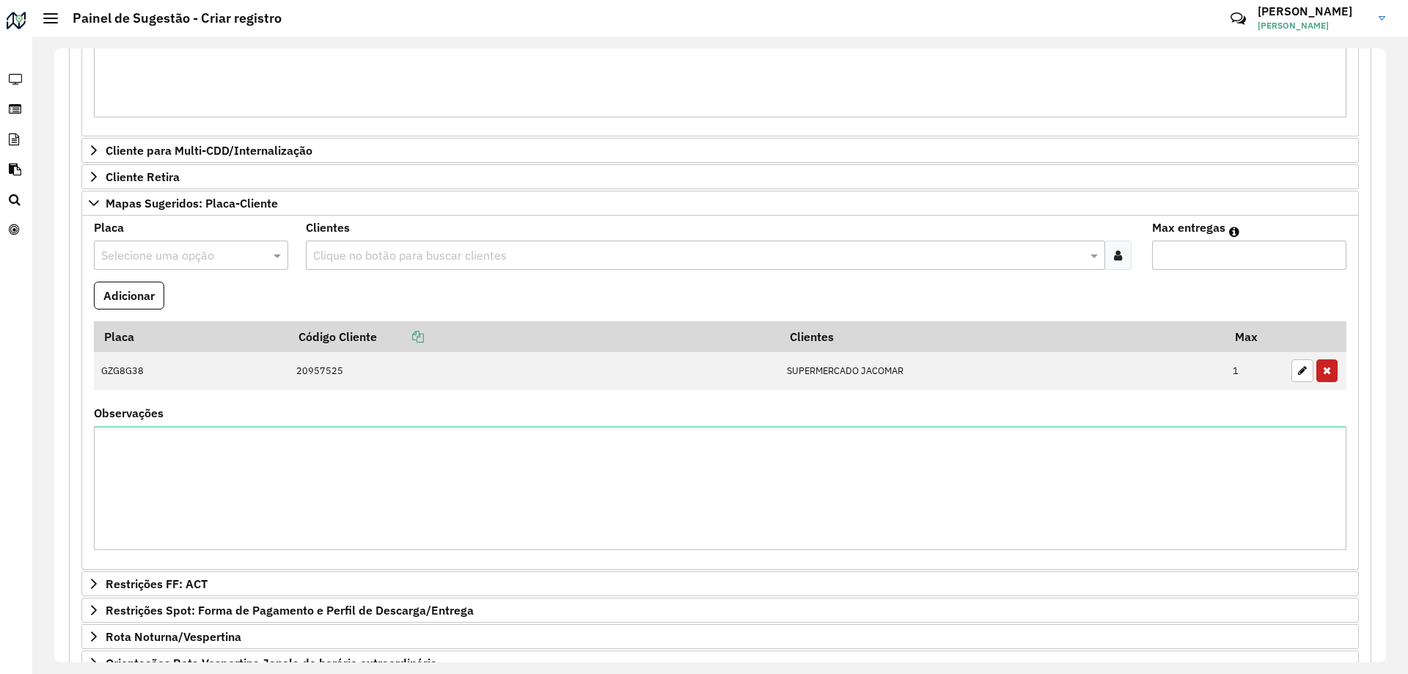
click at [262, 280] on formly-field "Placa Selecione uma opção" at bounding box center [191, 251] width 212 height 59
click at [152, 255] on input "text" at bounding box center [176, 256] width 150 height 18
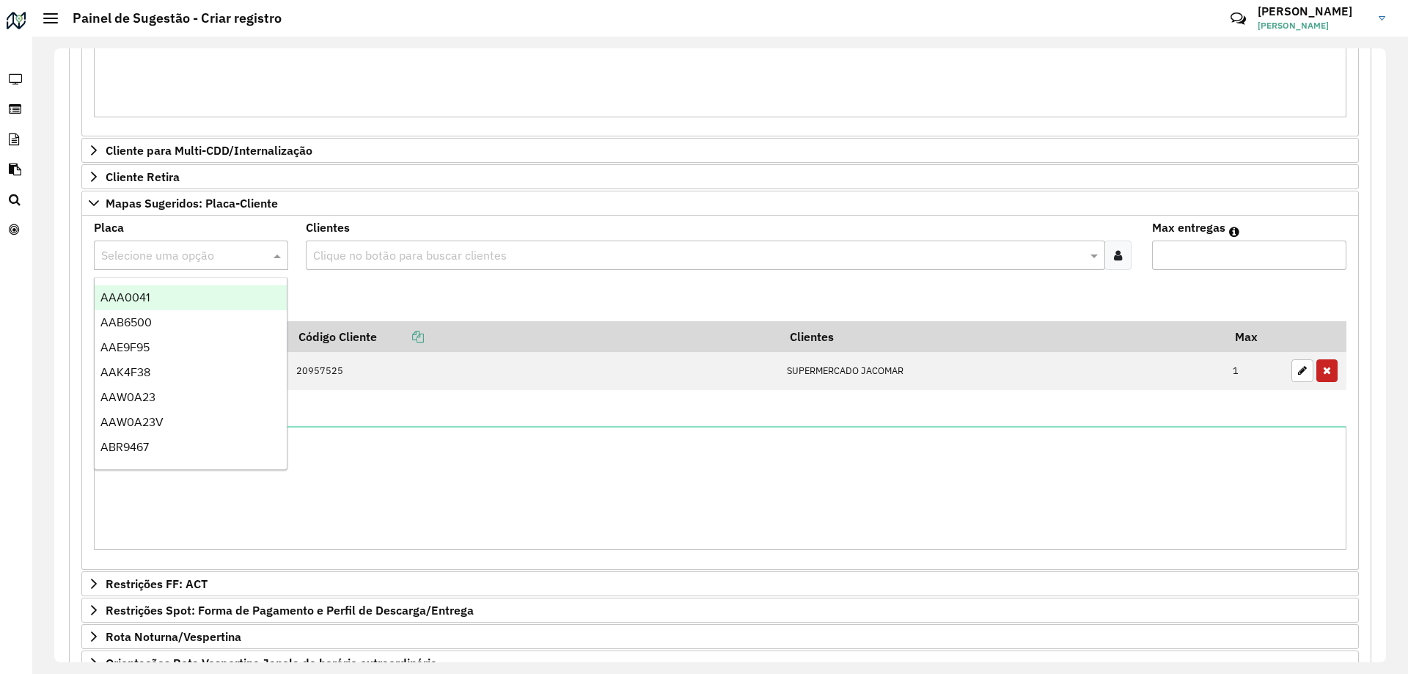
paste input "*******"
type input "*******"
click at [185, 294] on div "DBC3701" at bounding box center [191, 297] width 192 height 25
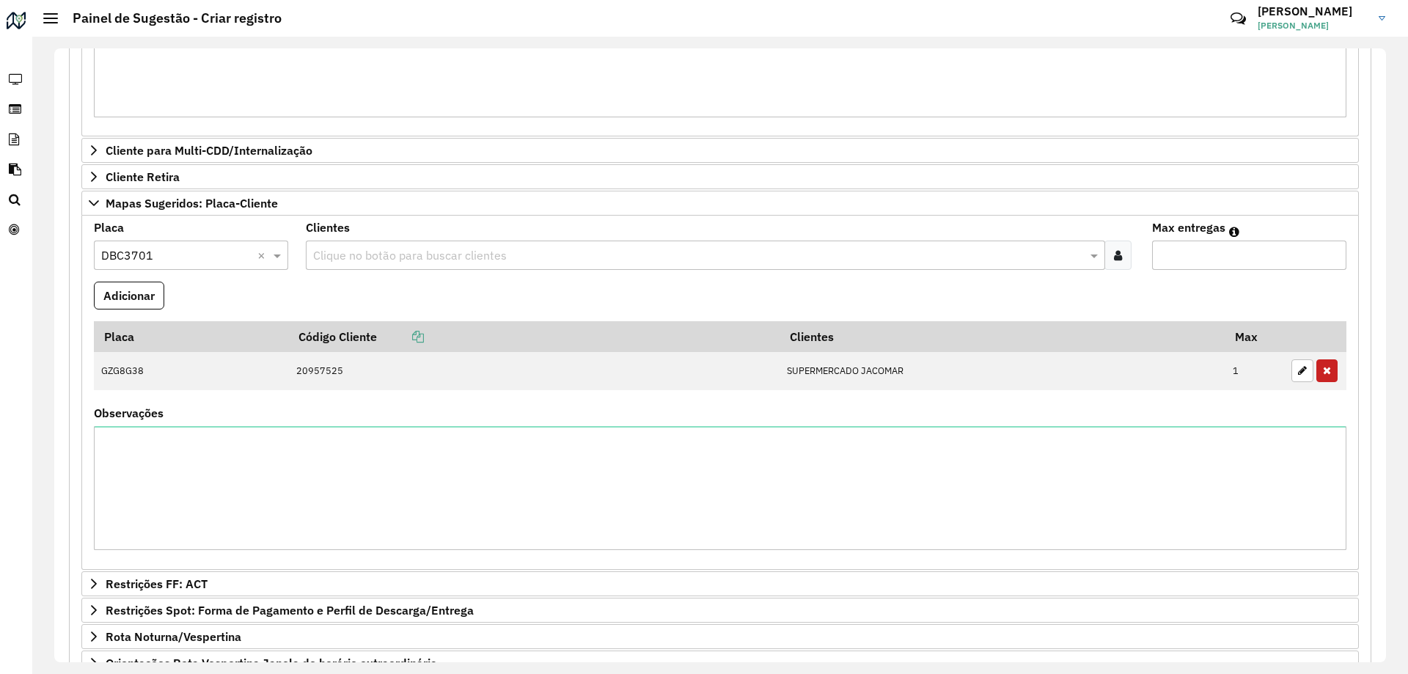
click at [386, 249] on input "text" at bounding box center [698, 256] width 778 height 18
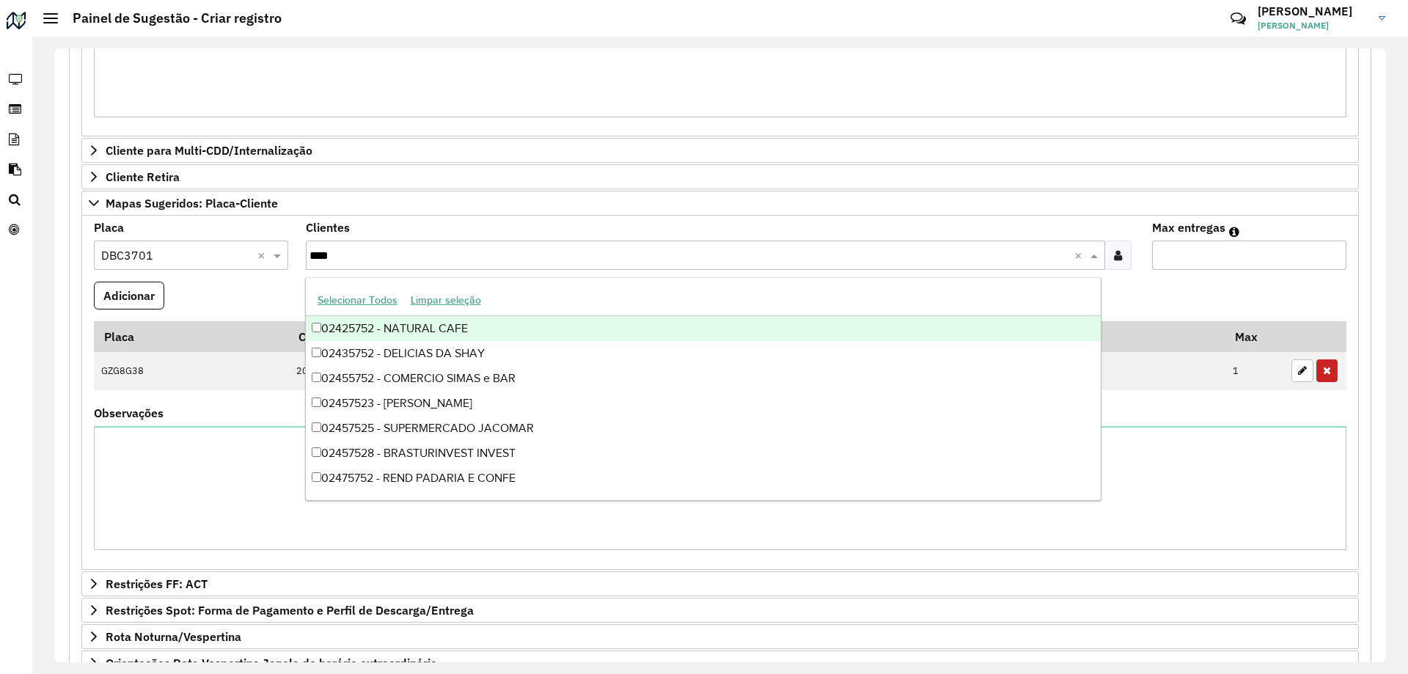
type input "*****"
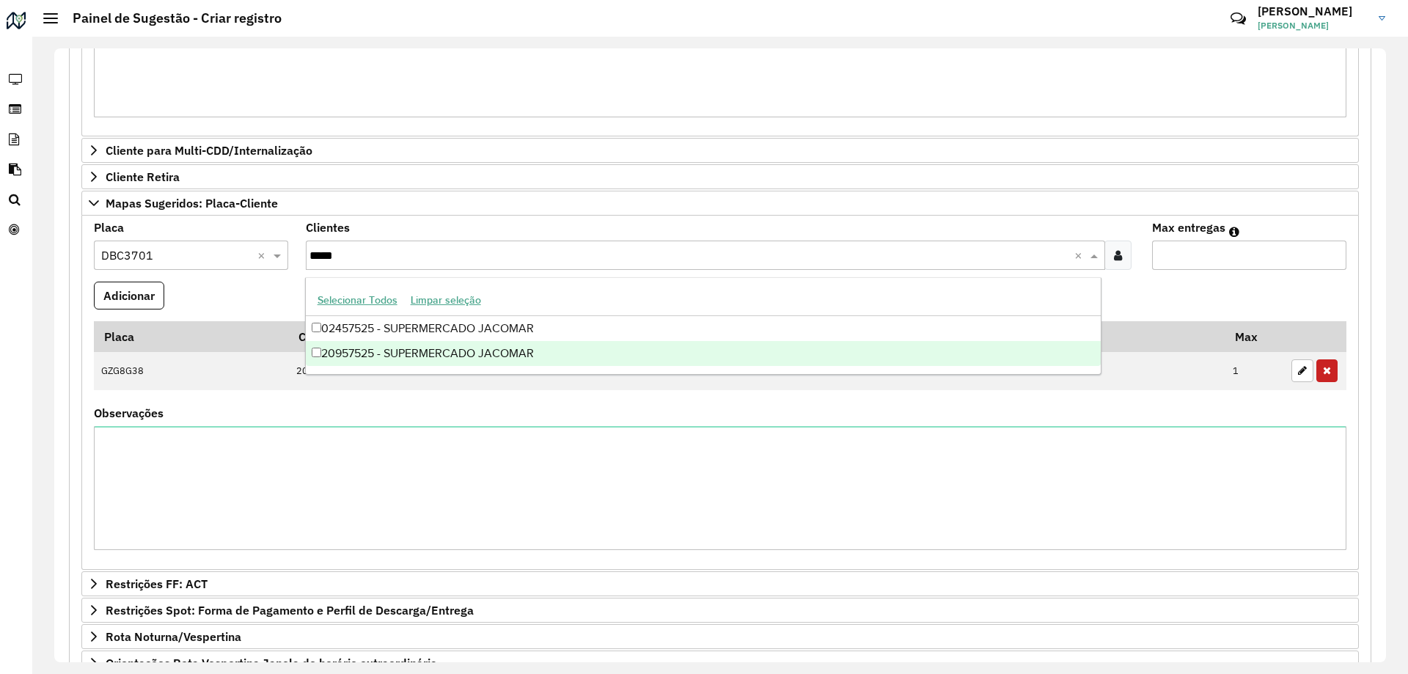
click at [479, 350] on div "20957525 - SUPERMERCADO JACOMAR" at bounding box center [703, 353] width 795 height 25
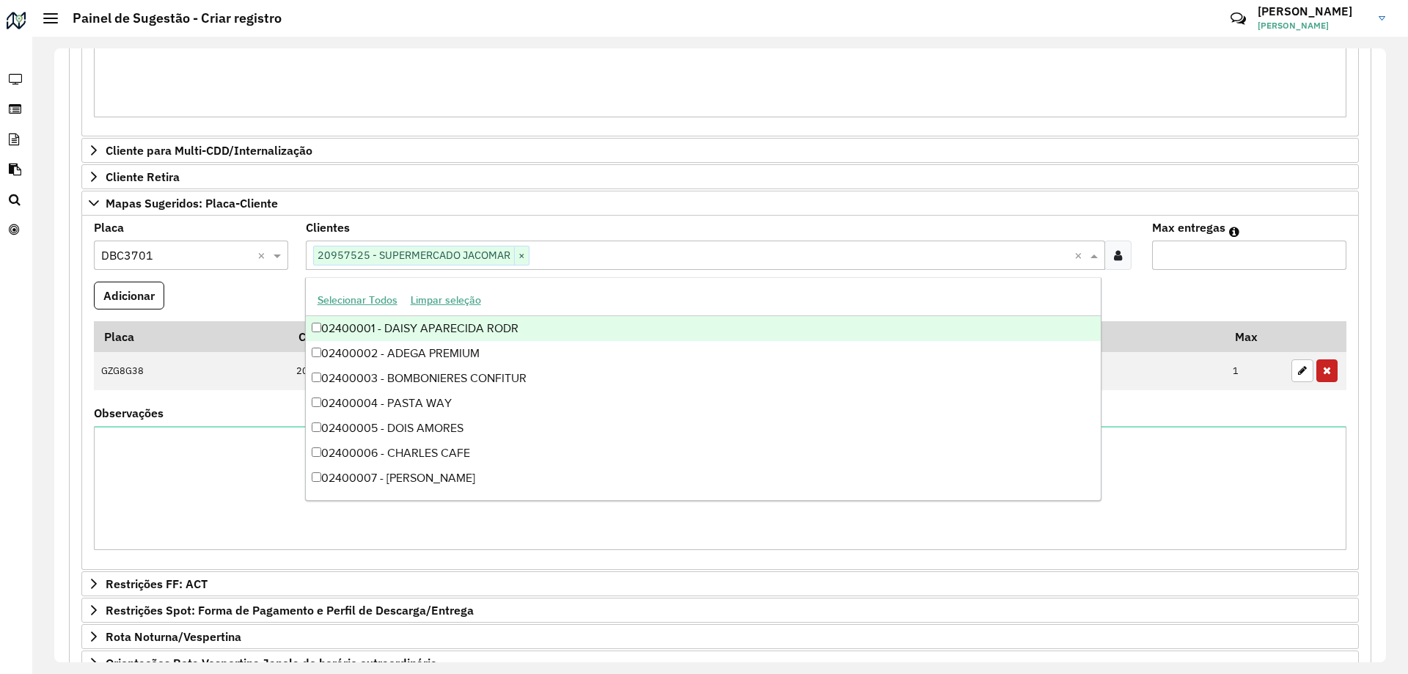
click at [1161, 282] on formly-field "Adicionar" at bounding box center [720, 302] width 1270 height 40
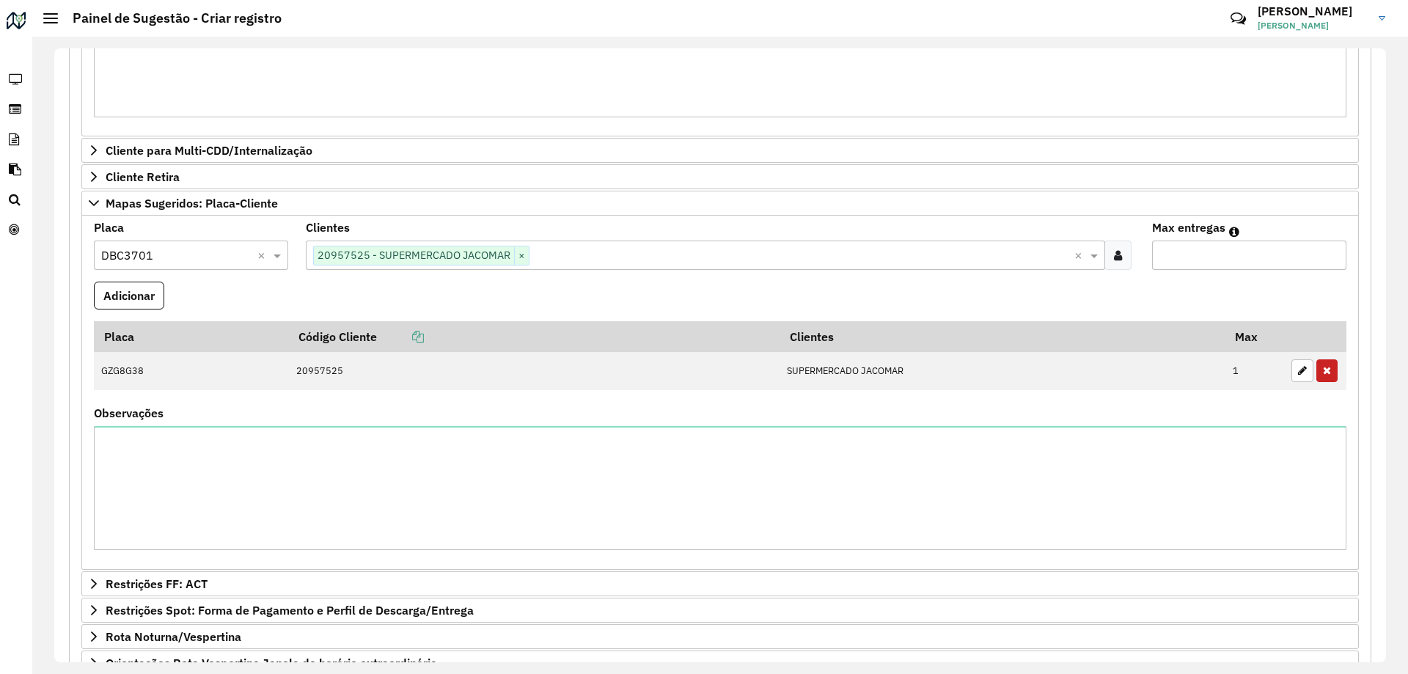
click at [1161, 259] on input "Max entregas" at bounding box center [1249, 254] width 194 height 29
type input "*"
click at [138, 308] on button "Adicionar" at bounding box center [129, 296] width 70 height 28
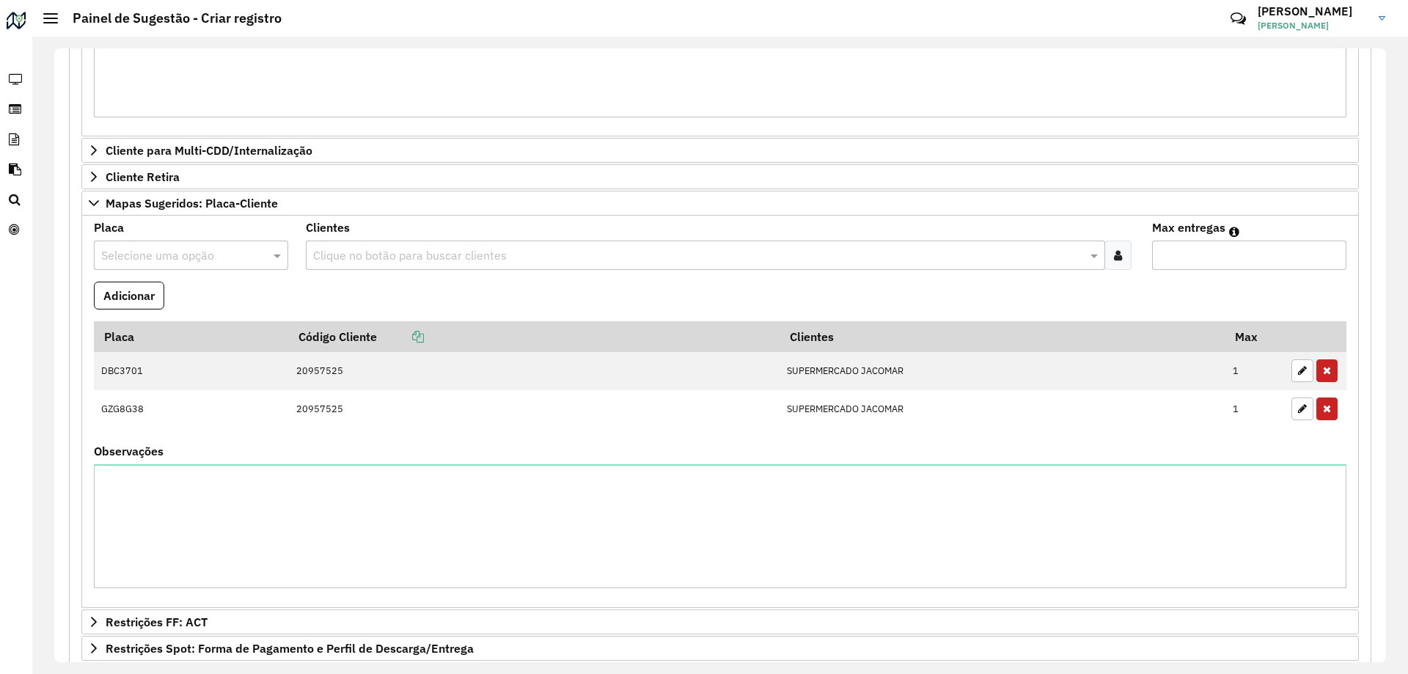
click at [435, 314] on formly-field "Adicionar" at bounding box center [720, 302] width 1270 height 40
click at [138, 254] on input "text" at bounding box center [176, 256] width 150 height 18
type input "***"
click at [168, 287] on div "HRS7438" at bounding box center [191, 297] width 192 height 25
click at [385, 298] on formly-field "Adicionar" at bounding box center [720, 302] width 1270 height 40
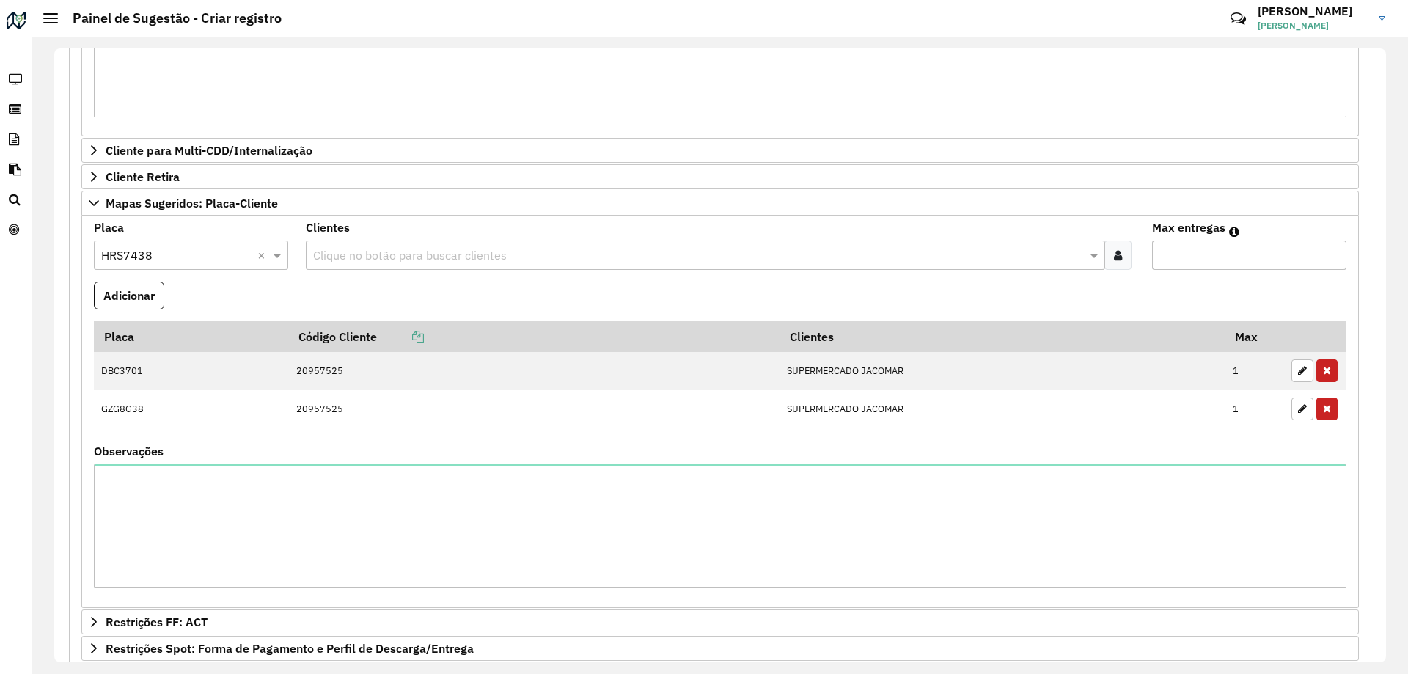
click at [367, 249] on input "text" at bounding box center [698, 256] width 778 height 18
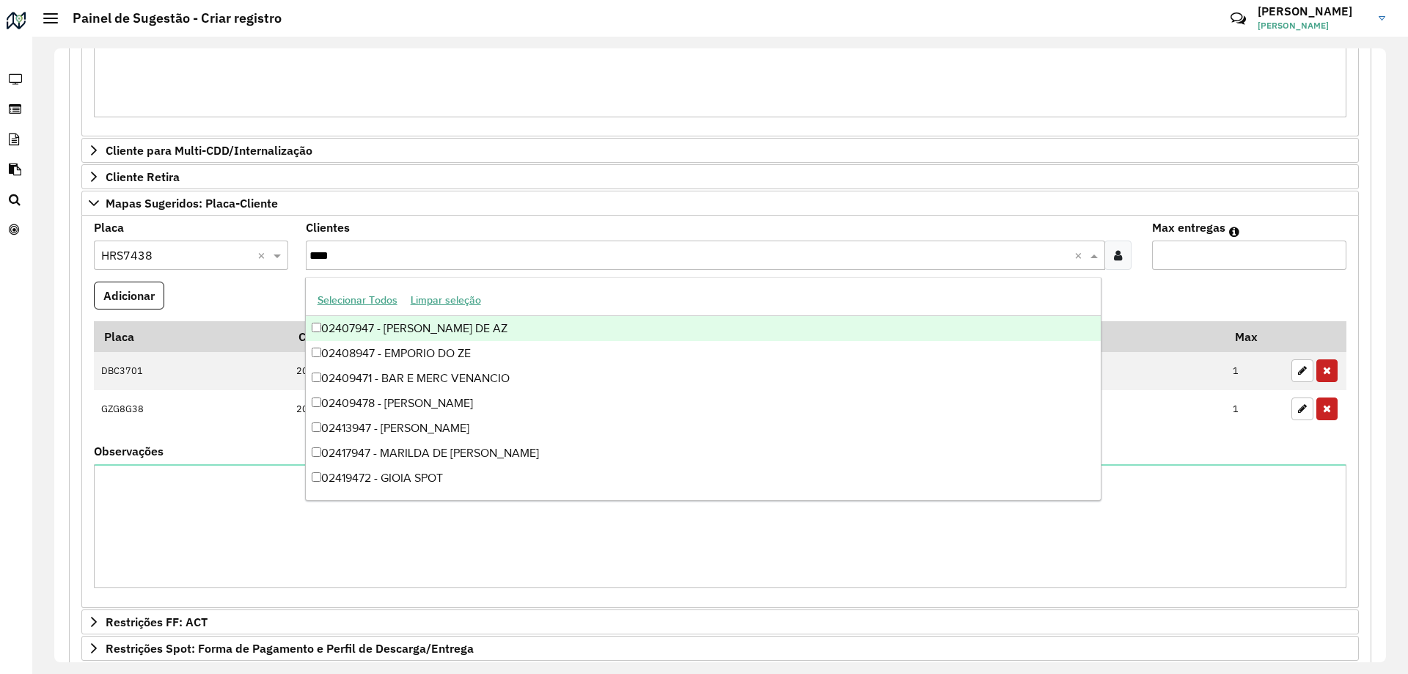
type input "*****"
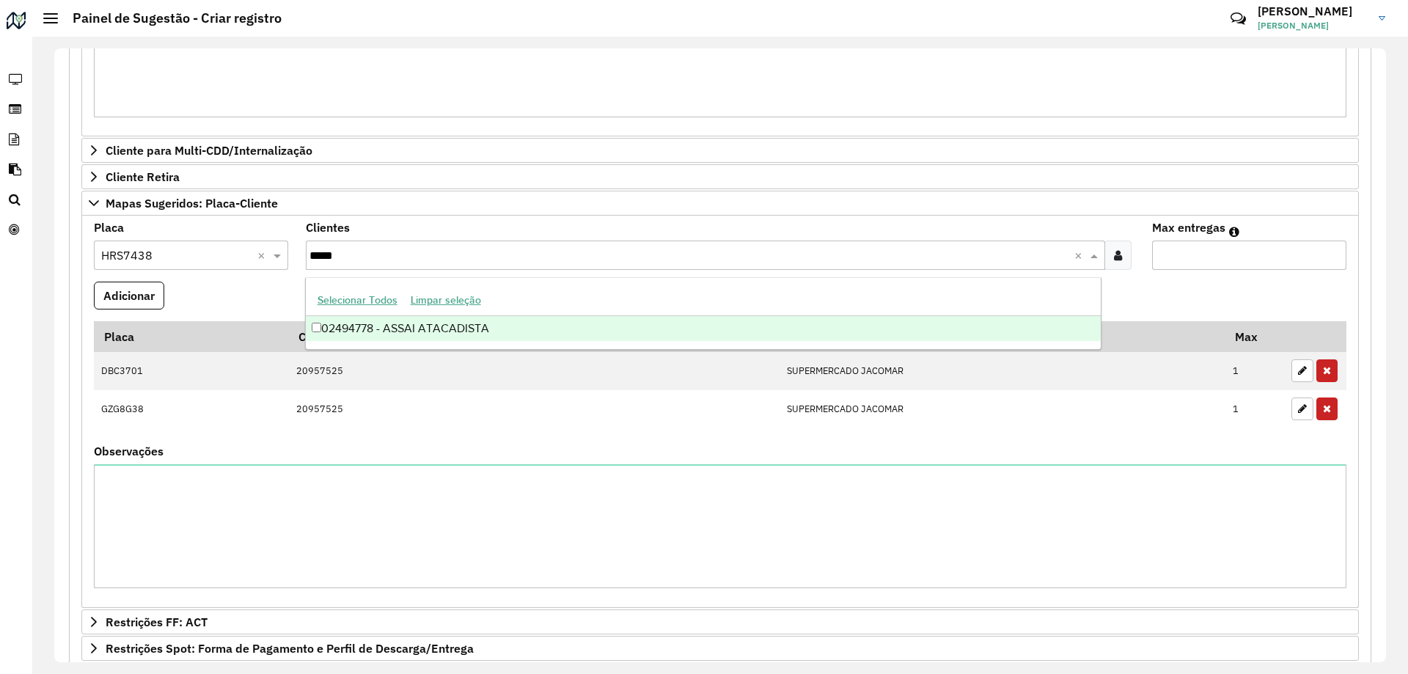
click at [455, 328] on div "02494778 - ASSAI ATACADISTA" at bounding box center [703, 328] width 795 height 25
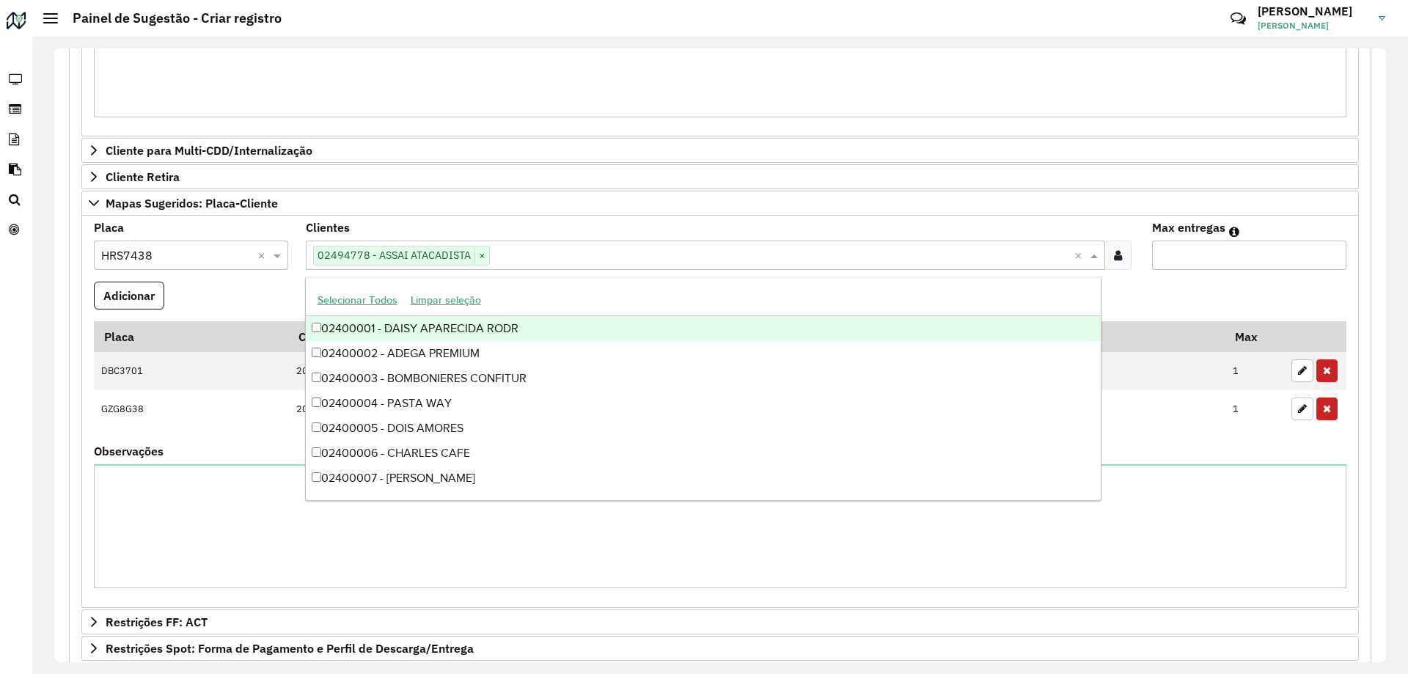
click at [1159, 284] on formly-field "Adicionar" at bounding box center [720, 302] width 1270 height 40
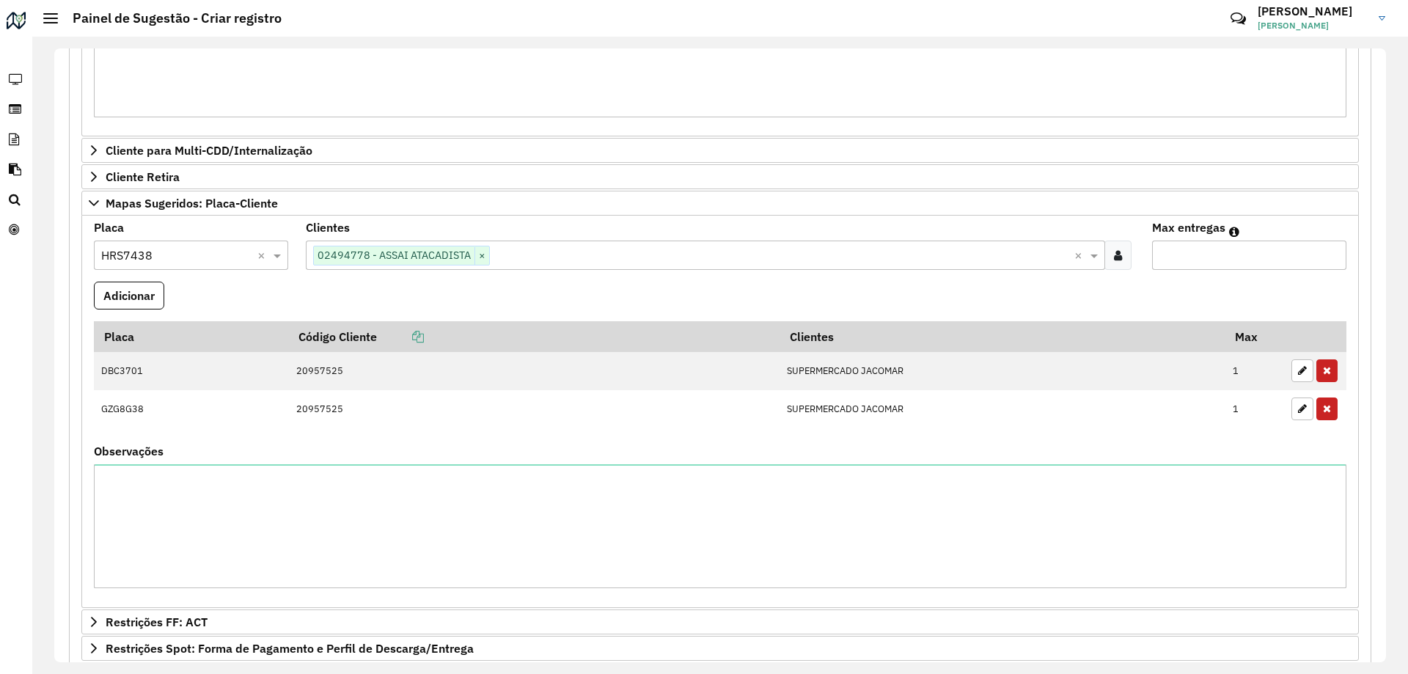
click at [1193, 262] on input "Max entregas" at bounding box center [1249, 254] width 194 height 29
type input "*"
click at [118, 307] on button "Adicionar" at bounding box center [129, 296] width 70 height 28
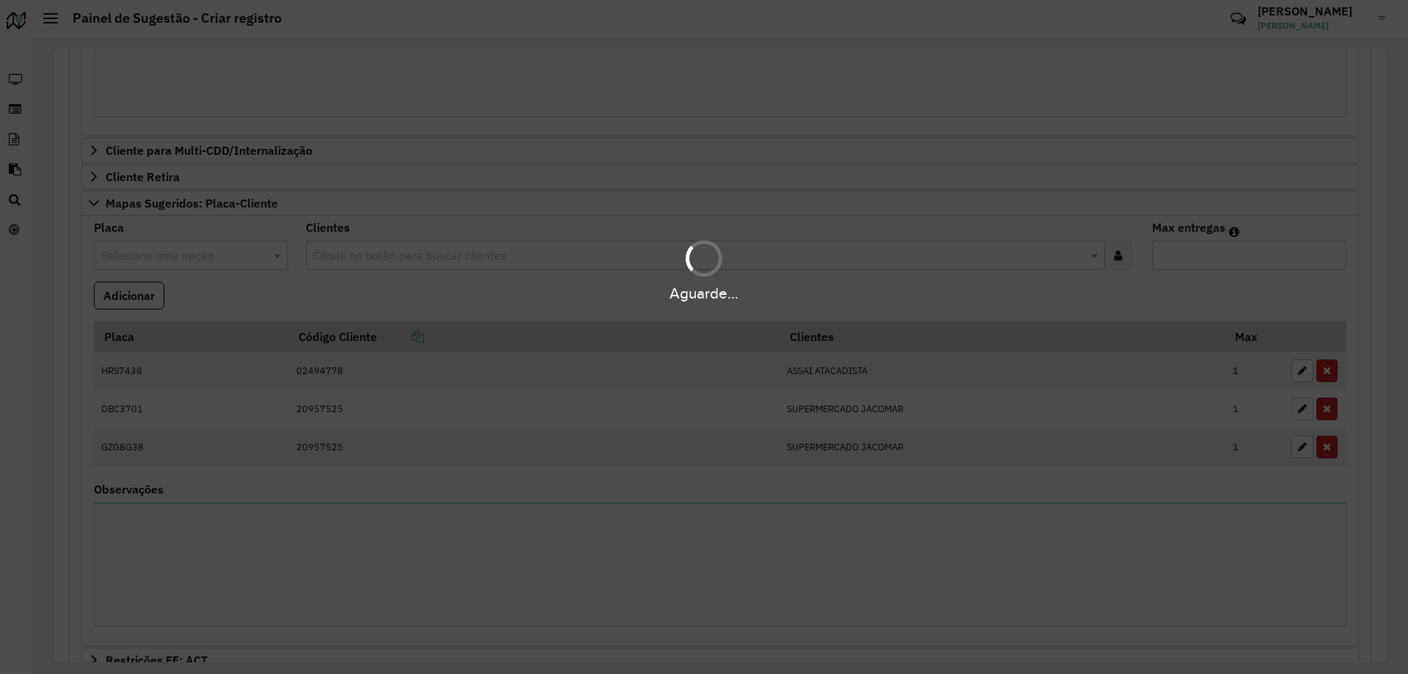
click at [233, 291] on div "Aguarde..." at bounding box center [704, 293] width 1408 height 23
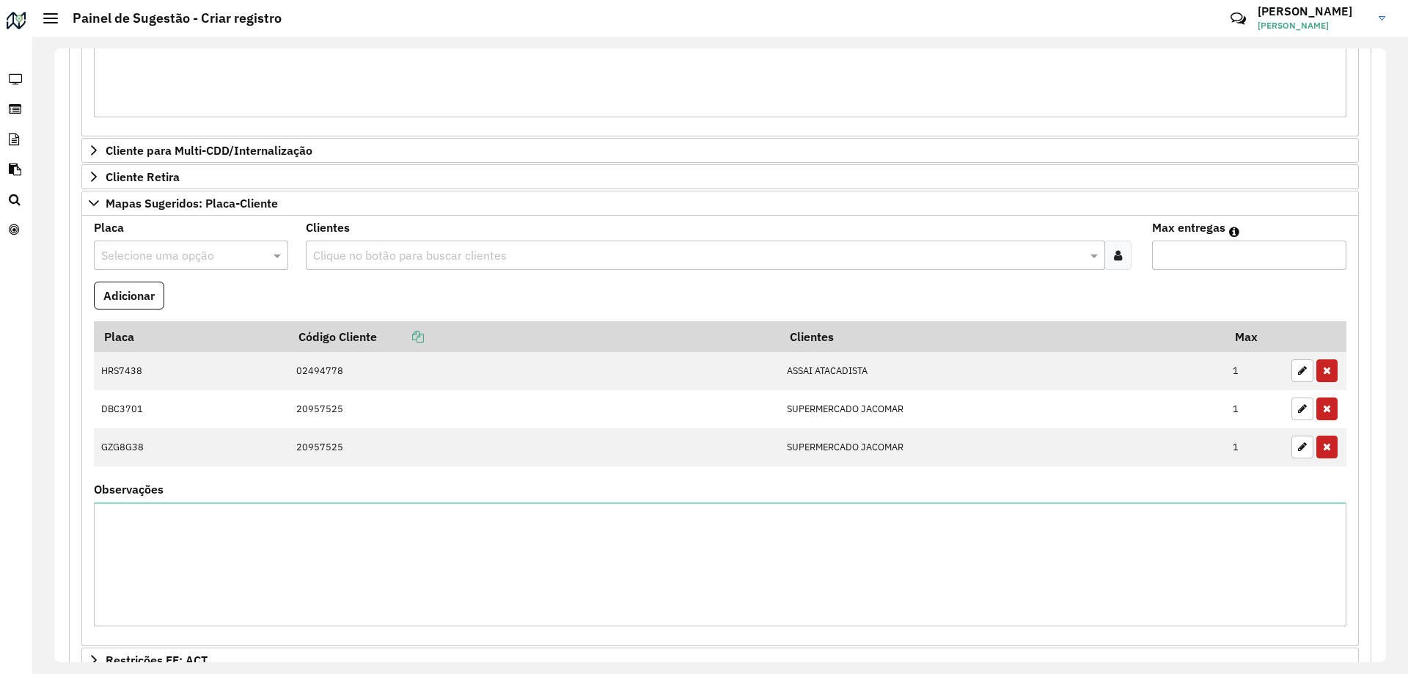
click at [202, 259] on input "text" at bounding box center [176, 256] width 150 height 18
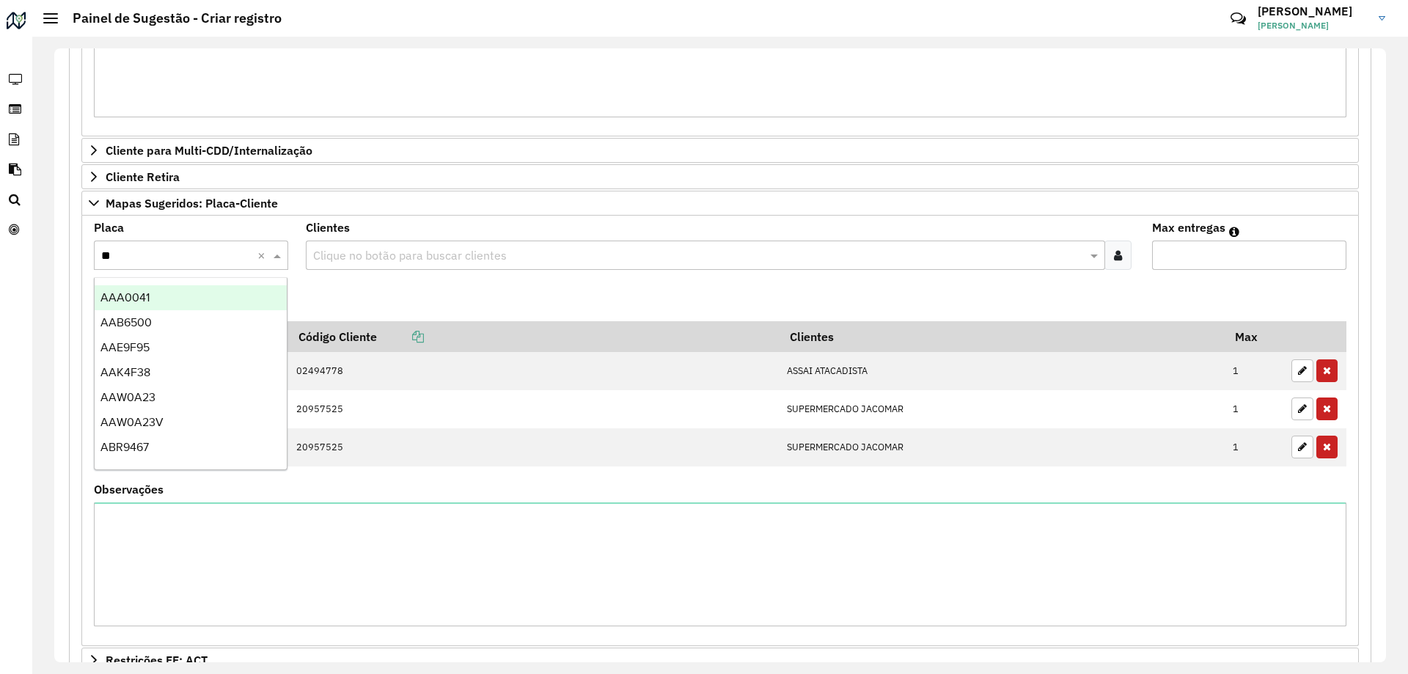
type input "***"
click at [176, 290] on div "AKJ7207" at bounding box center [191, 297] width 192 height 25
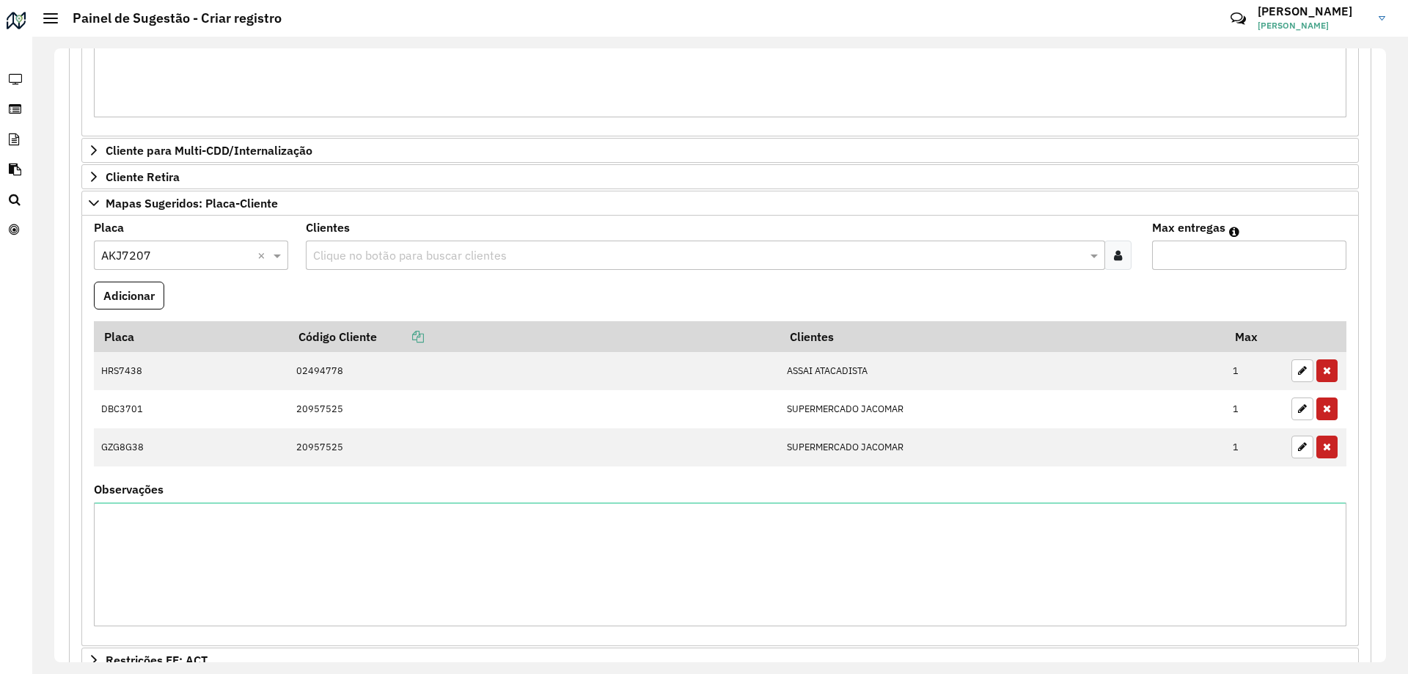
click at [347, 285] on formly-field "Adicionar" at bounding box center [720, 302] width 1270 height 40
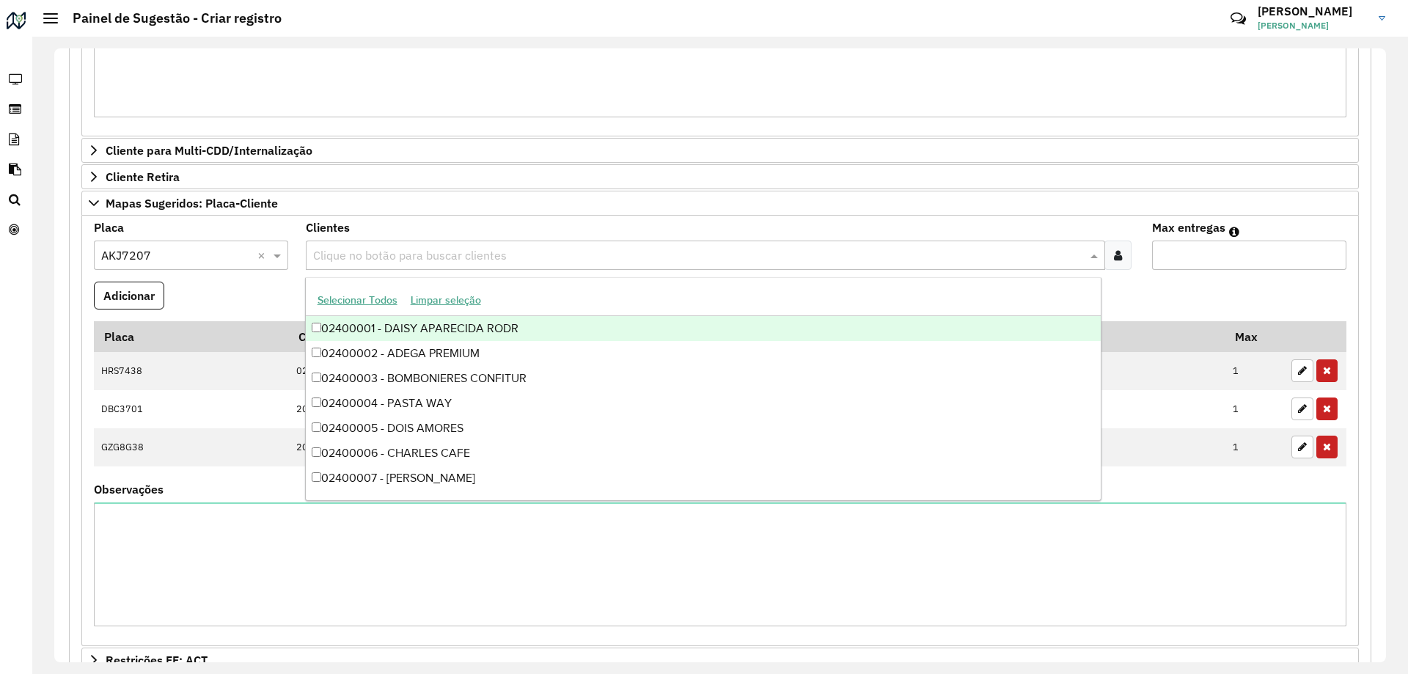
click at [339, 251] on input "text" at bounding box center [698, 256] width 778 height 18
type input "*****"
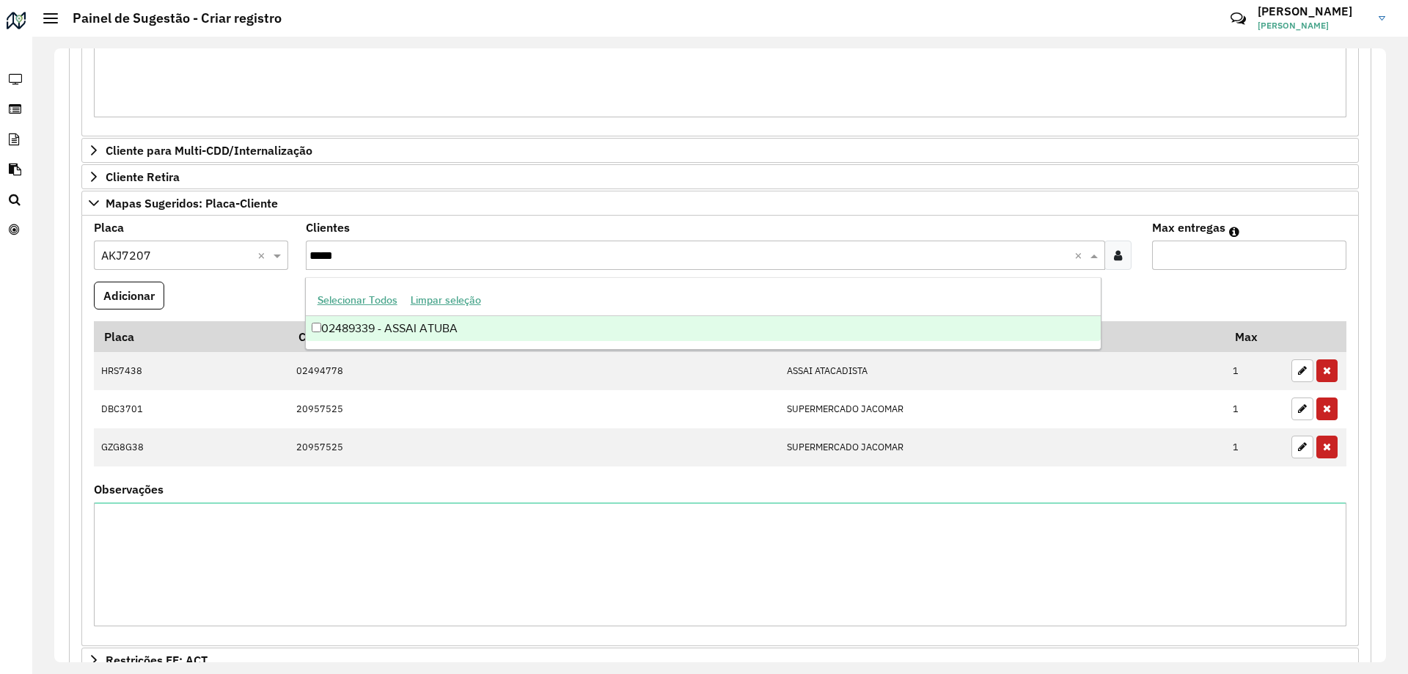
click at [496, 324] on div "02489339 - ASSAI ATUBA" at bounding box center [703, 328] width 795 height 25
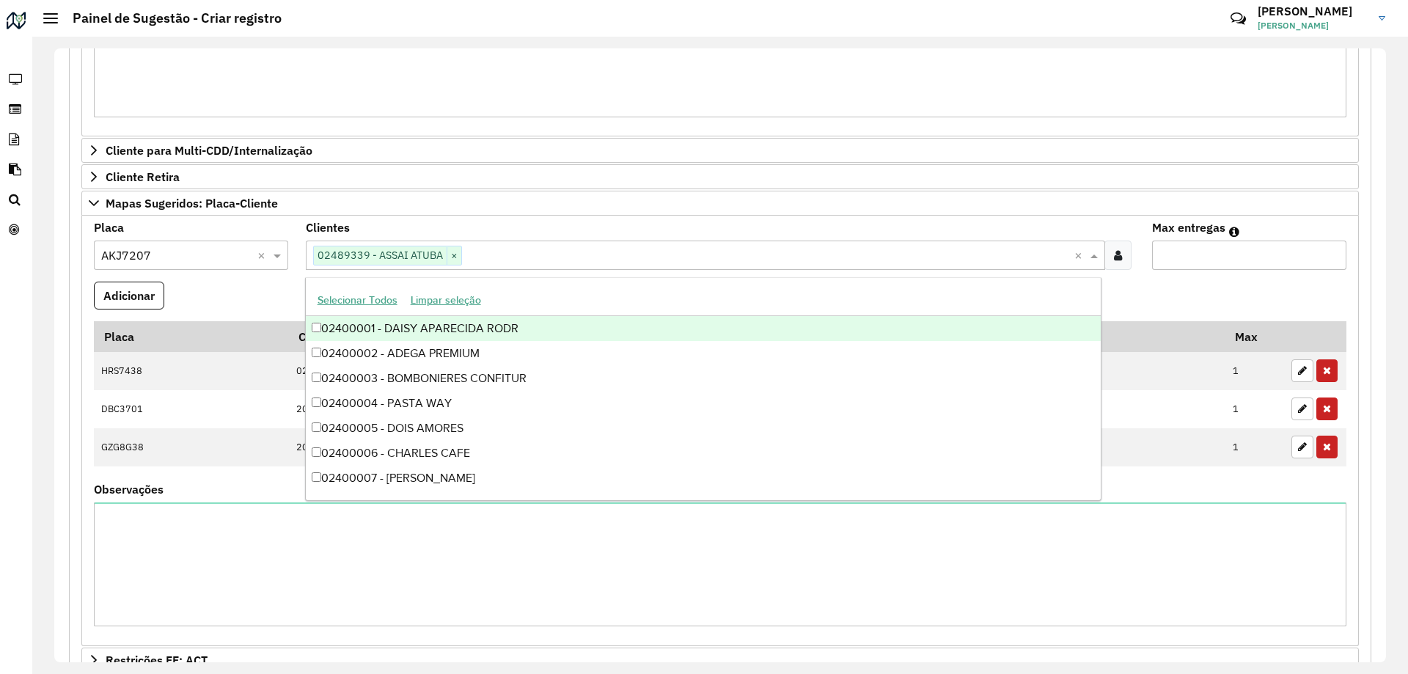
click at [1204, 270] on input "Max entregas" at bounding box center [1249, 254] width 194 height 29
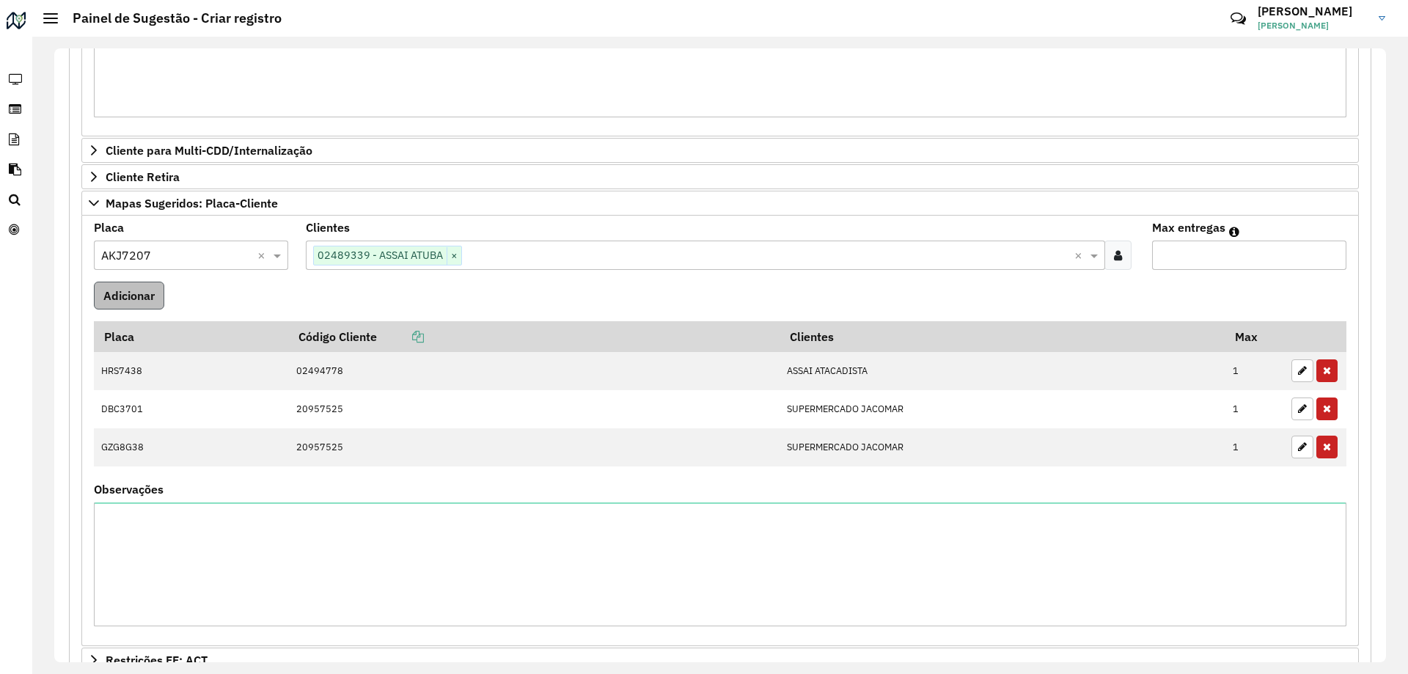
type input "*"
click at [133, 288] on button "Adicionar" at bounding box center [129, 296] width 70 height 28
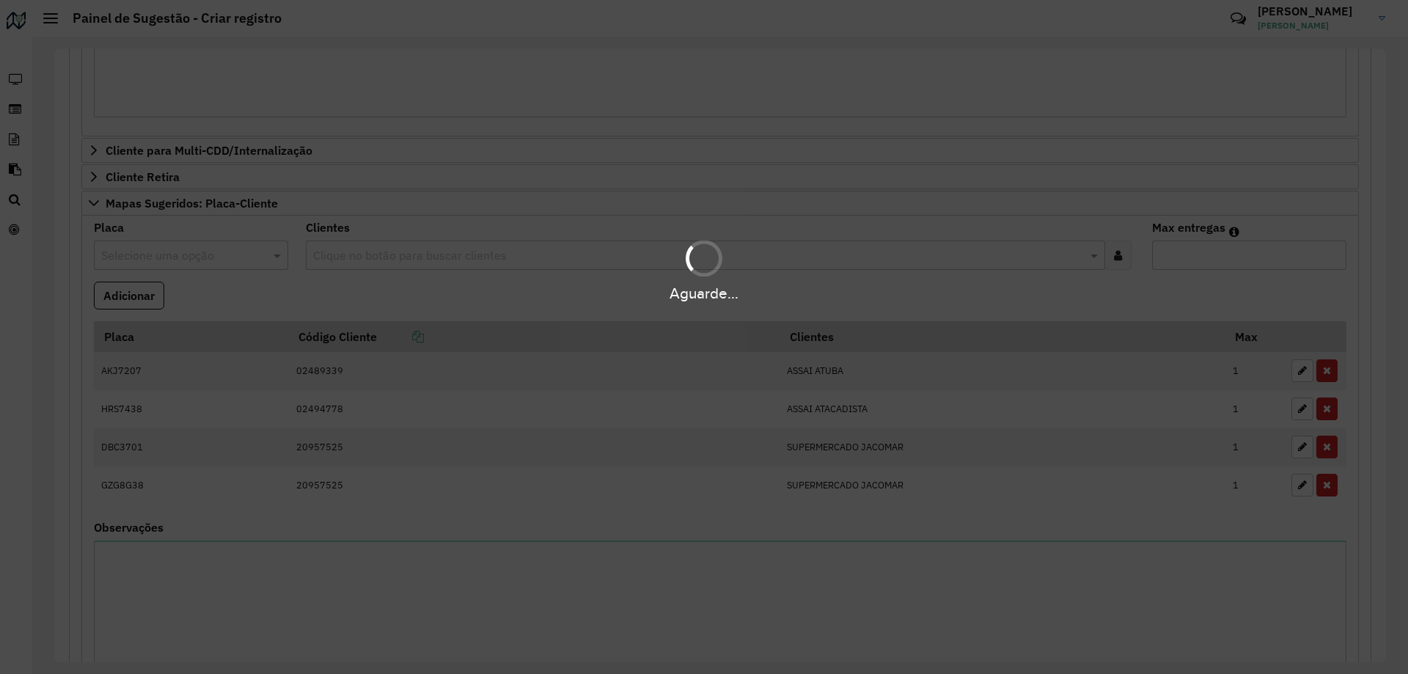
click at [306, 310] on div "Aguarde..." at bounding box center [704, 337] width 1408 height 674
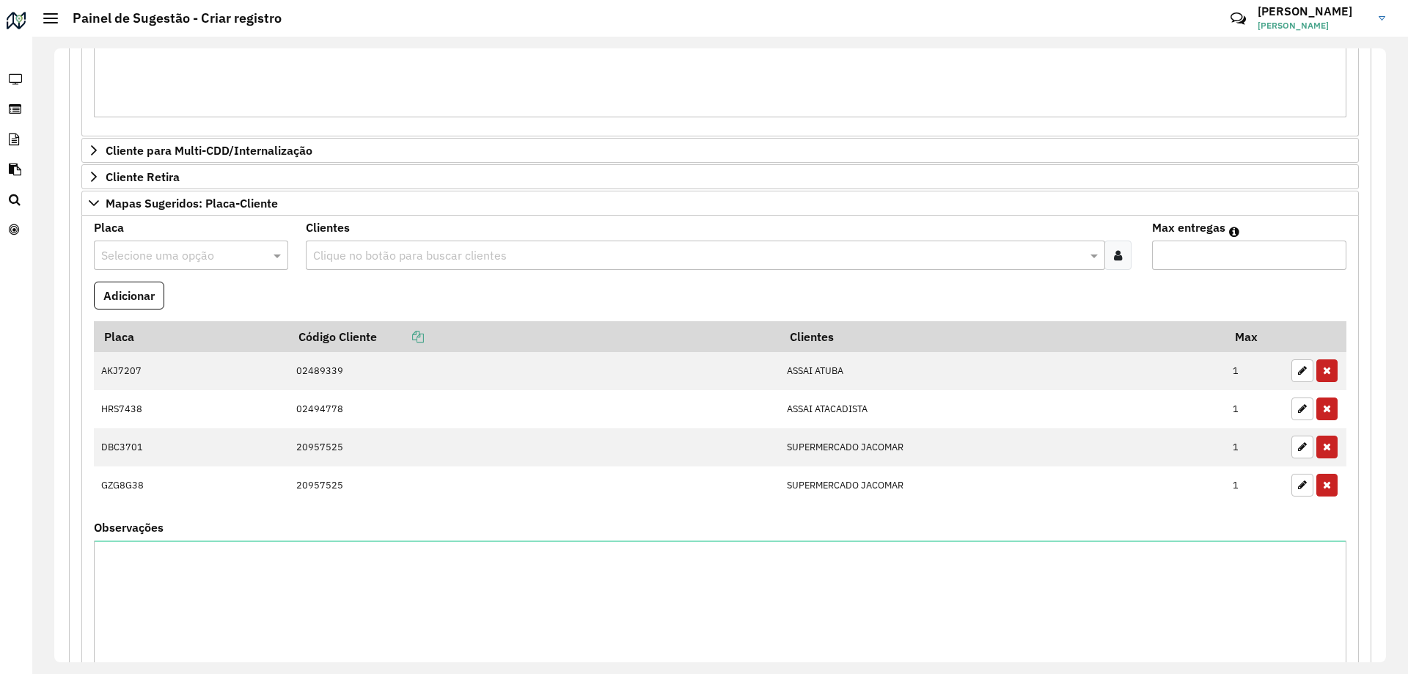
click at [225, 255] on input "text" at bounding box center [176, 256] width 150 height 18
type input "***"
click at [251, 289] on div "CVP8292" at bounding box center [191, 297] width 192 height 25
click at [376, 290] on formly-field "Adicionar" at bounding box center [720, 302] width 1270 height 40
click at [295, 293] on formly-field "Adicionar" at bounding box center [720, 302] width 1270 height 40
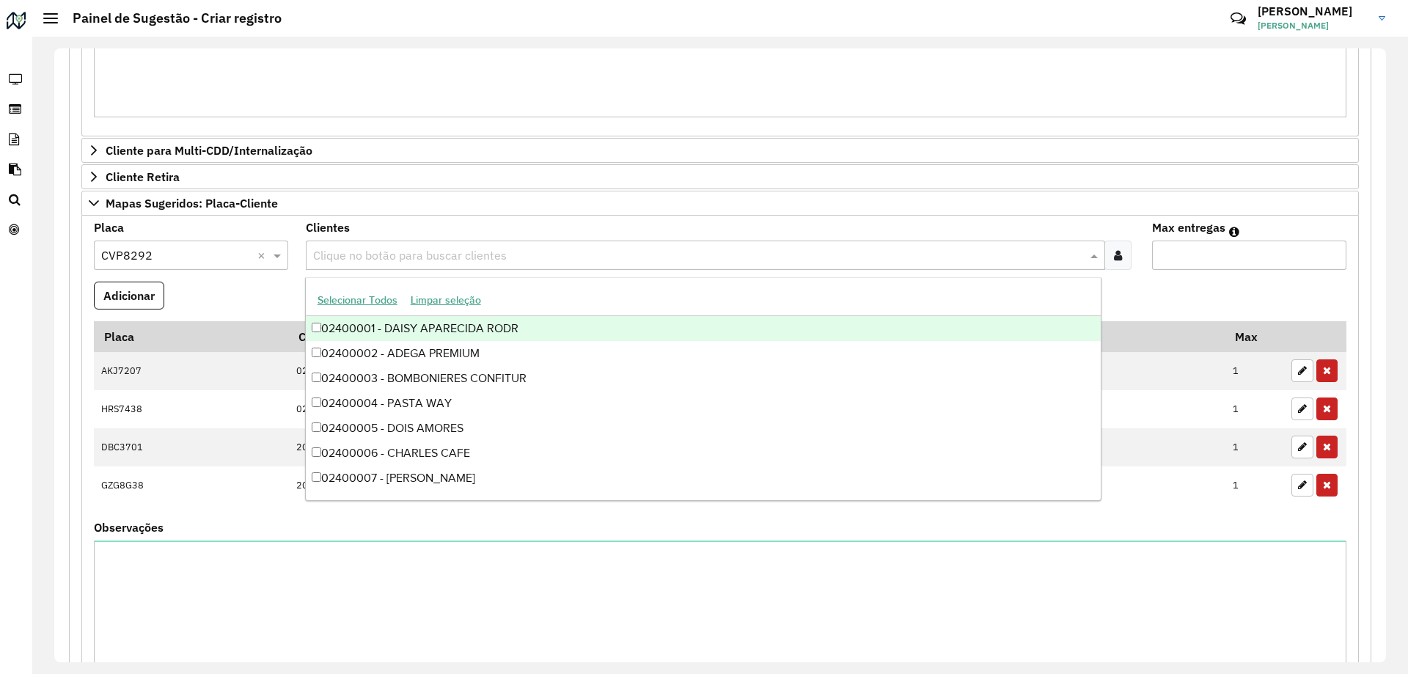
click at [359, 250] on input "text" at bounding box center [698, 256] width 778 height 18
type input "*****"
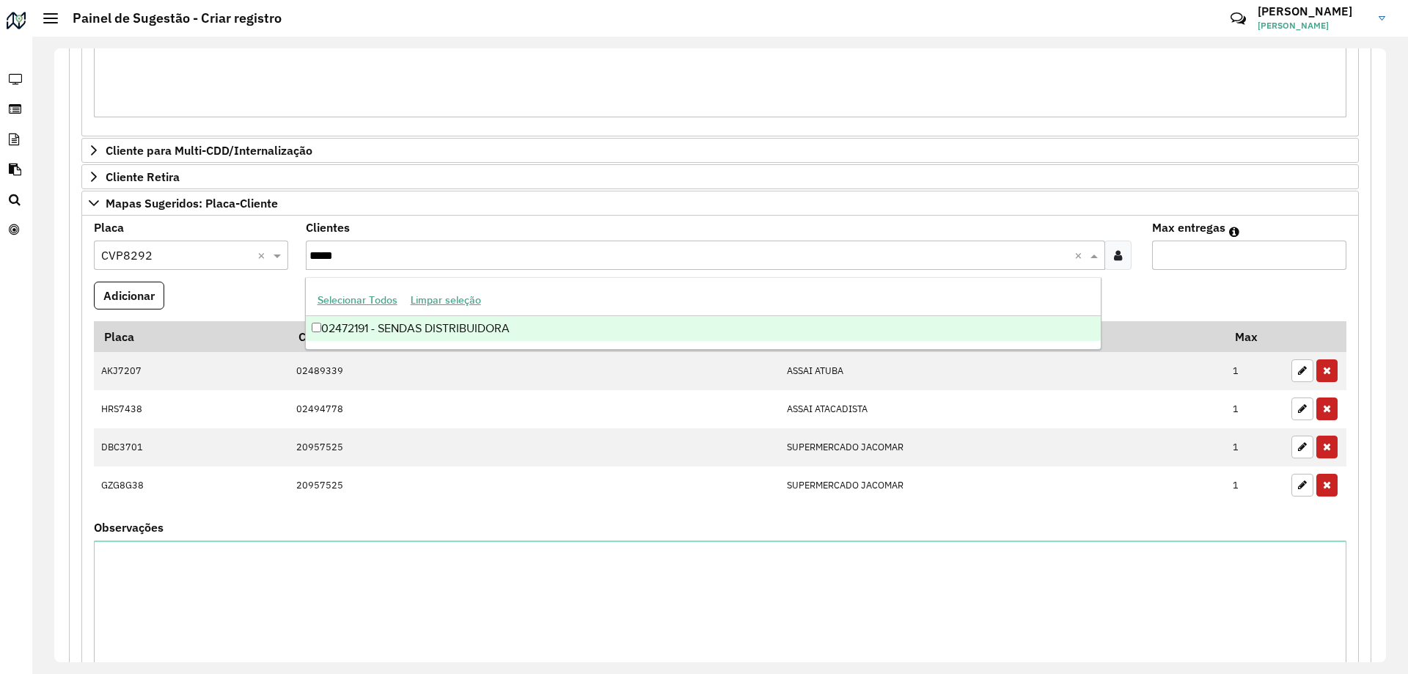
click at [485, 333] on div "02472191 - SENDAS DISTRIBUIDORA" at bounding box center [703, 328] width 795 height 25
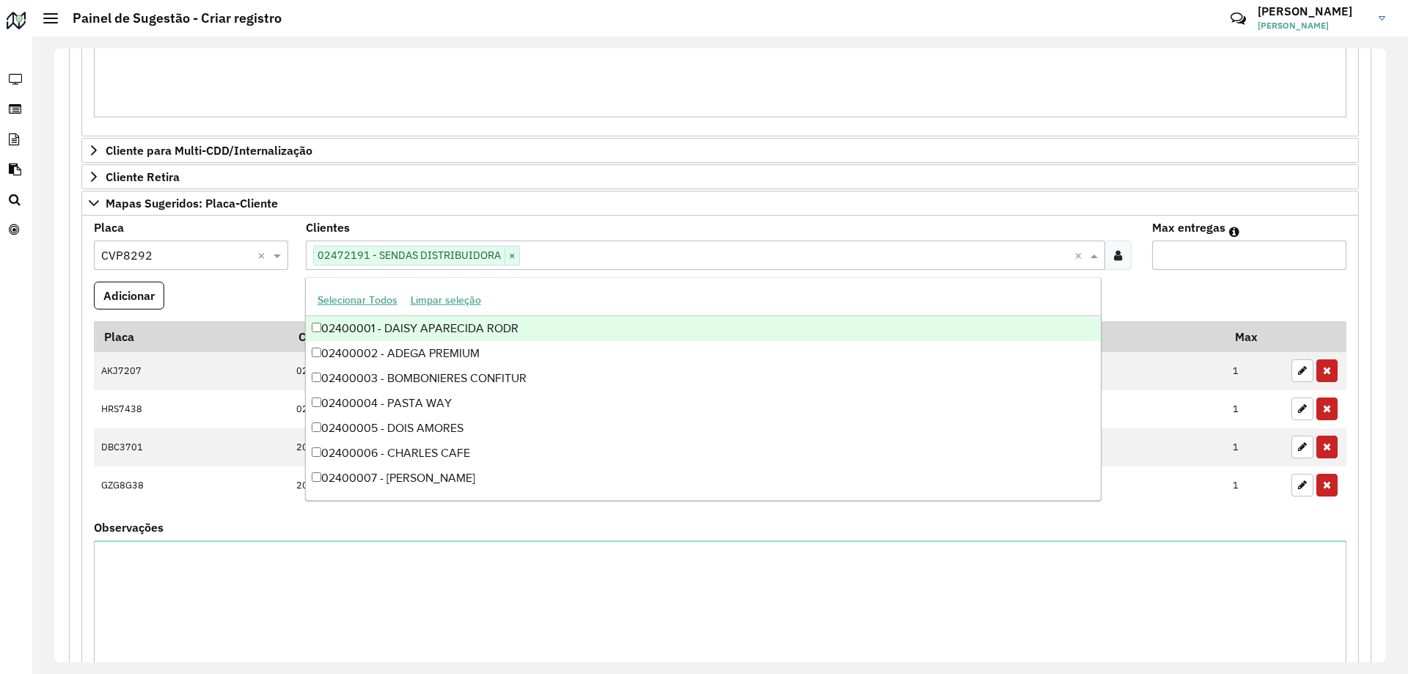
click at [1239, 287] on formly-field "Adicionar" at bounding box center [720, 302] width 1270 height 40
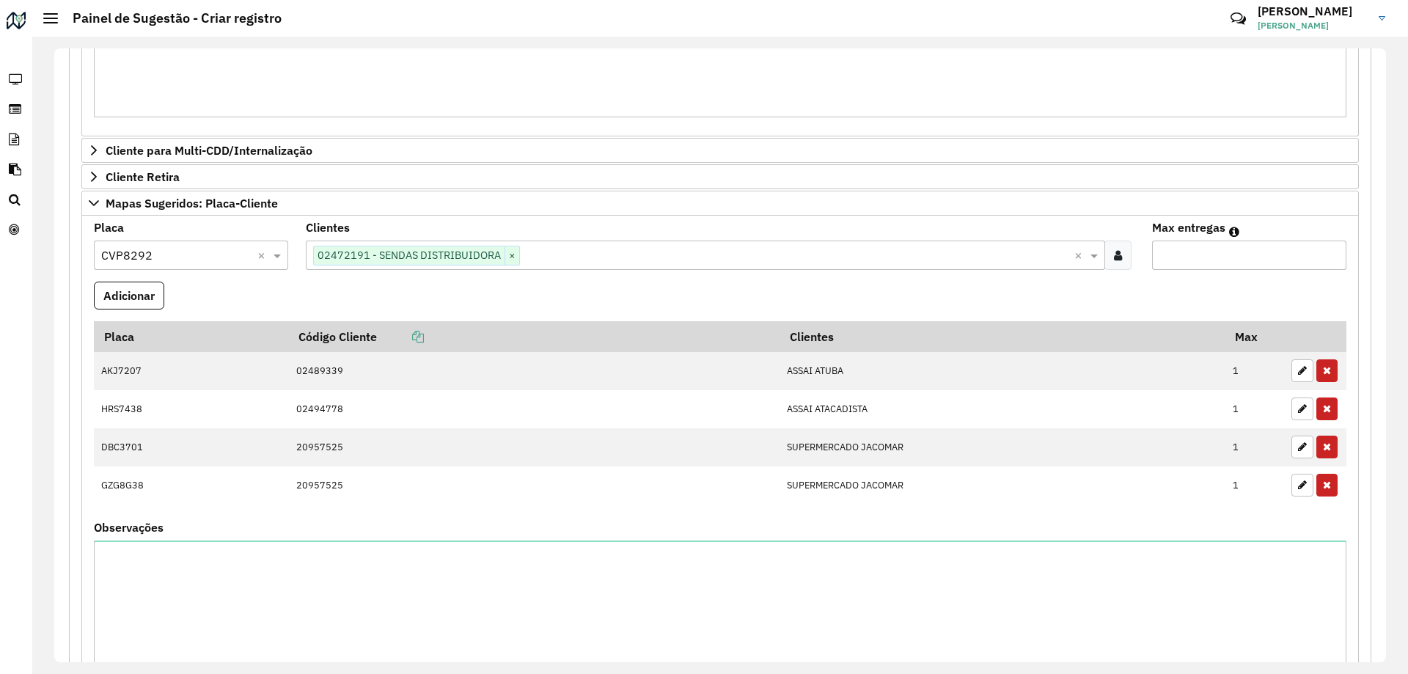
click at [1202, 240] on div "Max entregas" at bounding box center [1249, 246] width 194 height 48
click at [1207, 254] on input "Max entregas" at bounding box center [1249, 254] width 194 height 29
type input "*"
click at [117, 290] on button "Adicionar" at bounding box center [129, 296] width 70 height 28
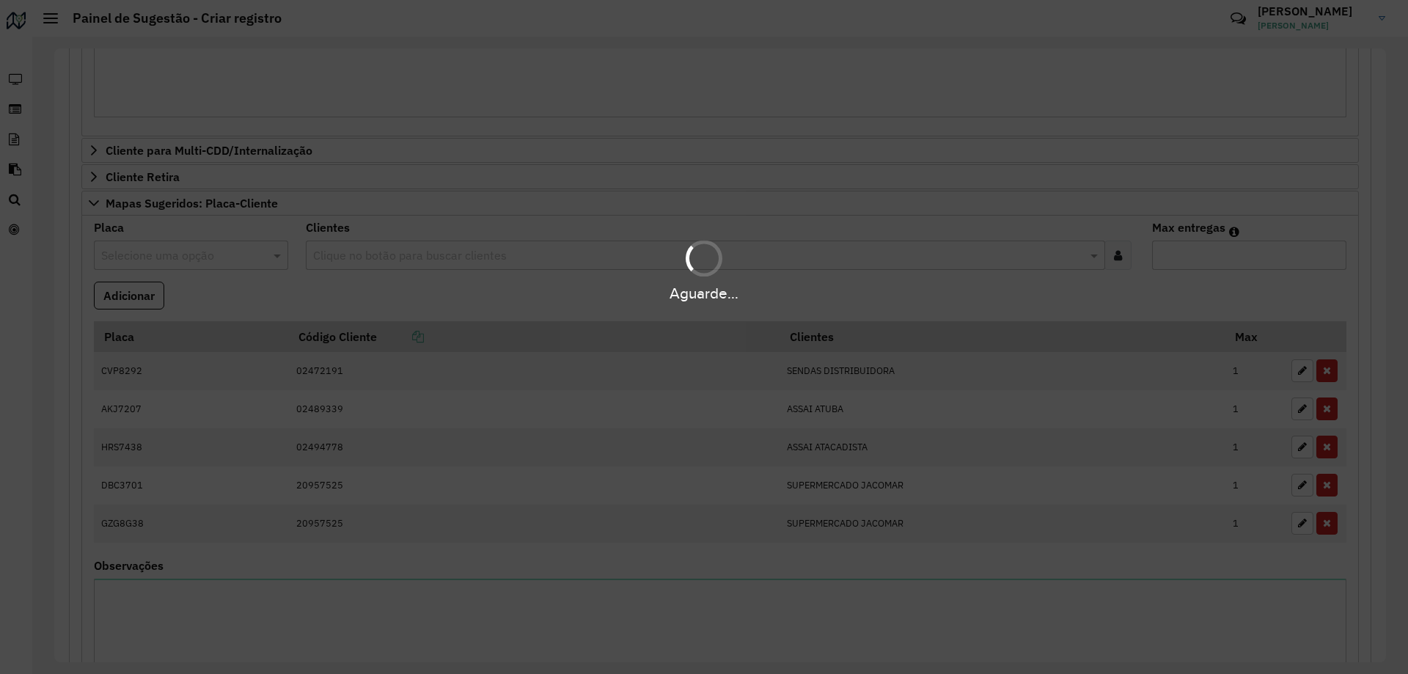
click at [410, 298] on div "Aguarde..." at bounding box center [704, 293] width 1408 height 23
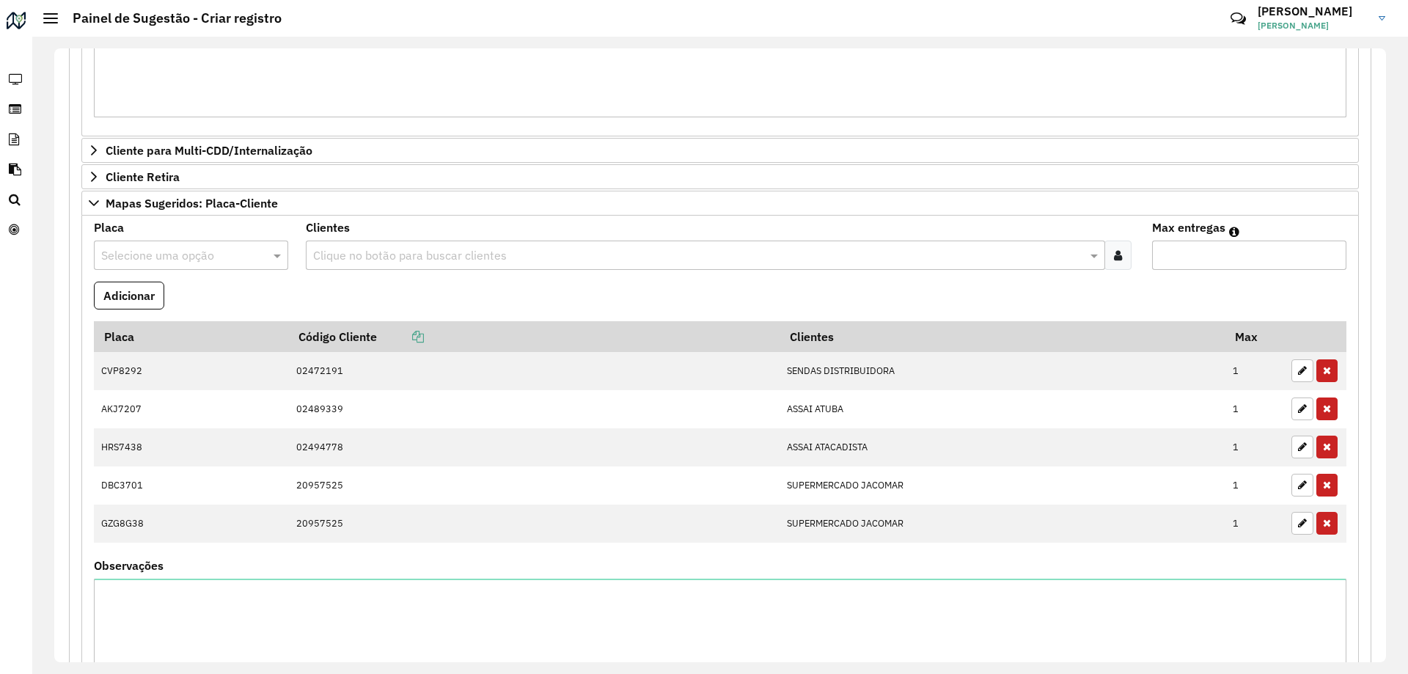
click at [241, 295] on formly-field "Adicionar" at bounding box center [720, 302] width 1270 height 40
click at [183, 254] on input "text" at bounding box center [176, 256] width 150 height 18
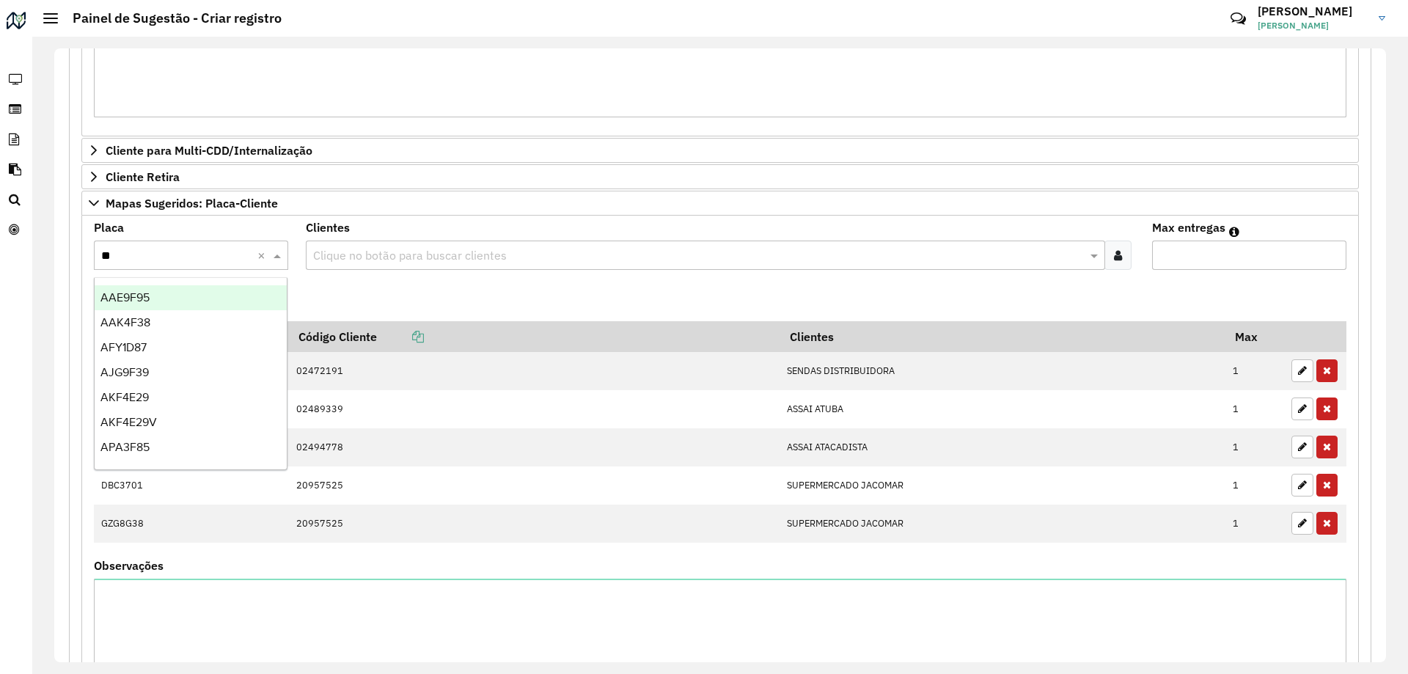
type input "***"
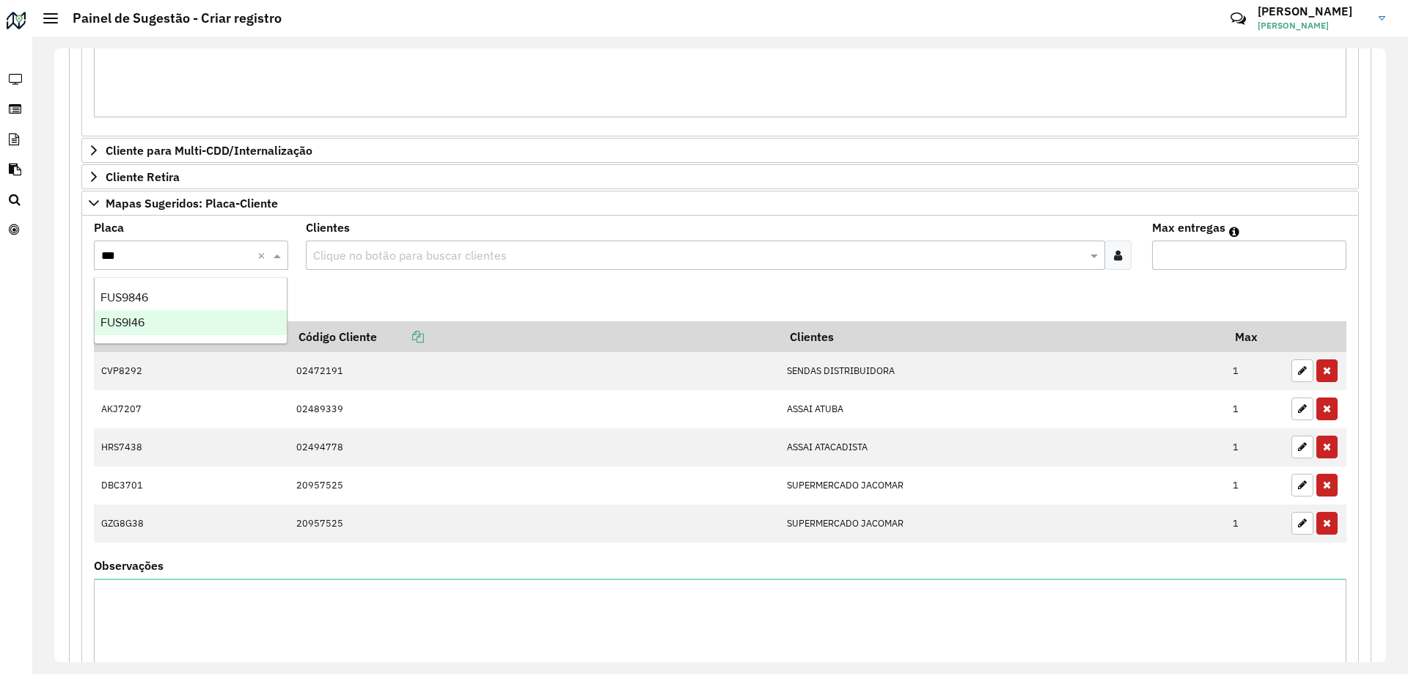
click at [211, 315] on div "FUS9I46" at bounding box center [191, 322] width 192 height 25
click at [346, 281] on formly-field "Clientes Clique no botão para buscar clientes" at bounding box center [720, 251] width 847 height 59
click at [337, 245] on div "Clique no botão para buscar clientes" at bounding box center [706, 254] width 800 height 29
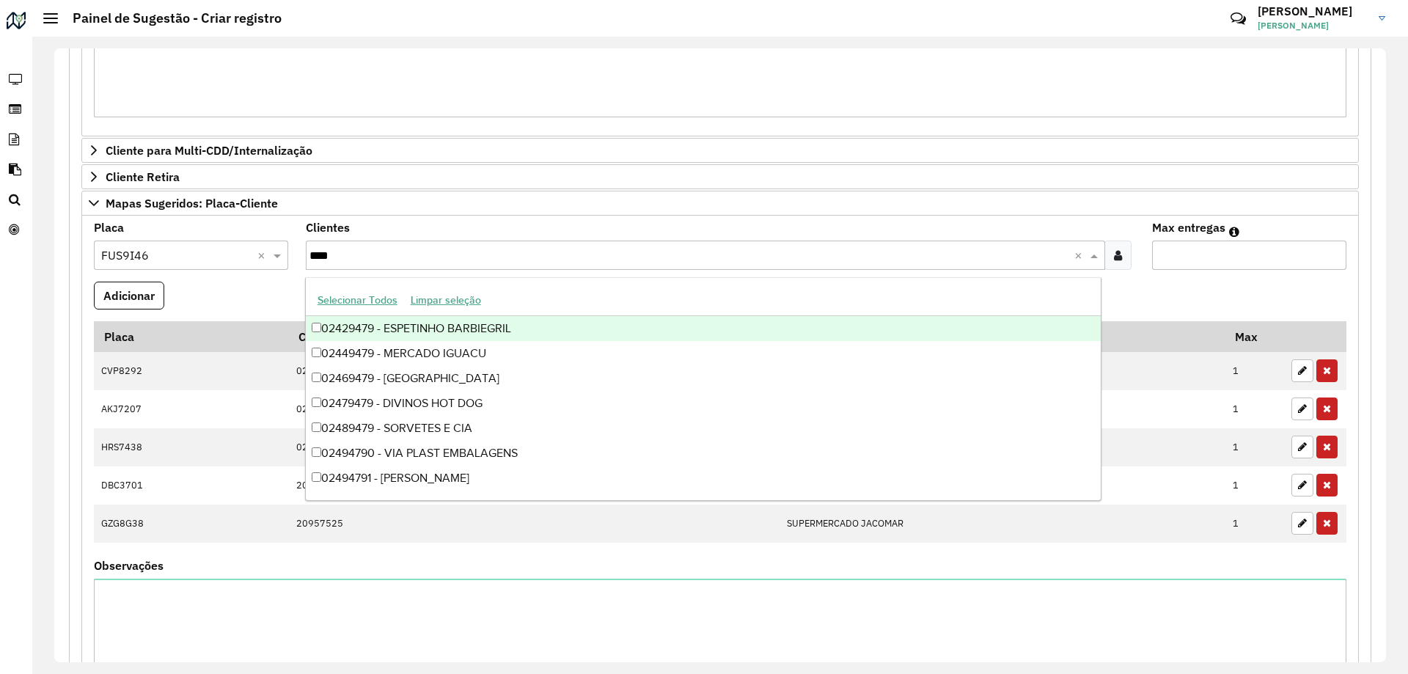
type input "*****"
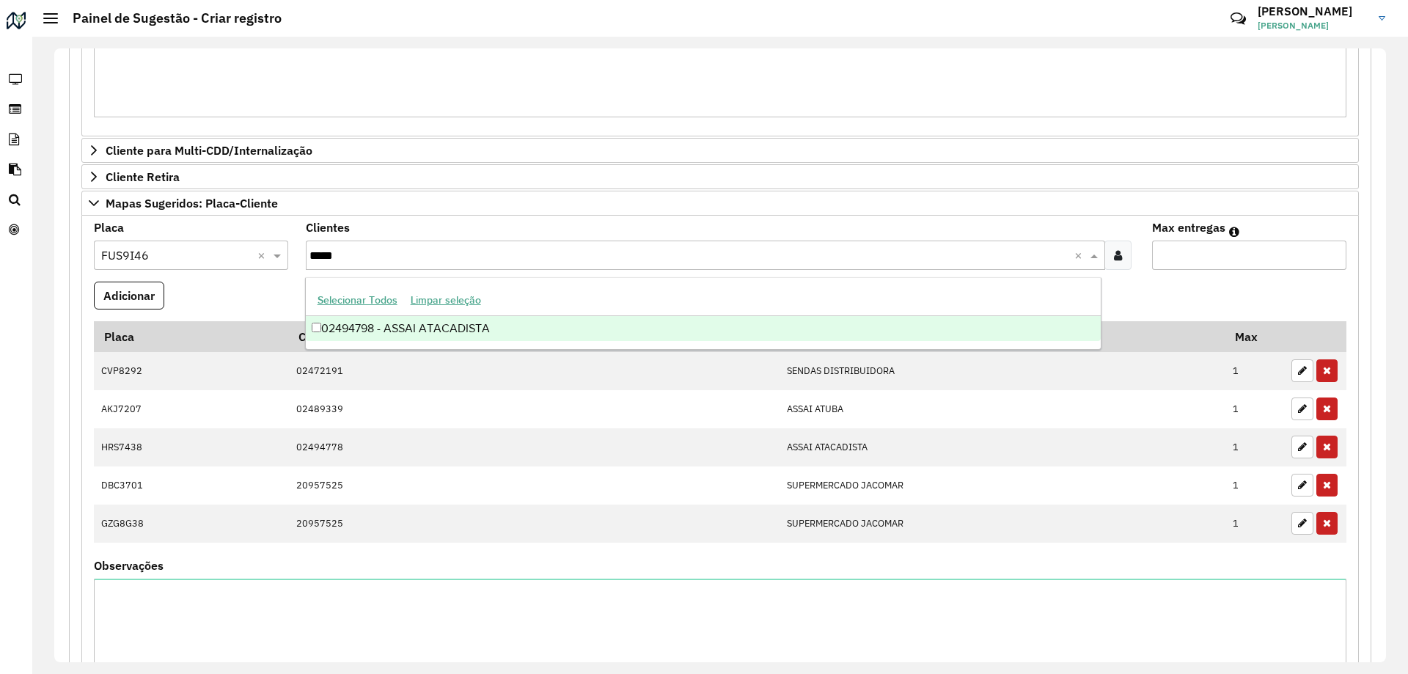
click at [510, 328] on div "02494798 - ASSAI ATACADISTA" at bounding box center [703, 328] width 795 height 25
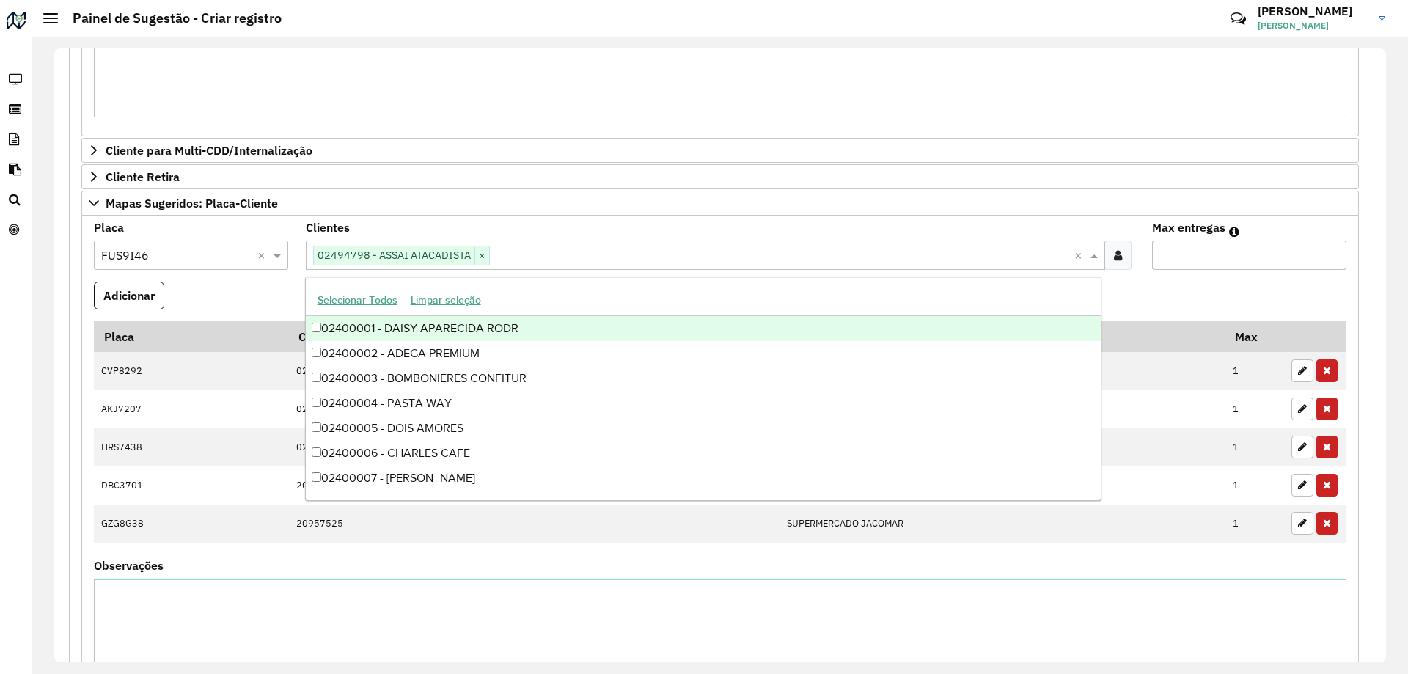
click at [1195, 251] on input "Max entregas" at bounding box center [1249, 254] width 194 height 29
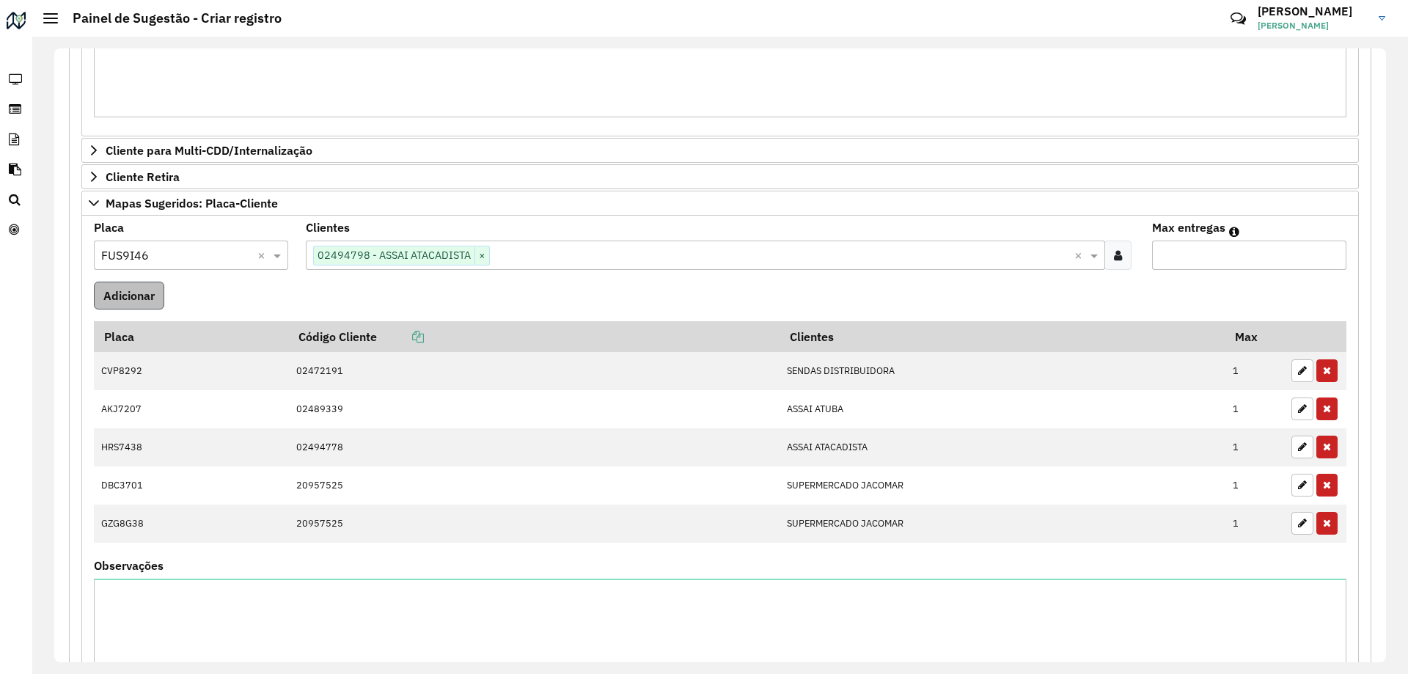
type input "*"
click at [135, 306] on button "Adicionar" at bounding box center [129, 296] width 70 height 28
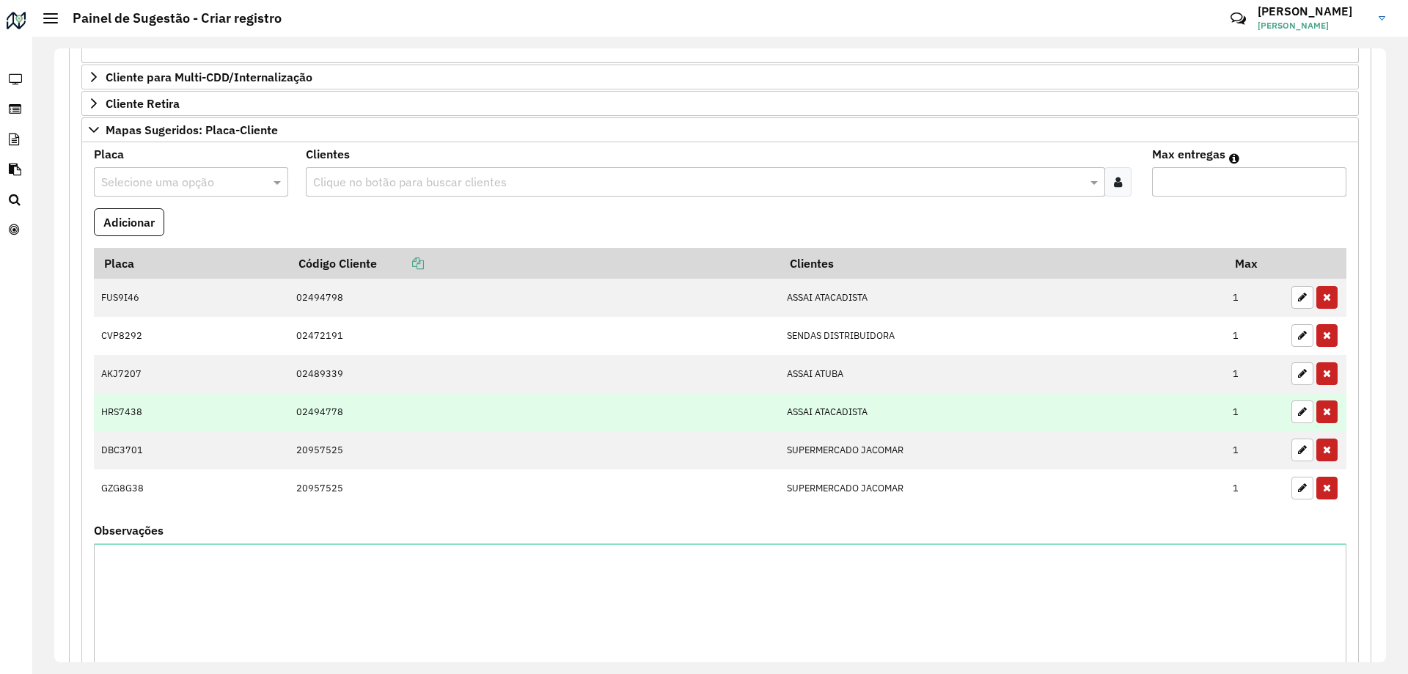
scroll to position [1157, 0]
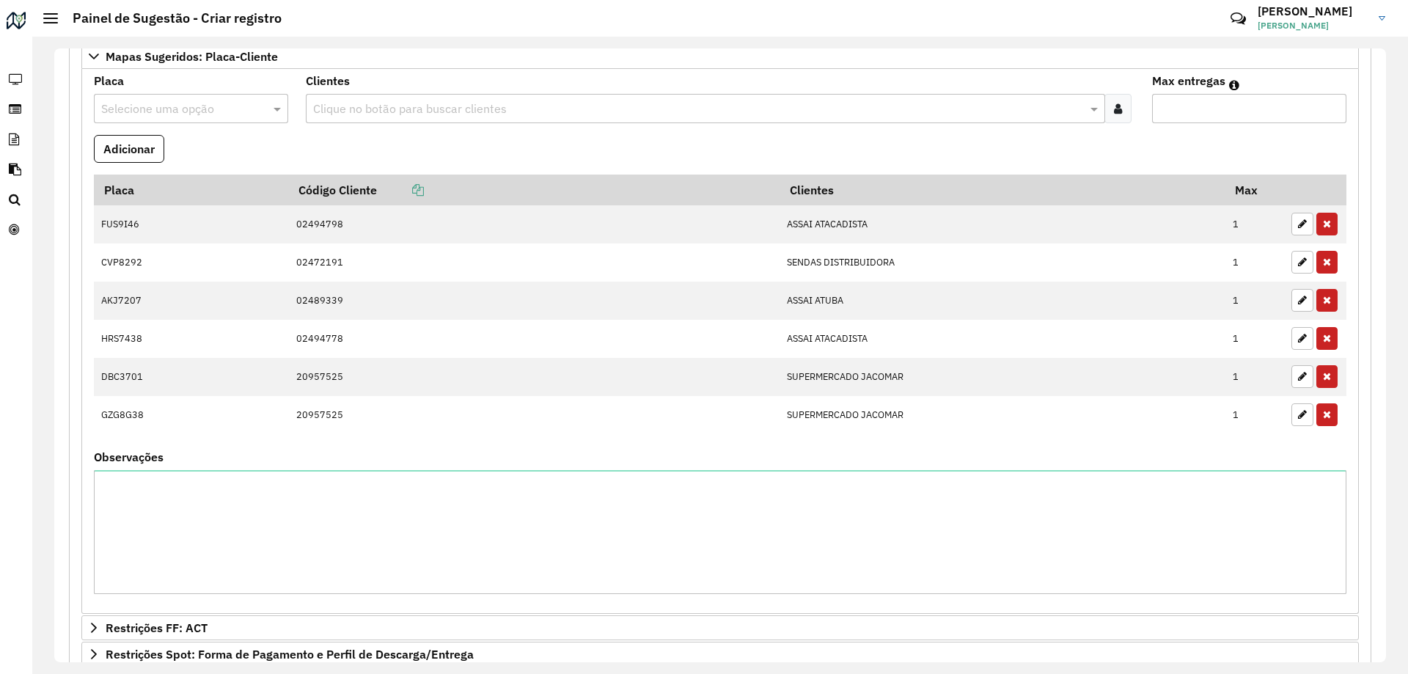
click at [146, 100] on input "text" at bounding box center [176, 109] width 150 height 18
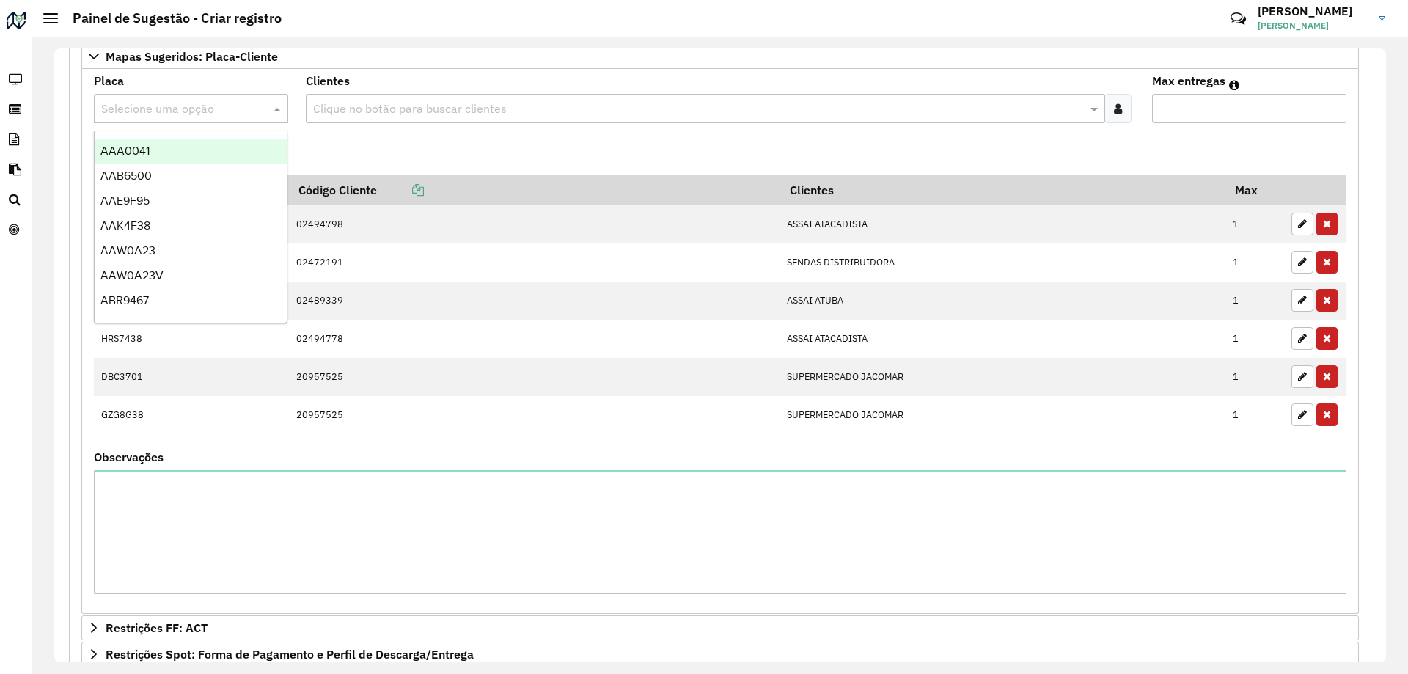
paste input "*******"
type input "*******"
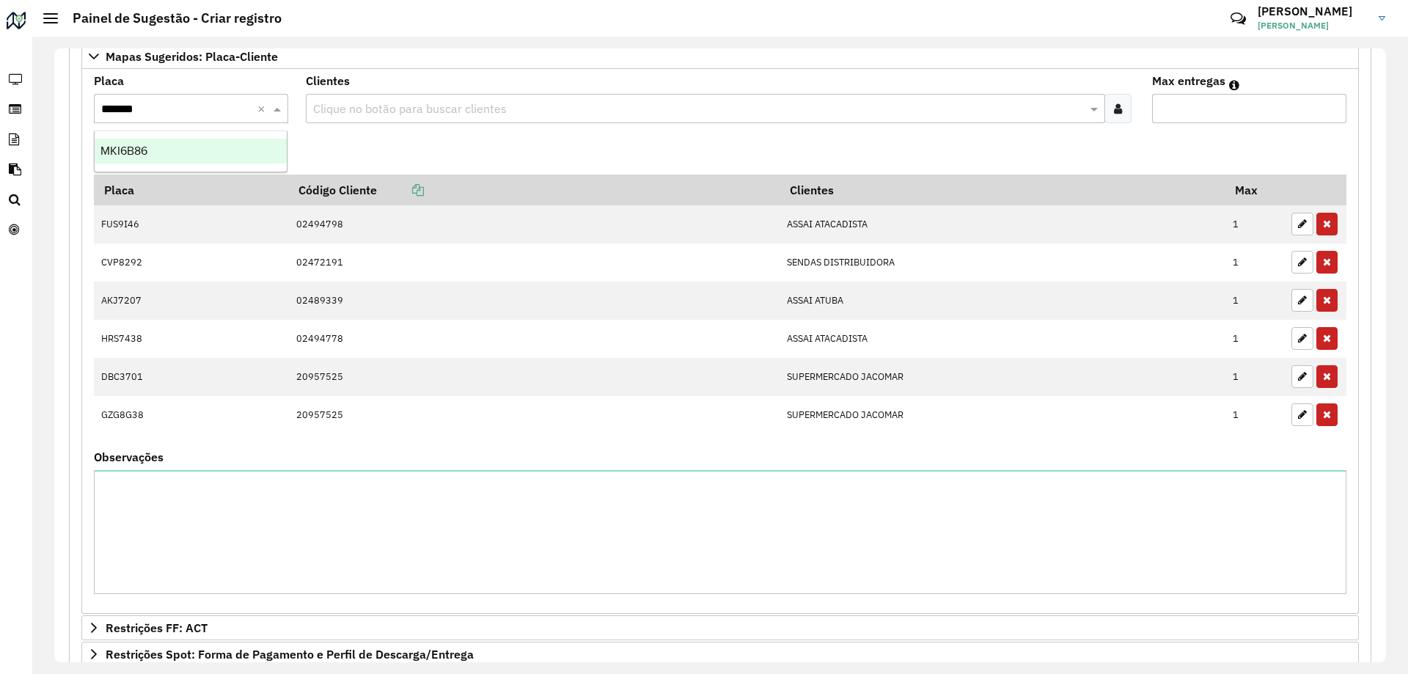
click at [173, 147] on div "MKI6B86" at bounding box center [191, 151] width 192 height 25
click at [350, 104] on input "text" at bounding box center [698, 109] width 778 height 18
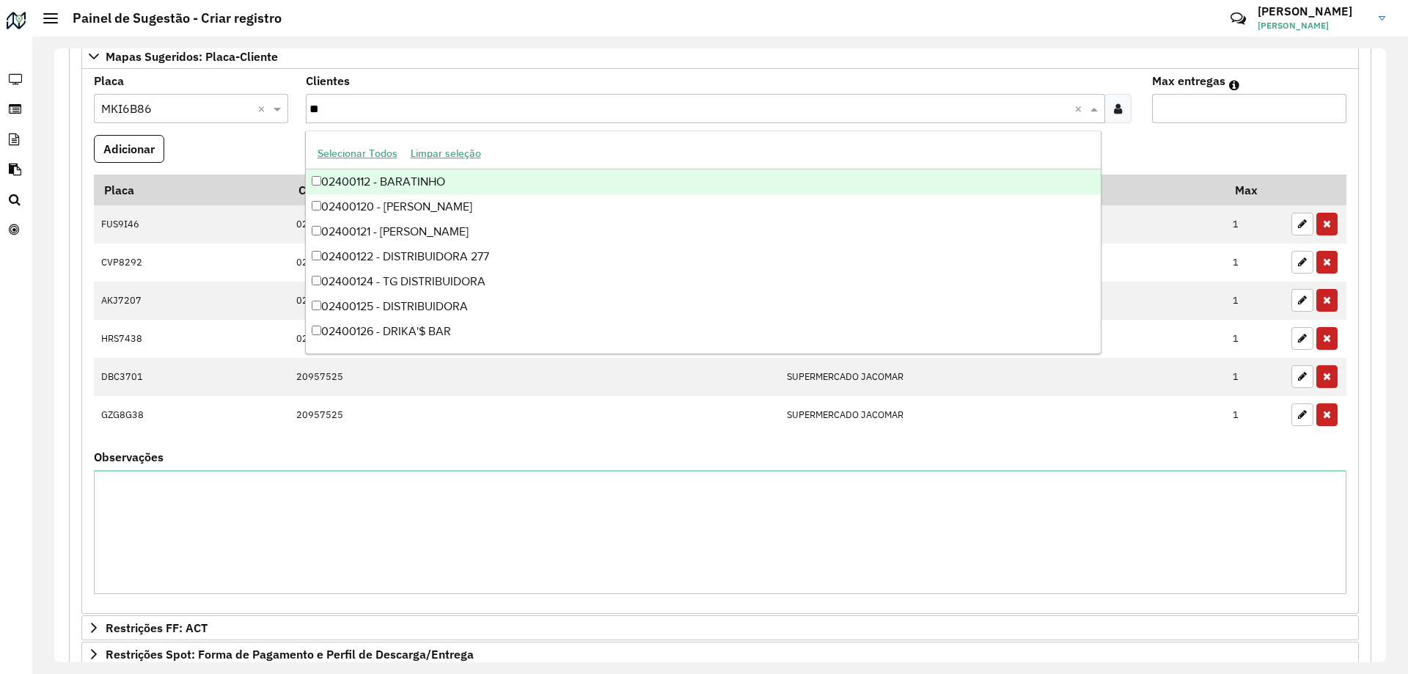
type input "***"
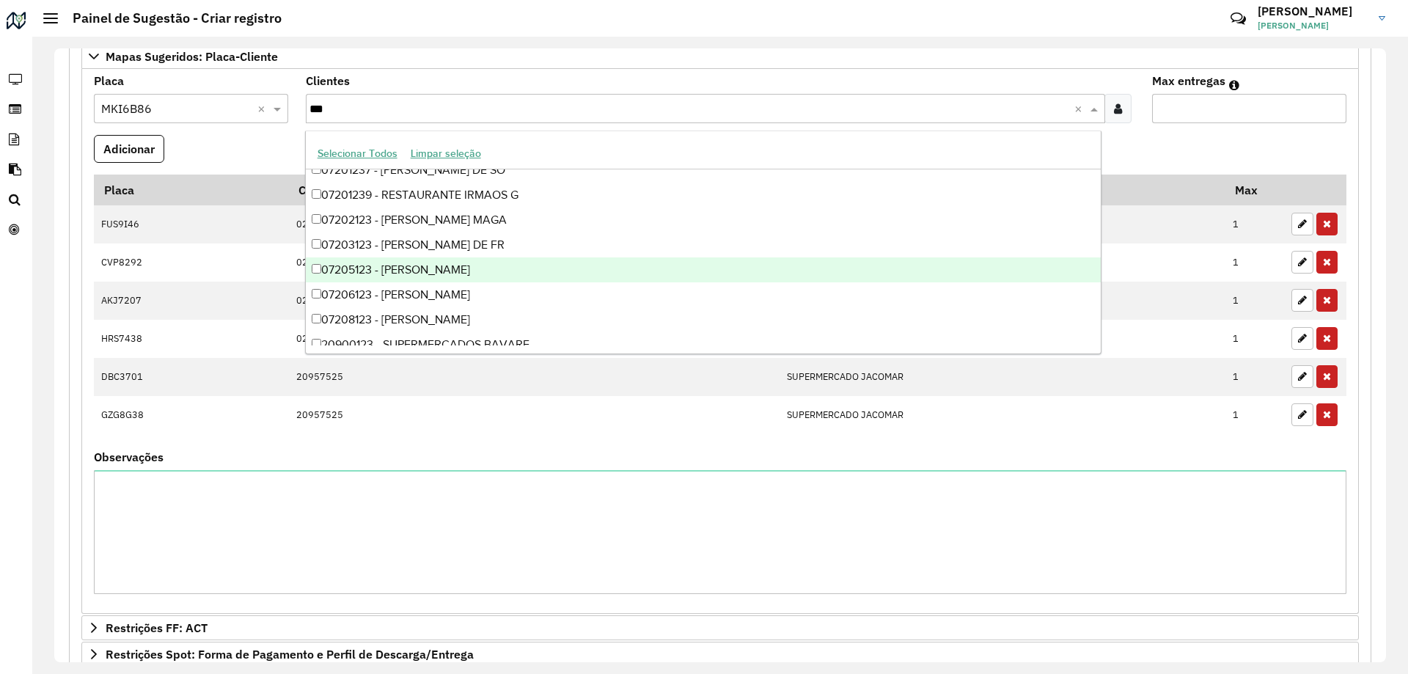
scroll to position [3189, 0]
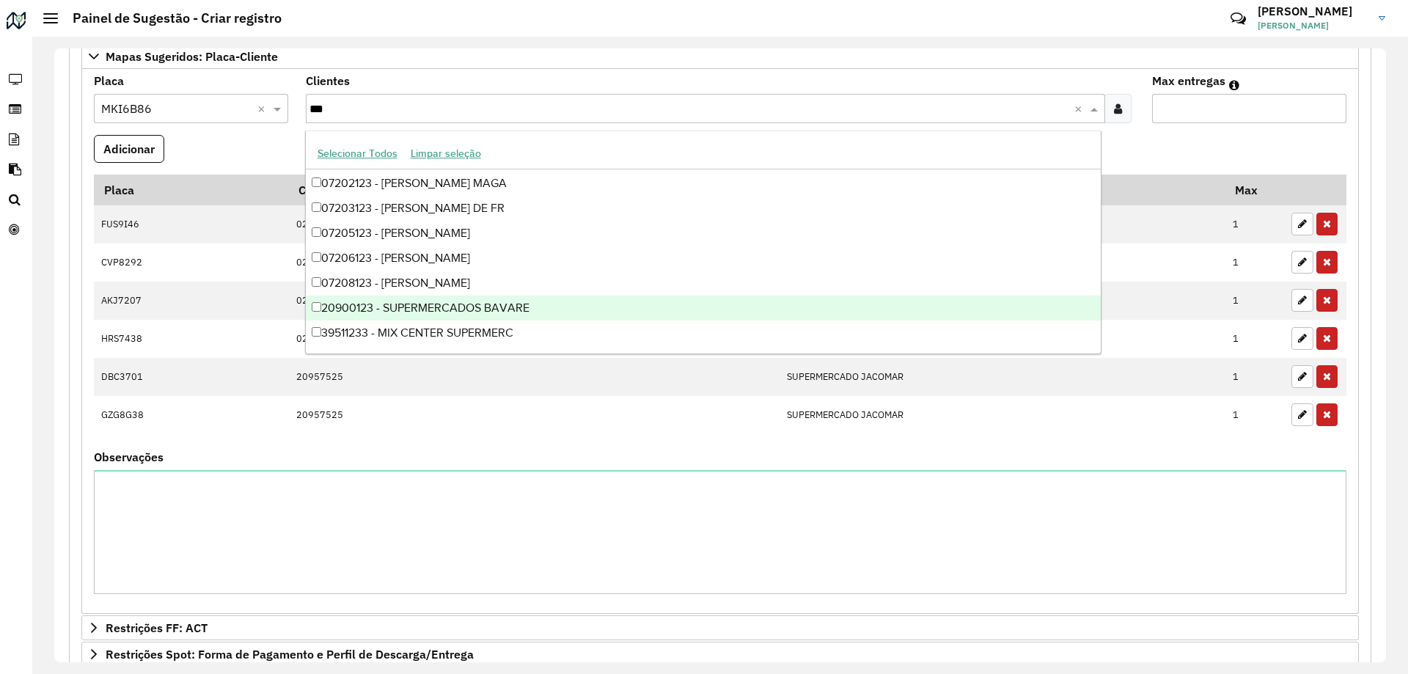
click at [573, 309] on div "20900123 - SUPERMERCADOS BAVARE" at bounding box center [703, 307] width 795 height 25
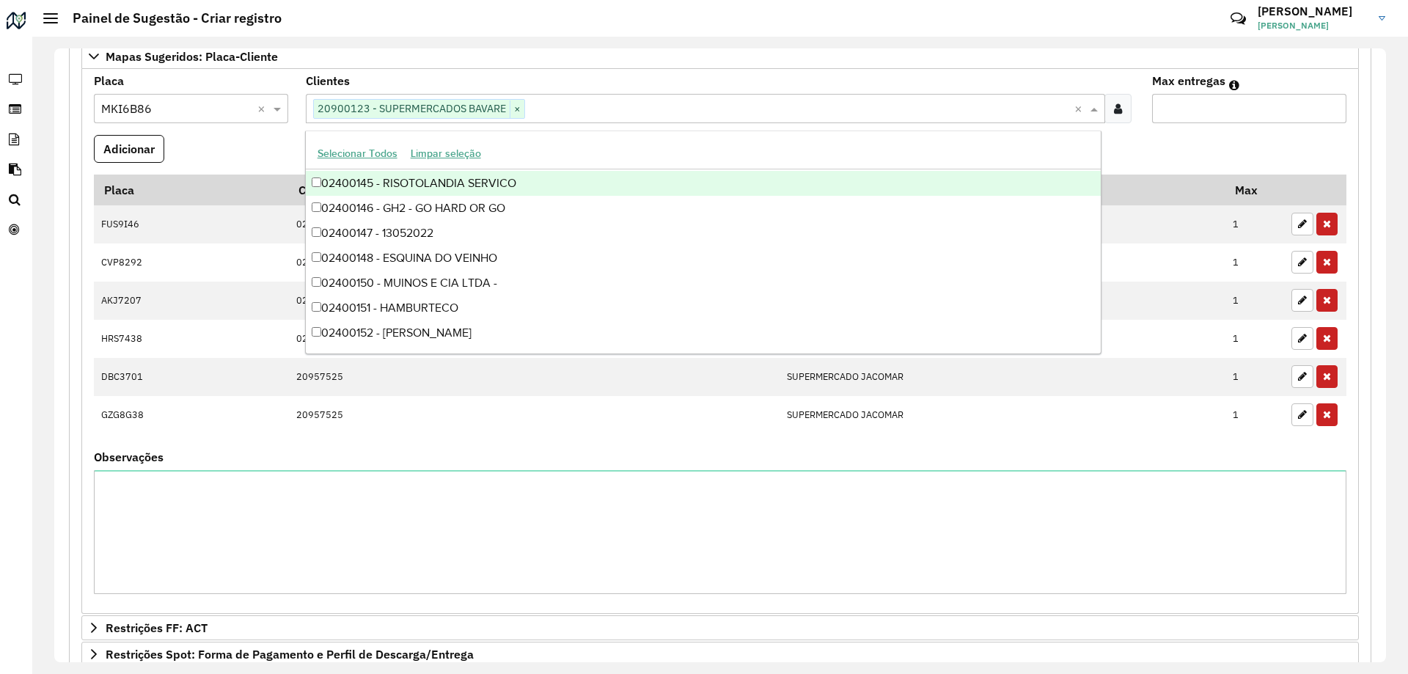
click at [1207, 112] on input "Max entregas" at bounding box center [1249, 108] width 194 height 29
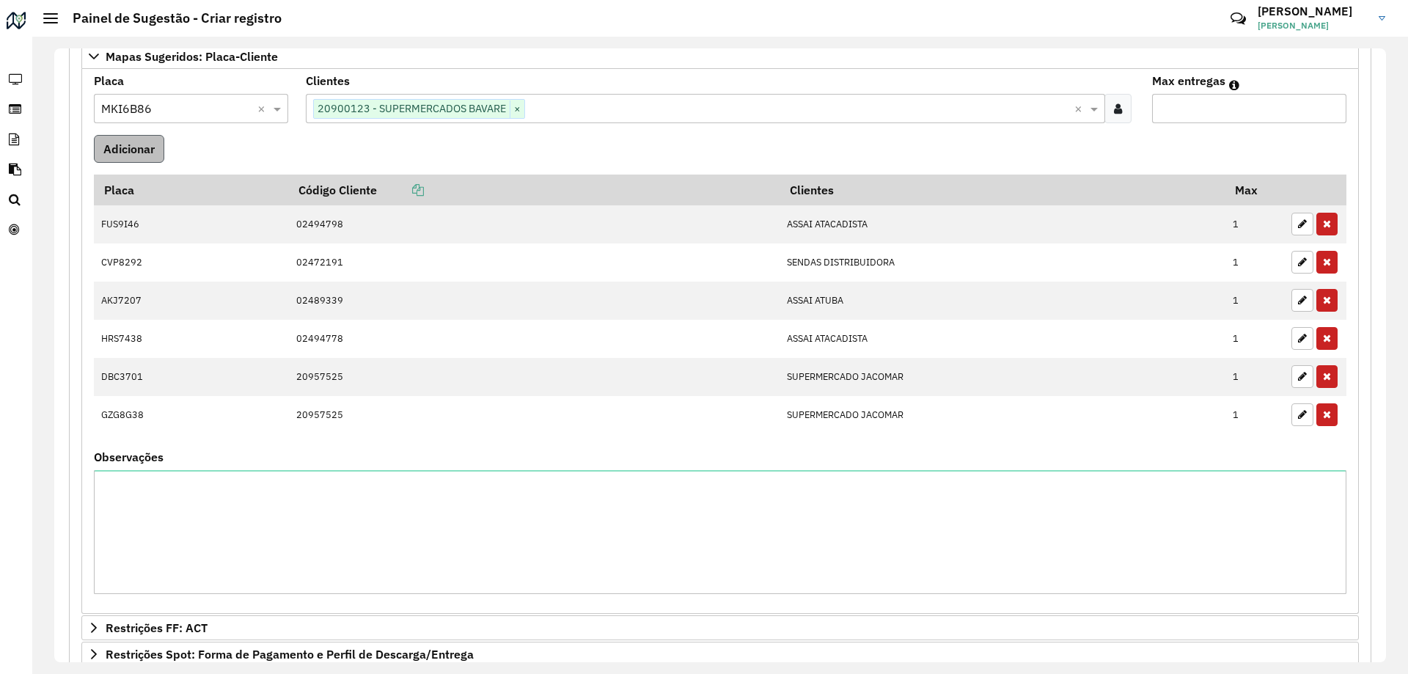
type input "*"
click at [130, 161] on button "Adicionar" at bounding box center [129, 149] width 70 height 28
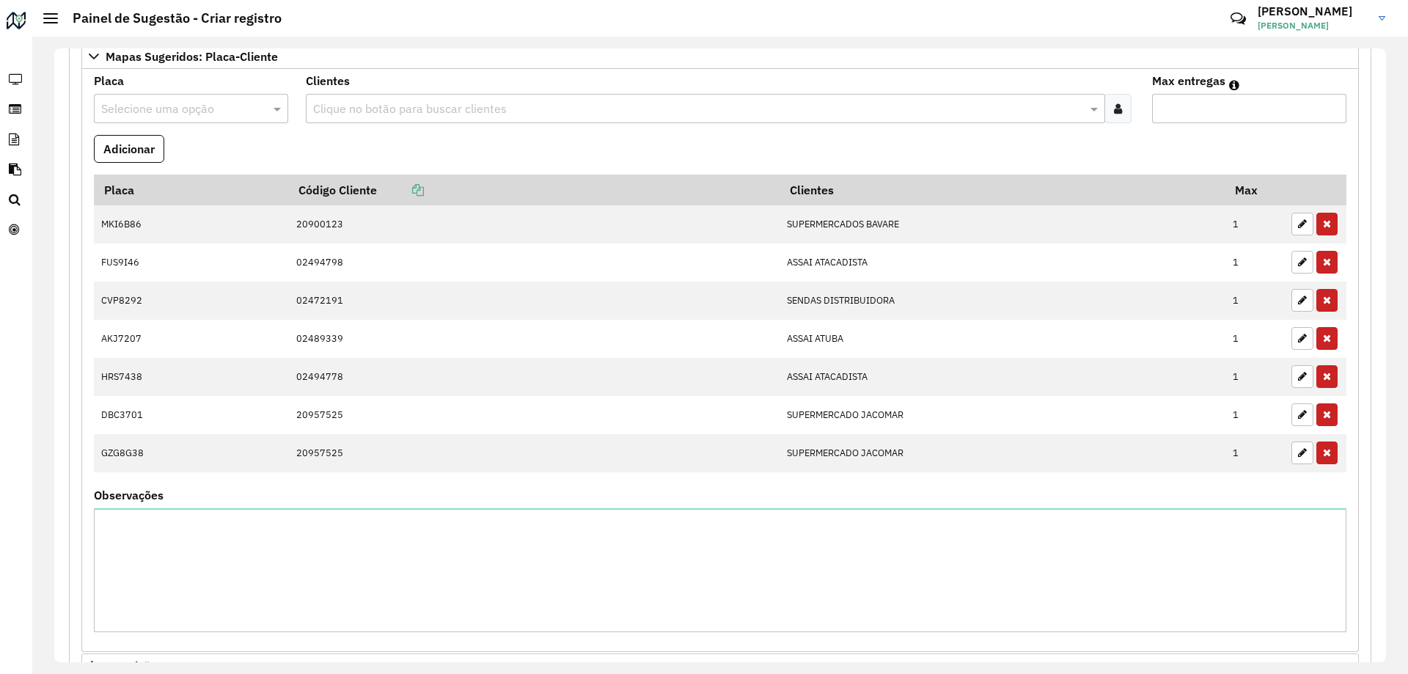
click at [368, 150] on formly-field "Adicionar" at bounding box center [720, 155] width 1270 height 40
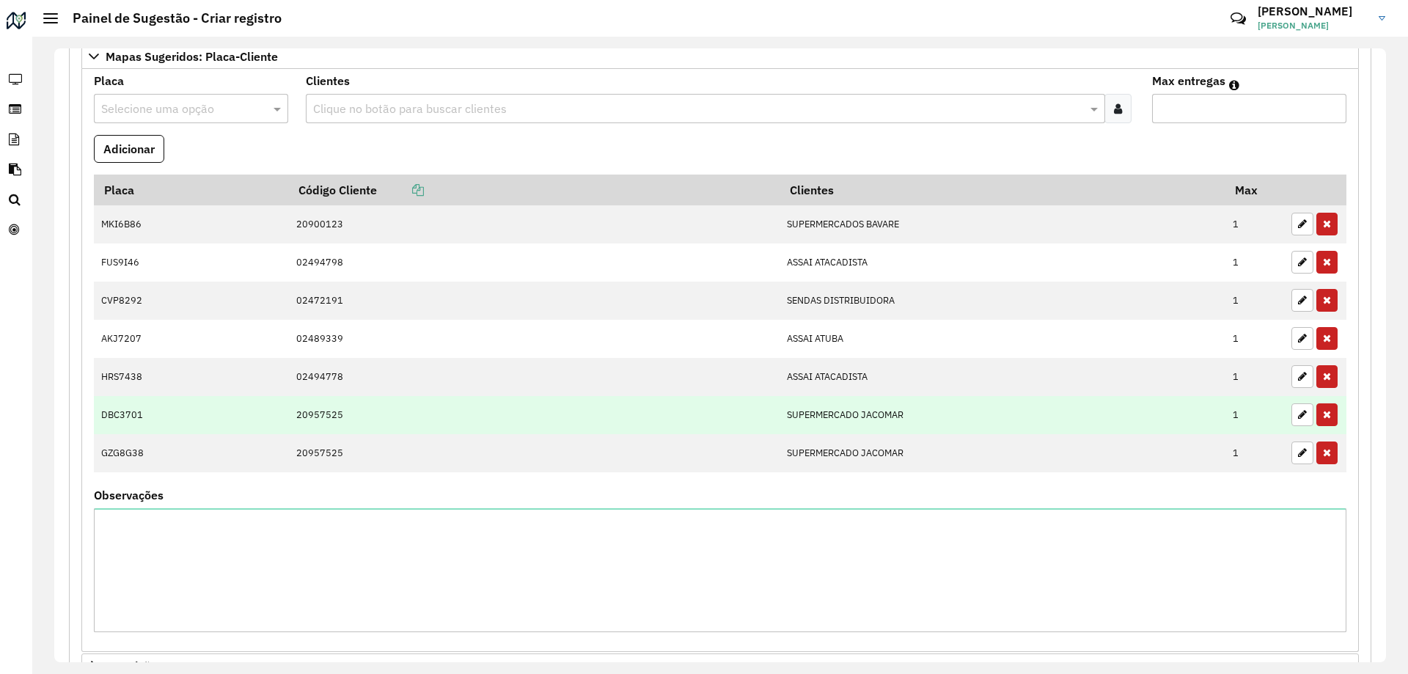
click at [144, 410] on td "DBC3701" at bounding box center [191, 415] width 194 height 38
click at [1298, 412] on icon "button" at bounding box center [1302, 414] width 9 height 10
type input "*"
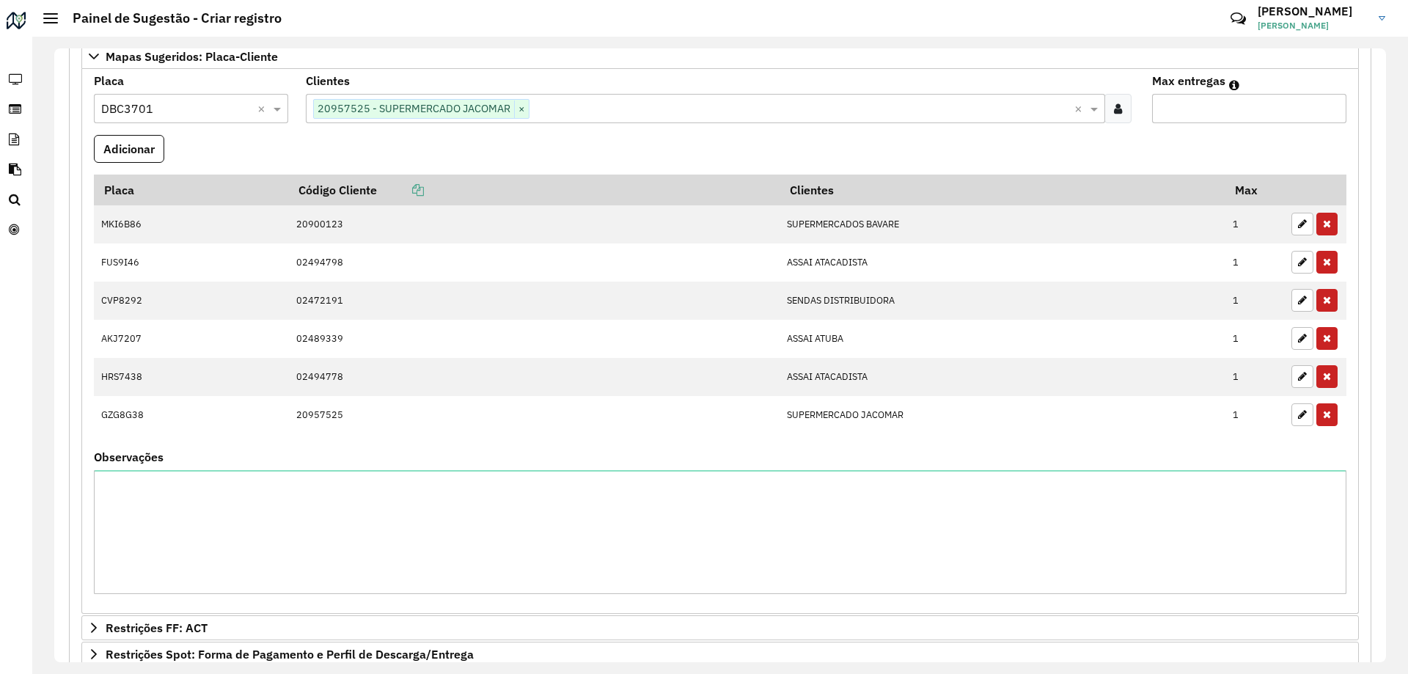
scroll to position [1358, 0]
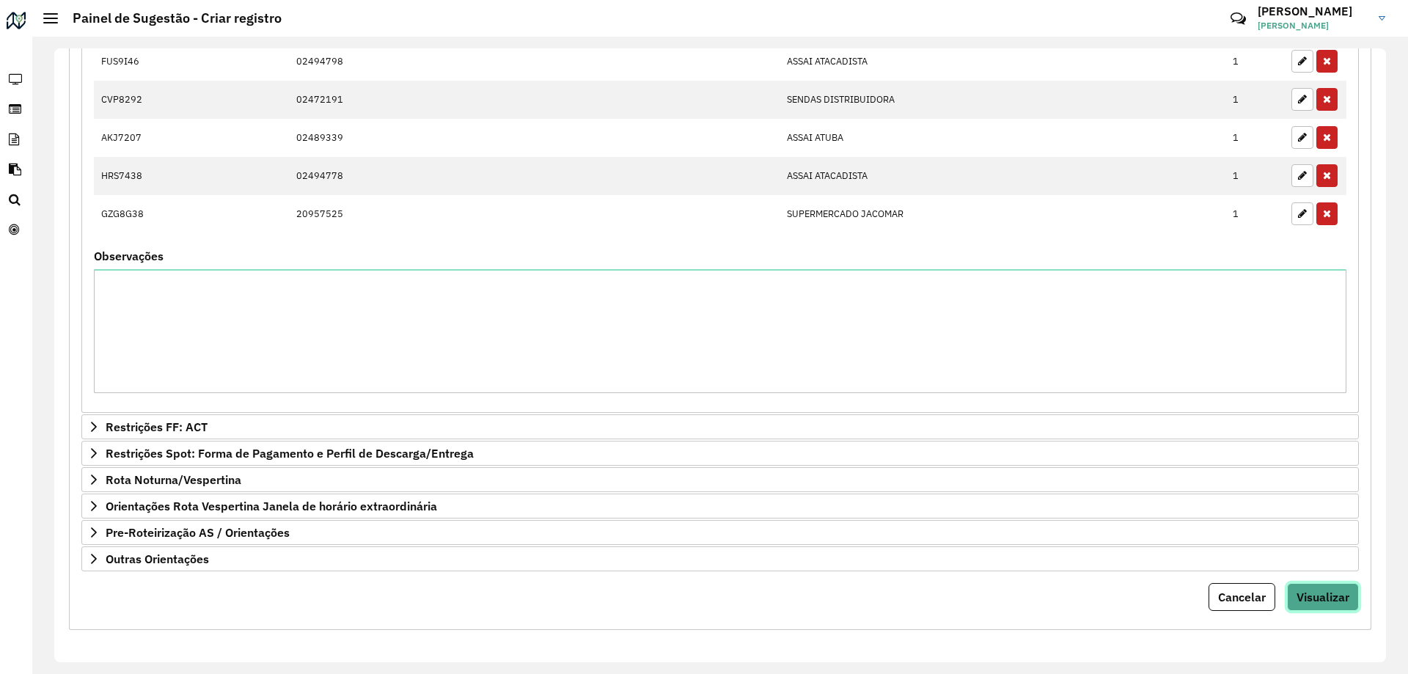
click at [1318, 599] on span "Visualizar" at bounding box center [1322, 596] width 53 height 15
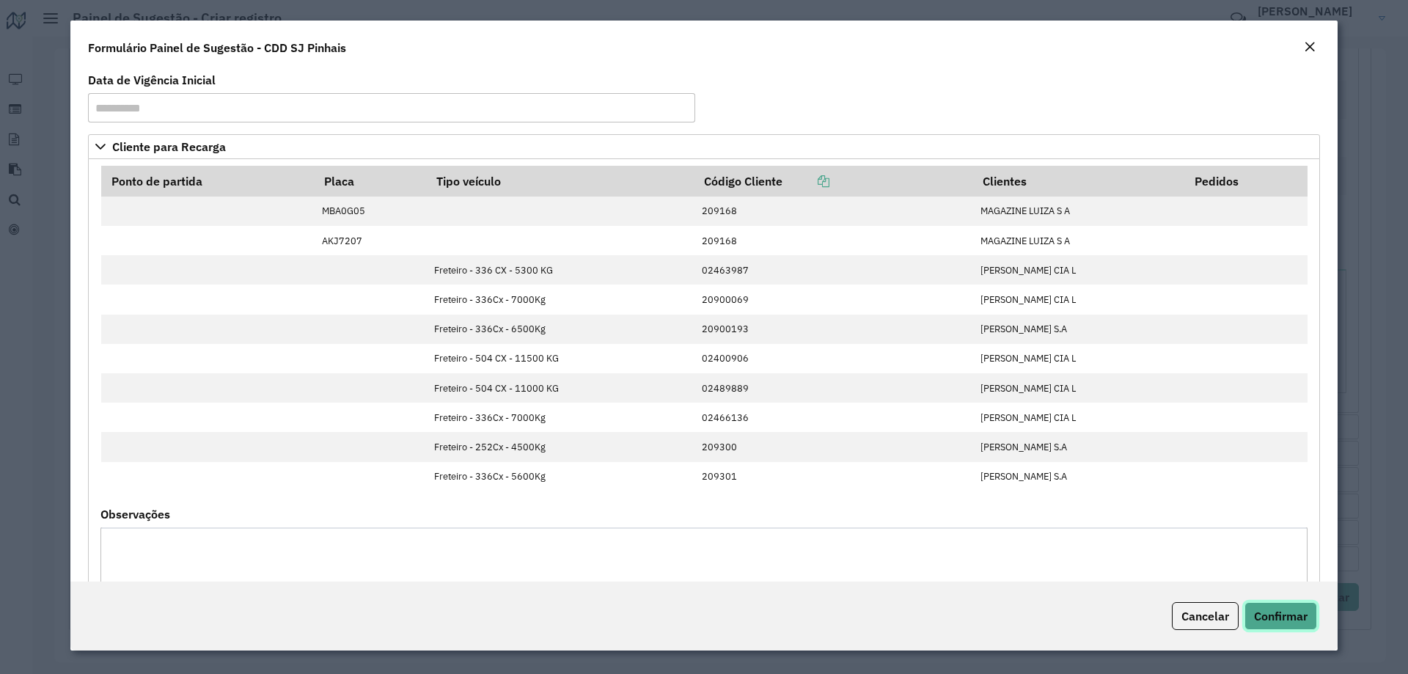
click at [1297, 614] on span "Confirmar" at bounding box center [1281, 615] width 54 height 15
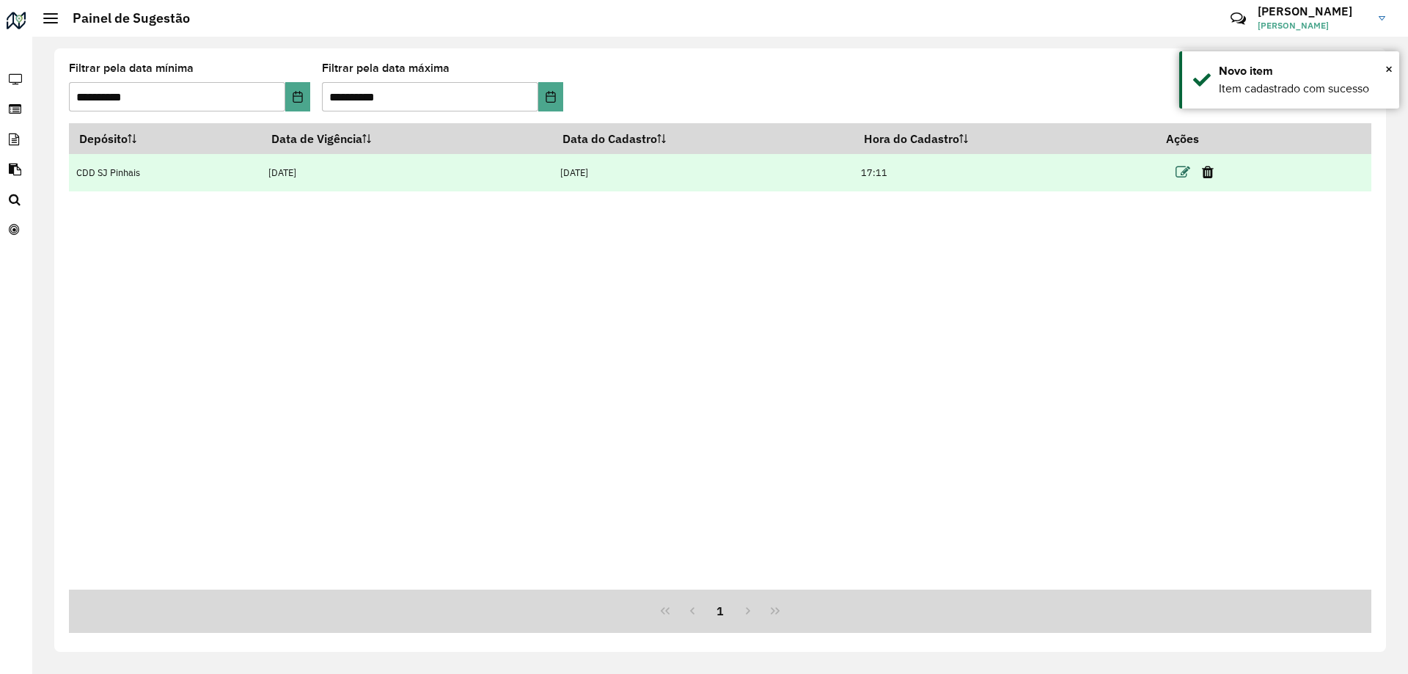
click at [1182, 171] on icon at bounding box center [1182, 172] width 15 height 15
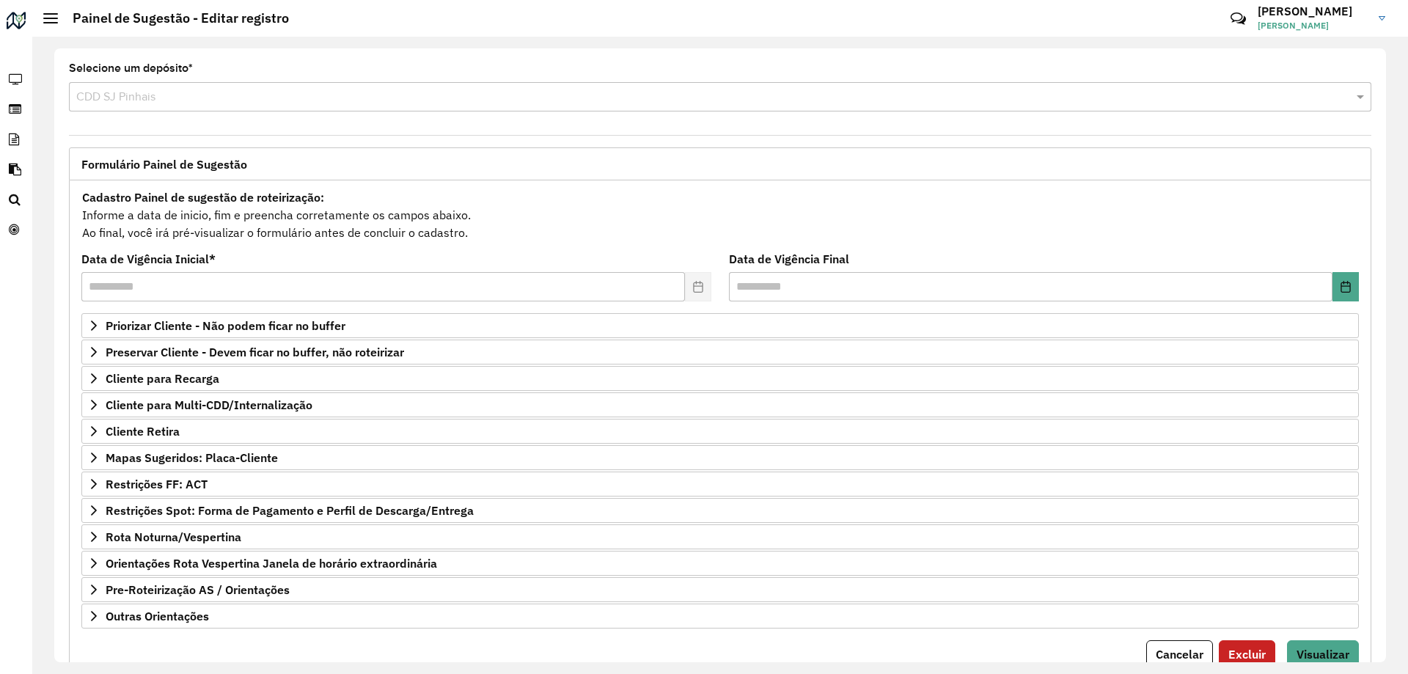
click at [389, 159] on div "Formulário Painel de Sugestão" at bounding box center [720, 163] width 1302 height 33
click at [24, 73] on icon at bounding box center [14, 79] width 29 height 12
click at [18, 71] on link "Painel" at bounding box center [14, 79] width 29 height 29
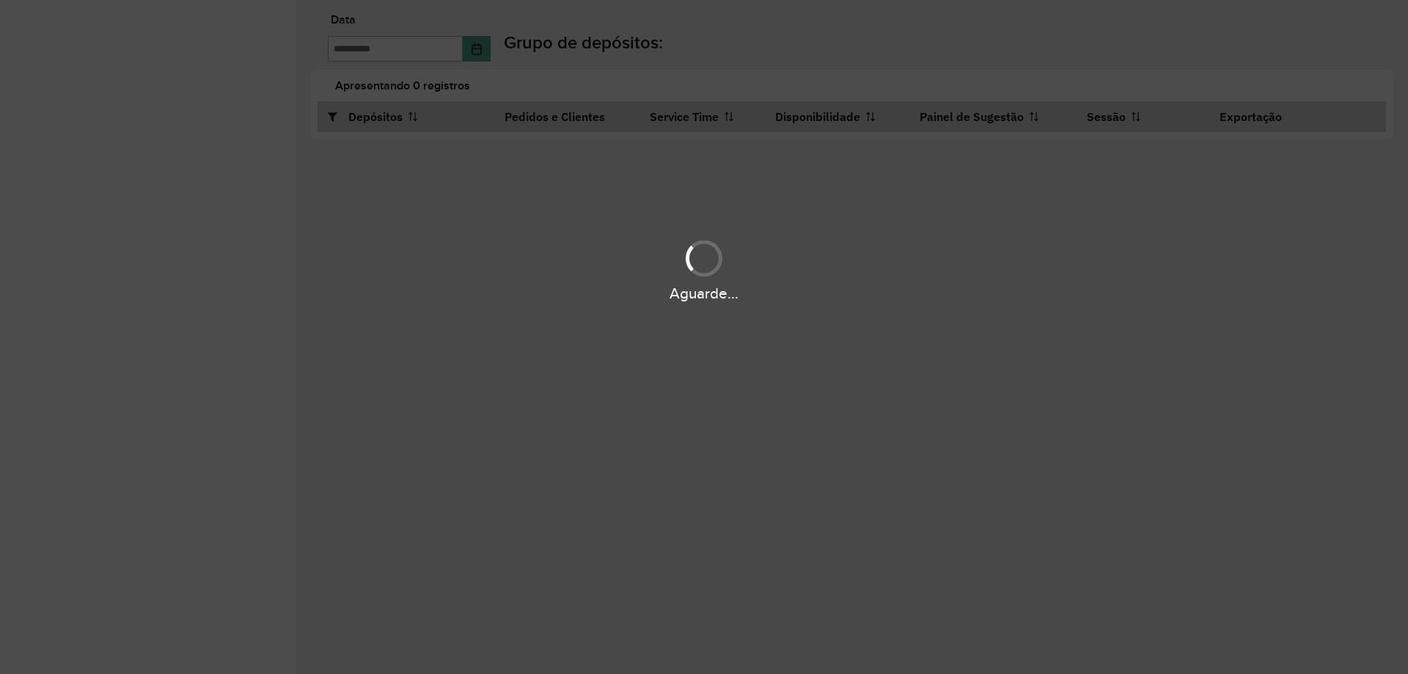
type input "**********"
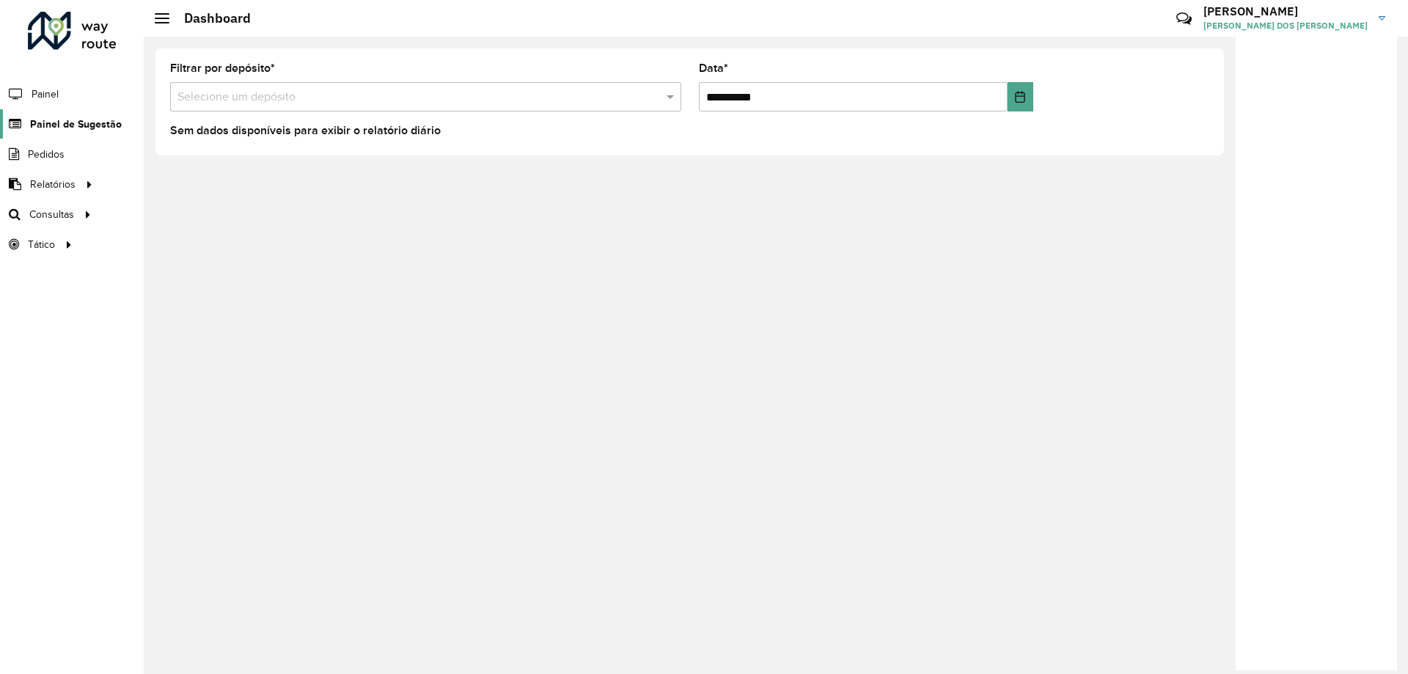
click at [86, 119] on span "Painel de Sugestão" at bounding box center [76, 124] width 92 height 15
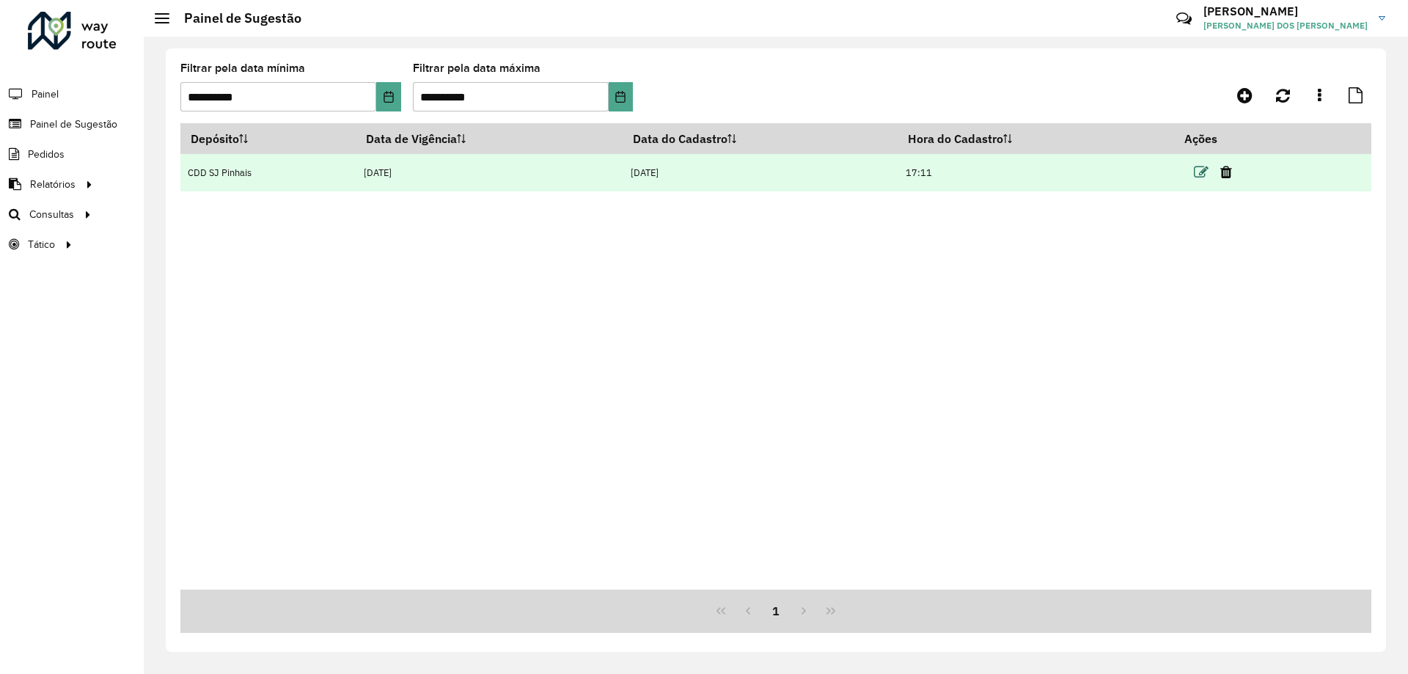
click at [1204, 170] on icon at bounding box center [1200, 172] width 15 height 15
